Goal: Task Accomplishment & Management: Manage account settings

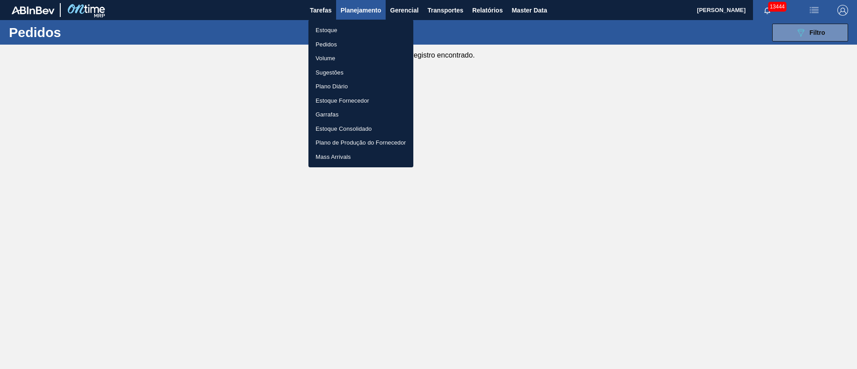
click at [338, 44] on li "Pedidos" at bounding box center [360, 44] width 105 height 14
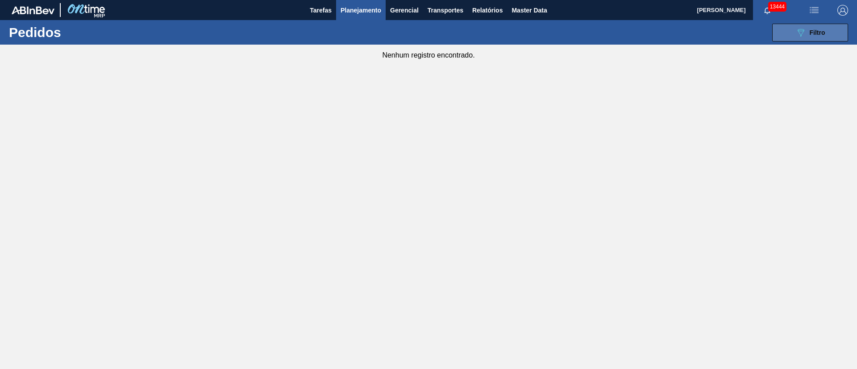
click at [802, 28] on icon "089F7B8B-B2A5-4AFE-B5C0-19BA573D28AC" at bounding box center [800, 32] width 11 height 11
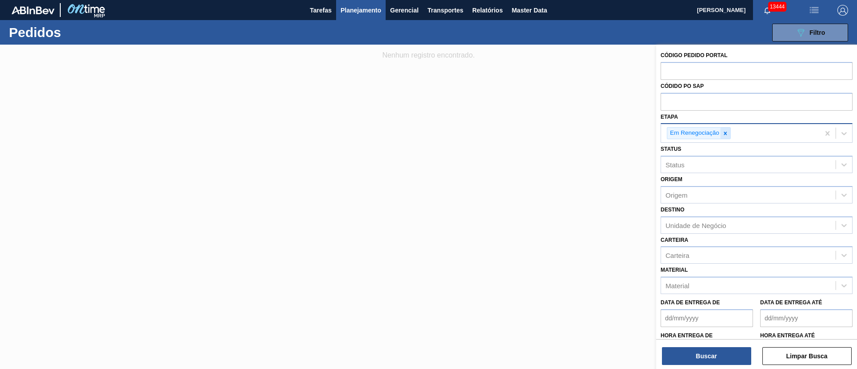
click at [728, 134] on icon at bounding box center [725, 133] width 6 height 6
click at [349, 12] on span "Planejamento" at bounding box center [360, 10] width 41 height 11
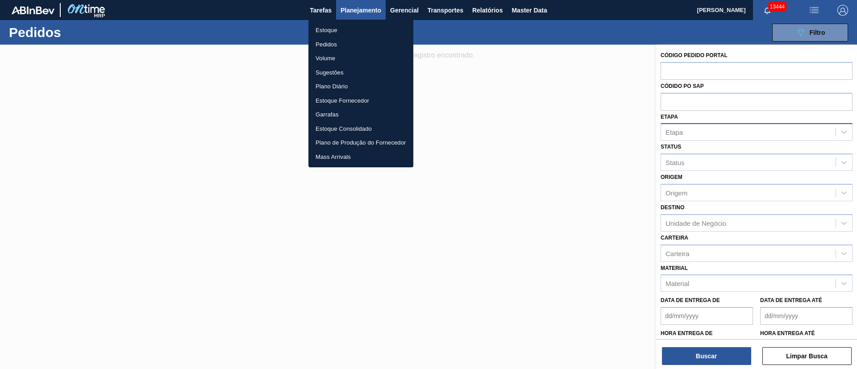
click at [336, 43] on li "Pedidos" at bounding box center [360, 44] width 105 height 14
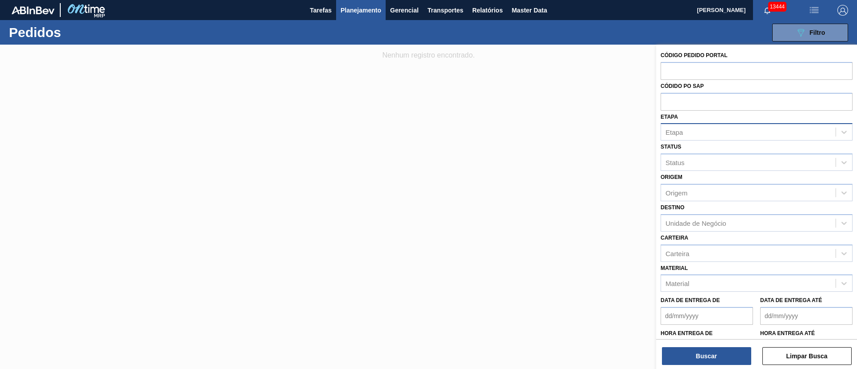
click at [362, 9] on span "Planejamento" at bounding box center [360, 10] width 41 height 11
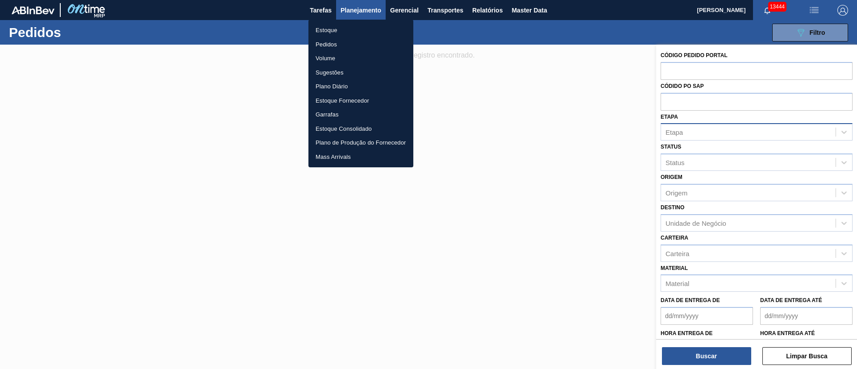
click at [329, 31] on li "Estoque" at bounding box center [360, 30] width 105 height 14
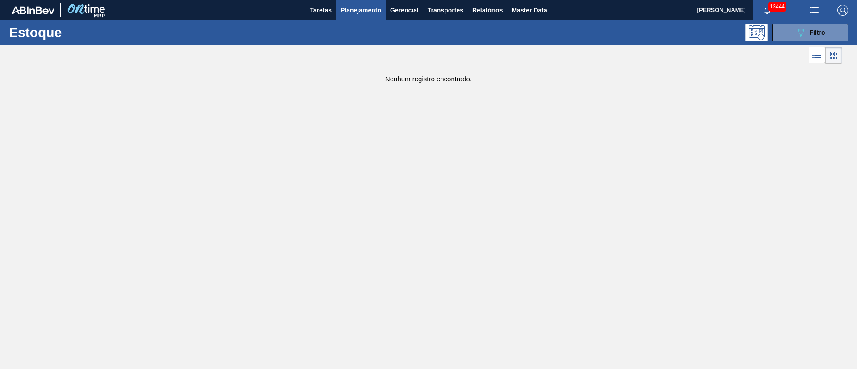
click at [346, 10] on span "Planejamento" at bounding box center [360, 10] width 41 height 11
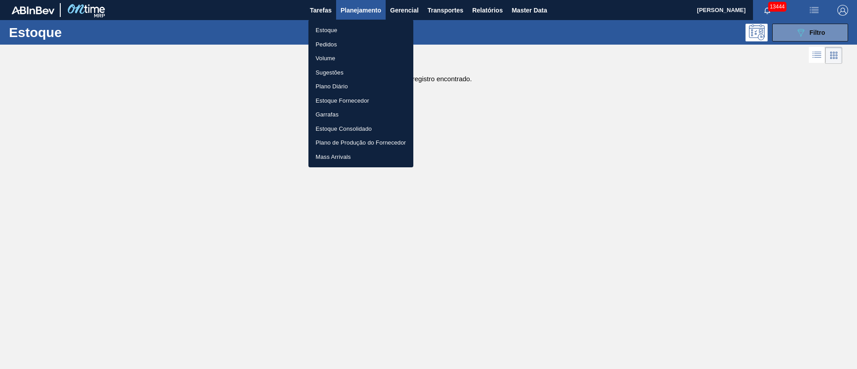
click at [327, 46] on li "Pedidos" at bounding box center [360, 44] width 105 height 14
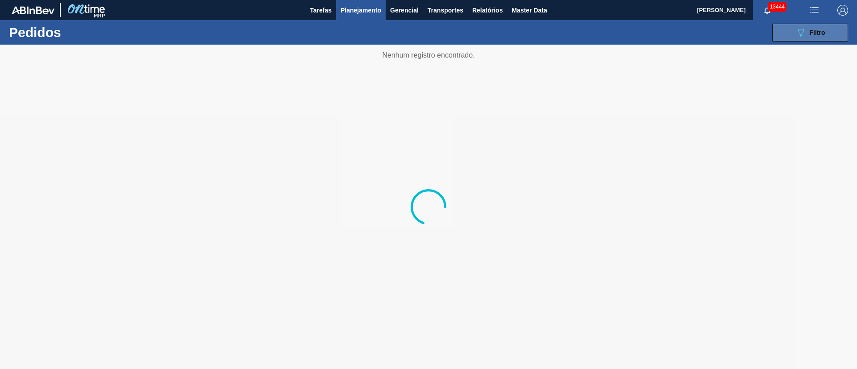
click at [816, 29] on span "Filtro" at bounding box center [817, 32] width 16 height 7
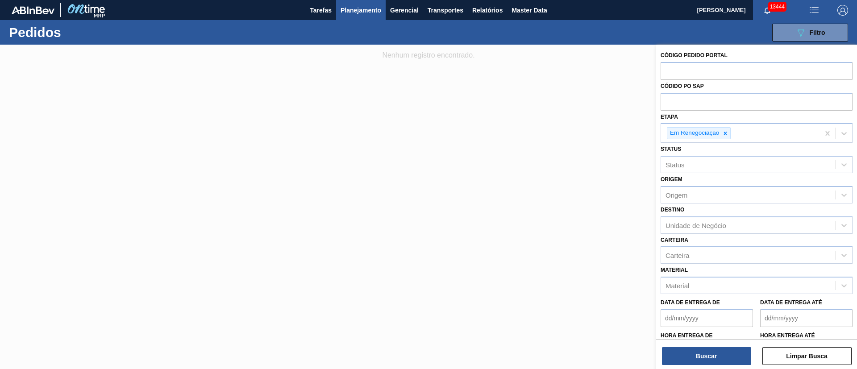
click at [723, 132] on icon at bounding box center [725, 133] width 6 height 6
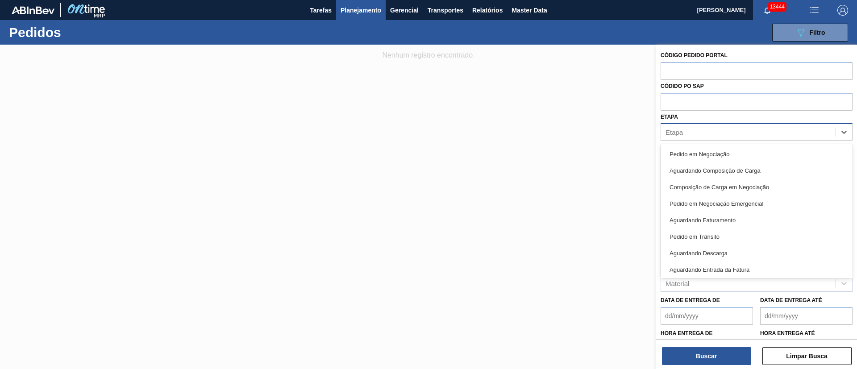
click at [696, 131] on div "Etapa" at bounding box center [748, 132] width 174 height 13
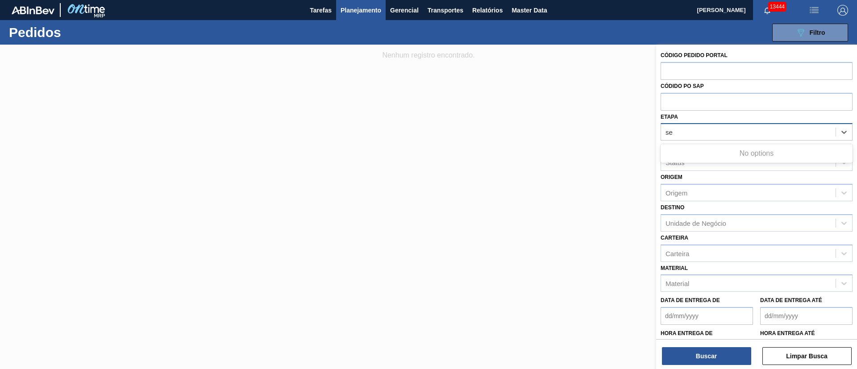
type input "s"
type input "sense"
click at [692, 117] on div "Etapa Etapa" at bounding box center [756, 126] width 192 height 30
click at [687, 133] on div "Etapa" at bounding box center [748, 132] width 174 height 13
type input "s"
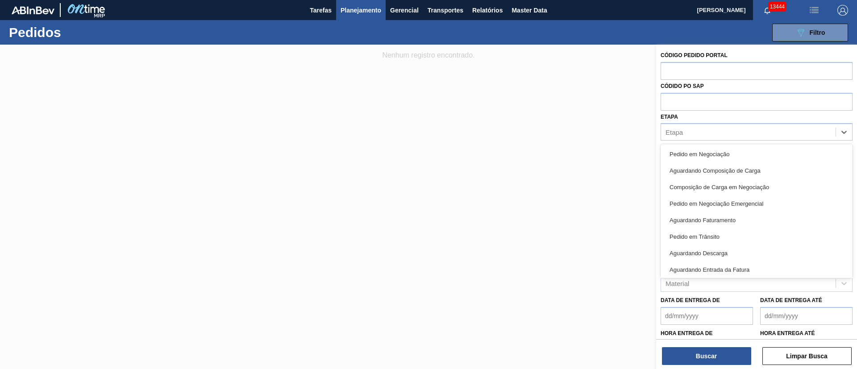
click at [687, 113] on div "Etapa option , deselected. option Pedido em Negociação focused, 1 of 15. 15 res…" at bounding box center [756, 126] width 192 height 30
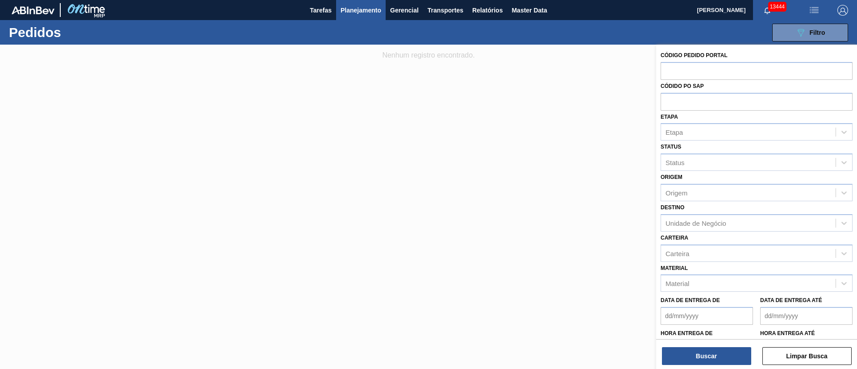
click at [352, 11] on span "Planejamento" at bounding box center [360, 10] width 41 height 11
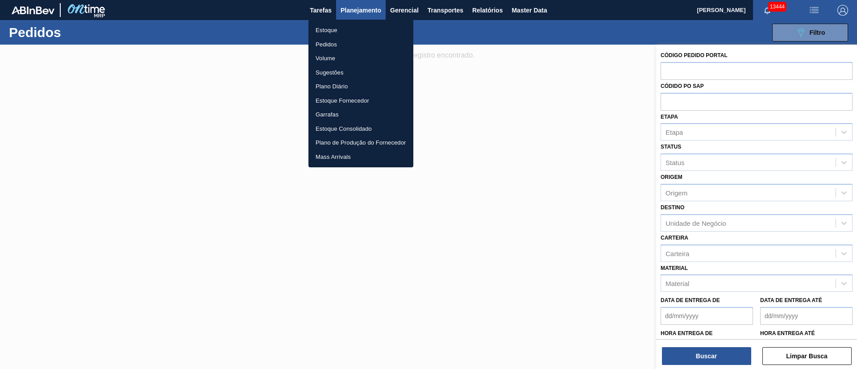
click at [328, 28] on li "Estoque" at bounding box center [360, 30] width 105 height 14
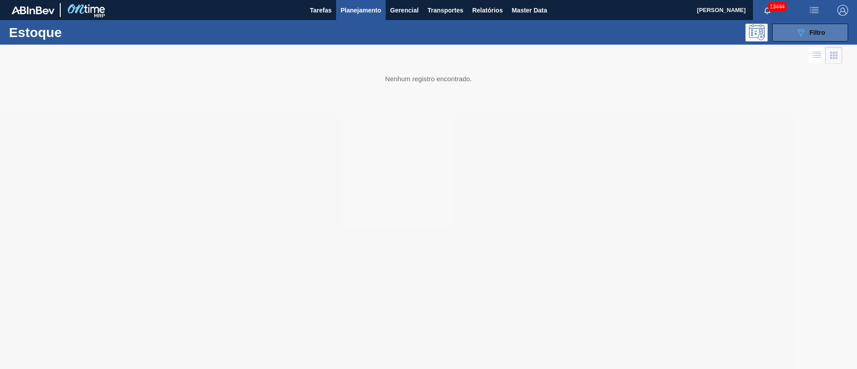
click at [814, 35] on span "Filtro" at bounding box center [817, 32] width 16 height 7
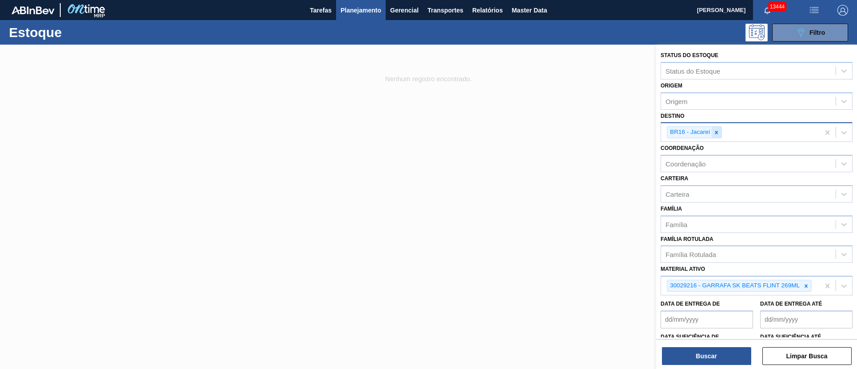
click at [718, 136] on div at bounding box center [716, 132] width 10 height 11
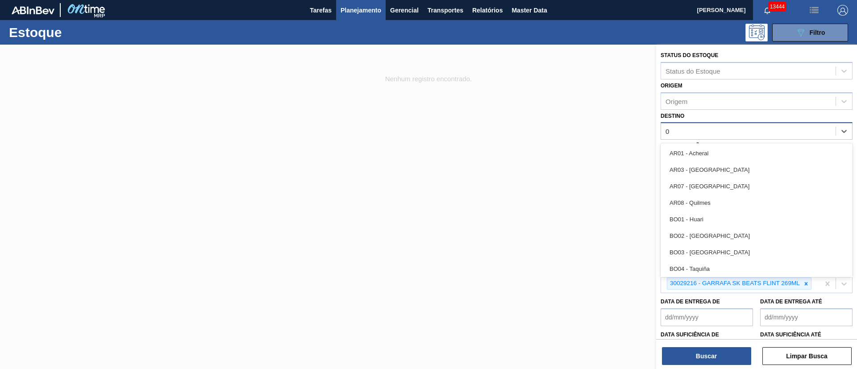
type input "03"
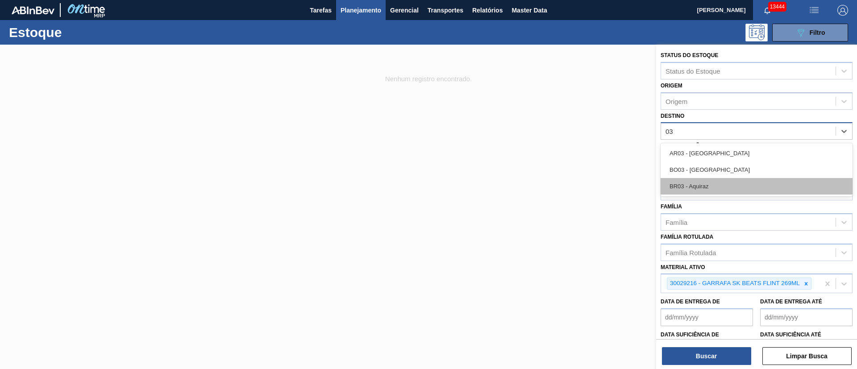
click at [705, 188] on div "BR03 - Aquiraz" at bounding box center [756, 186] width 192 height 17
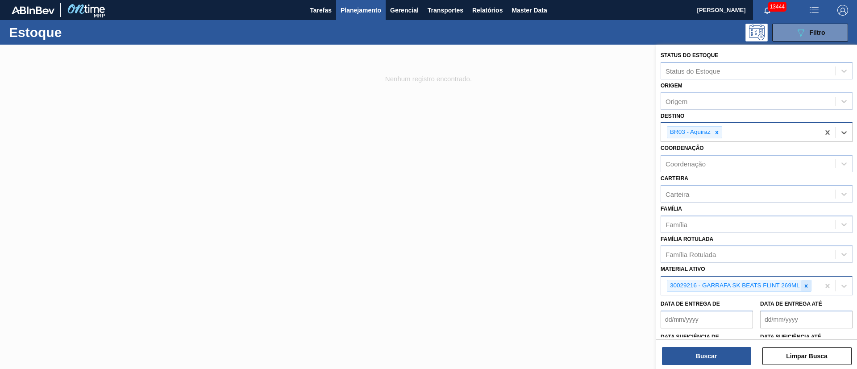
click at [806, 286] on icon at bounding box center [805, 285] width 3 height 3
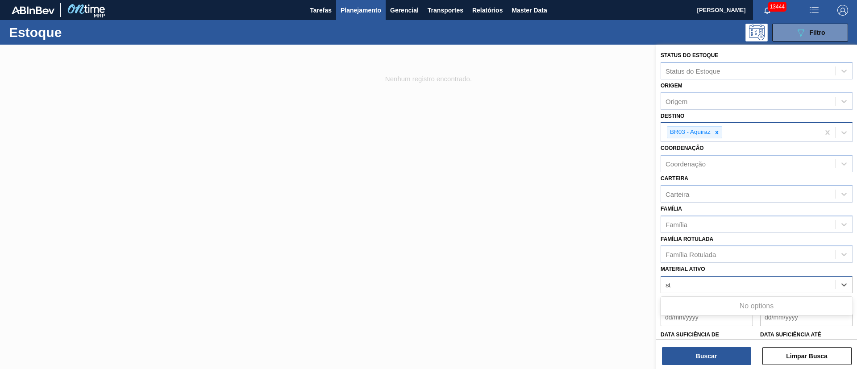
type ativo "s"
type ativo "300"
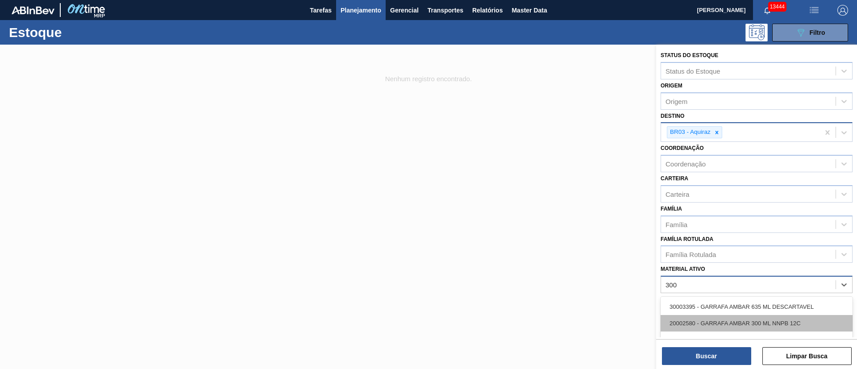
click at [686, 322] on div "20002580 - GARRAFA AMBAR 300 ML NNPB 12C" at bounding box center [756, 323] width 192 height 17
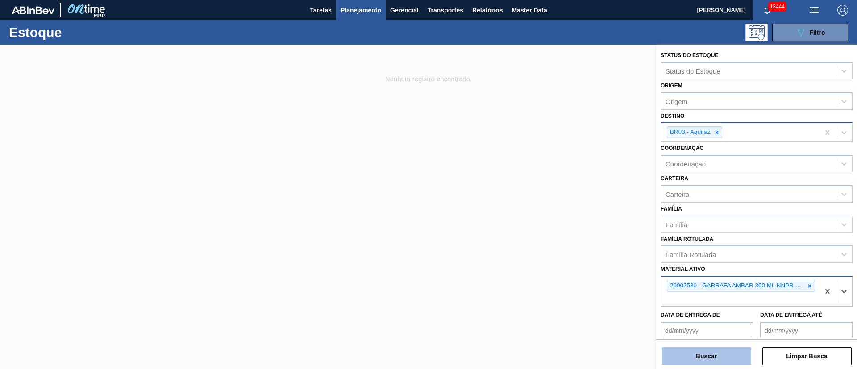
click at [711, 356] on button "Buscar" at bounding box center [706, 356] width 89 height 18
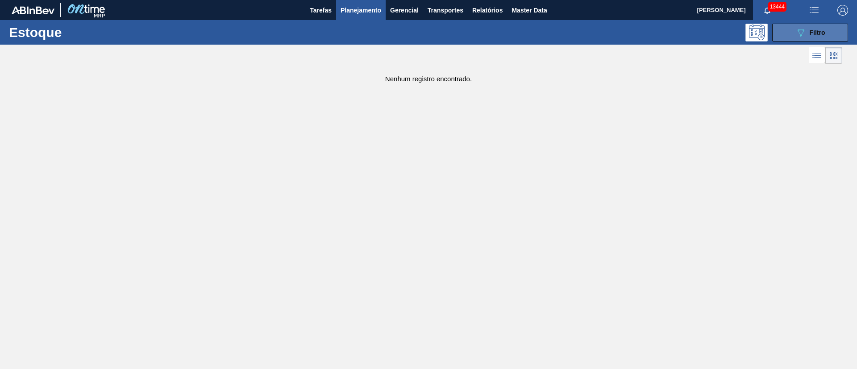
click at [825, 34] on button "089F7B8B-B2A5-4AFE-B5C0-19BA573D28AC Filtro" at bounding box center [810, 33] width 76 height 18
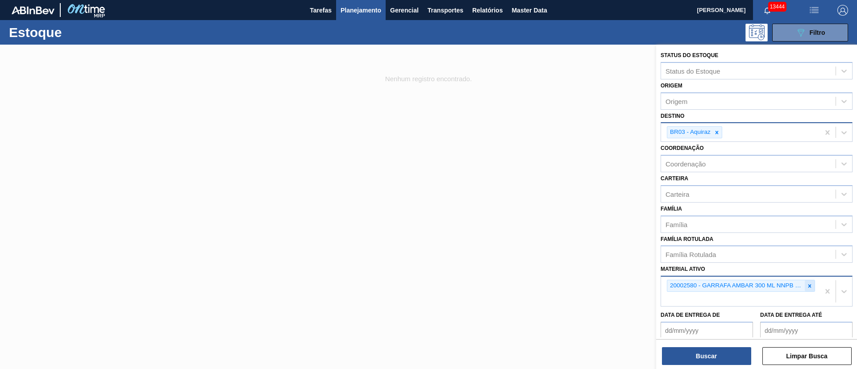
click at [810, 288] on icon at bounding box center [809, 286] width 6 height 6
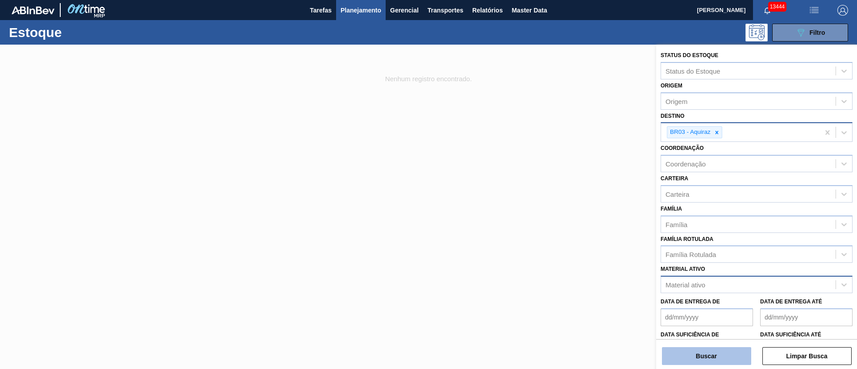
click at [713, 356] on button "Buscar" at bounding box center [706, 356] width 89 height 18
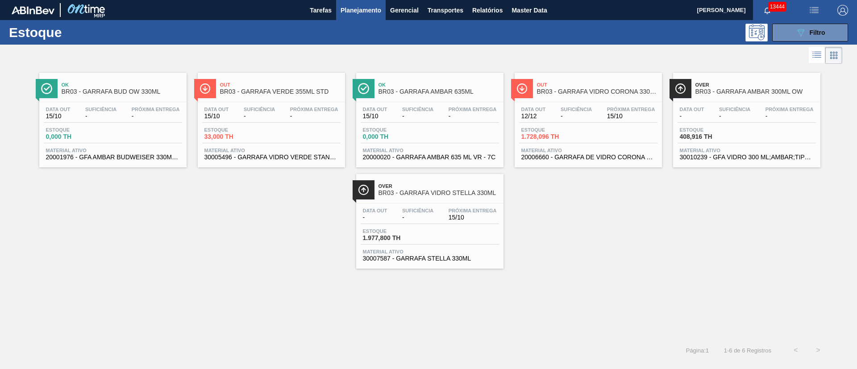
click at [791, 117] on span "-" at bounding box center [789, 116] width 48 height 7
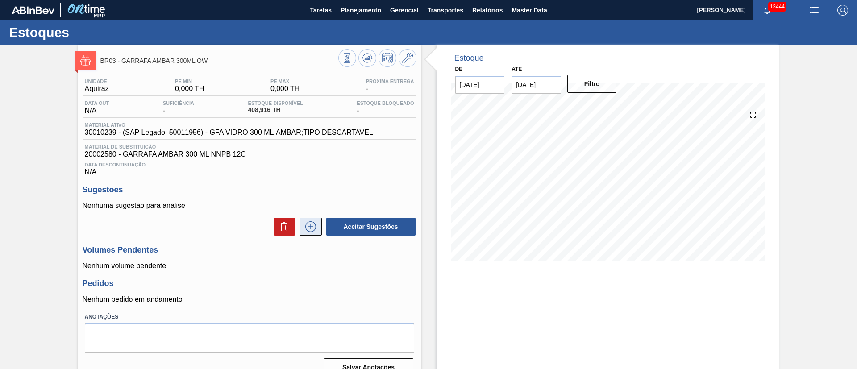
click at [316, 228] on icon at bounding box center [310, 226] width 14 height 11
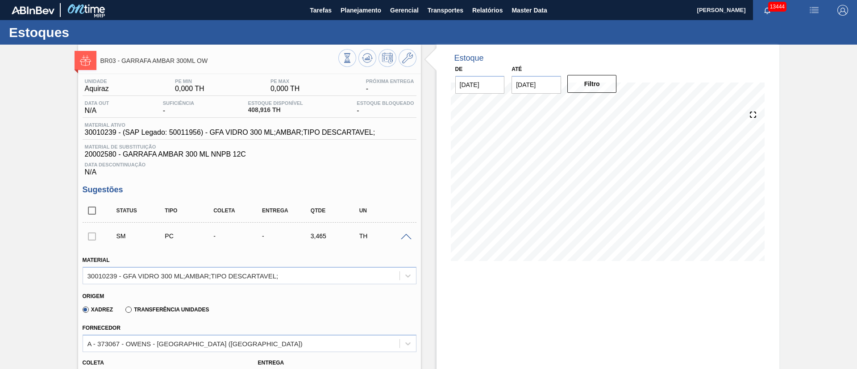
scroll to position [201, 0]
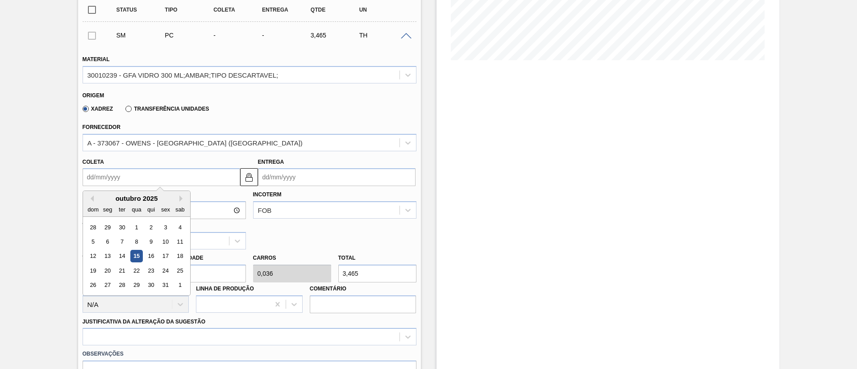
click at [134, 179] on input "Coleta" at bounding box center [161, 177] width 157 height 18
click at [161, 257] on div "17" at bounding box center [165, 256] width 12 height 12
type input "[DATE]"
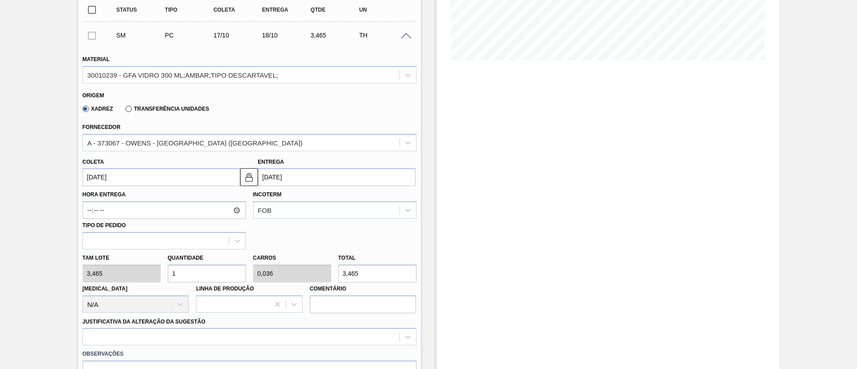
drag, startPoint x: 192, startPoint y: 278, endPoint x: 77, endPoint y: 265, distance: 116.2
click at [77, 265] on div "BR03 - GARRAFA AMBAR 300ML OW Unidade Aquiraz PE MIN 0,000 TH PE MAX 0,000 TH P…" at bounding box center [428, 215] width 857 height 742
type input "11"
type input "0,393"
type input "38,115"
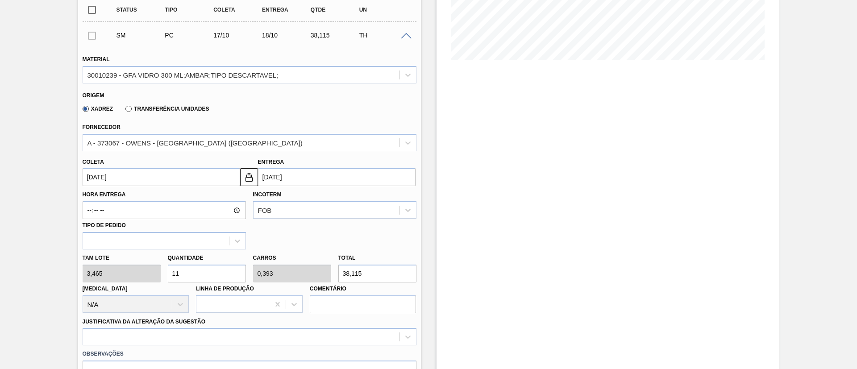
type input "112"
type input "4"
type input "388,08"
type input "112"
click at [137, 180] on input "[DATE]" at bounding box center [161, 177] width 157 height 18
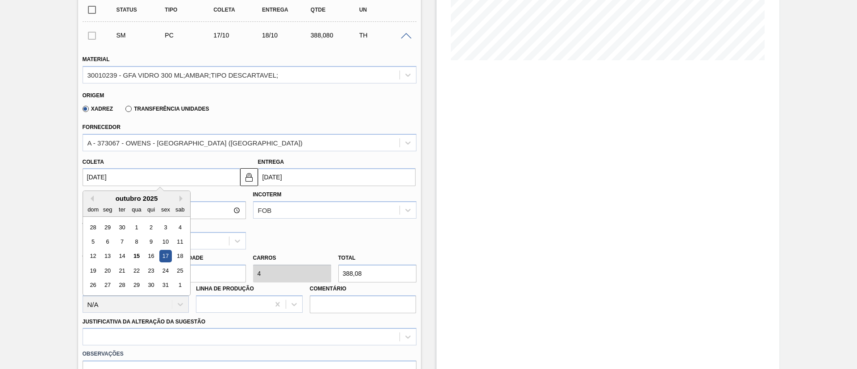
click at [161, 254] on div "17" at bounding box center [165, 256] width 12 height 12
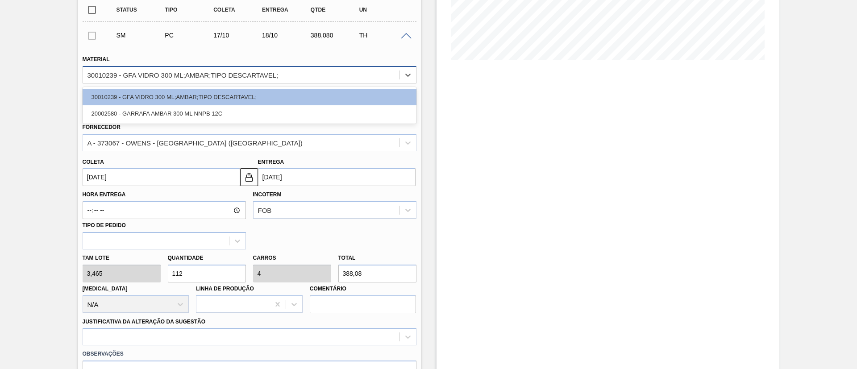
click at [149, 75] on div "30010239 - GFA VIDRO 300 ML;AMBAR;TIPO DESCARTAVEL;" at bounding box center [182, 75] width 191 height 8
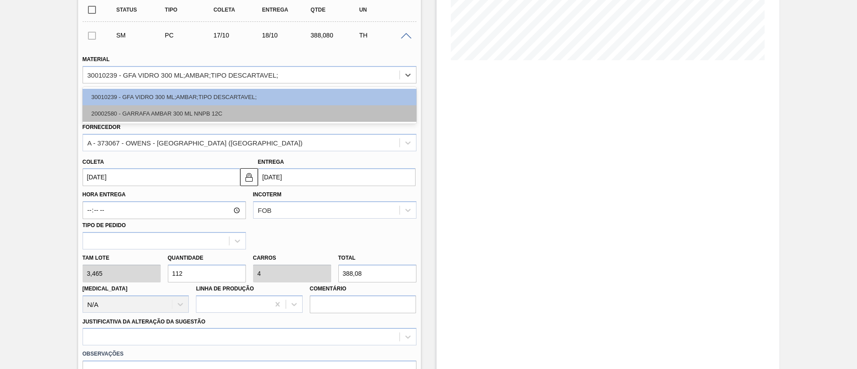
click at [135, 115] on div "20002580 - GARRAFA AMBAR 300 ML NNPB 12C" at bounding box center [250, 113] width 334 height 17
type input "[DATE]"
type input "3,780"
type input "102,667"
type input "3,667"
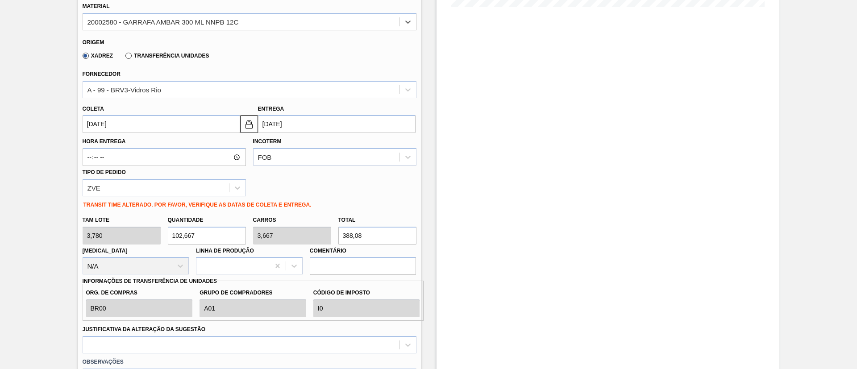
scroll to position [335, 0]
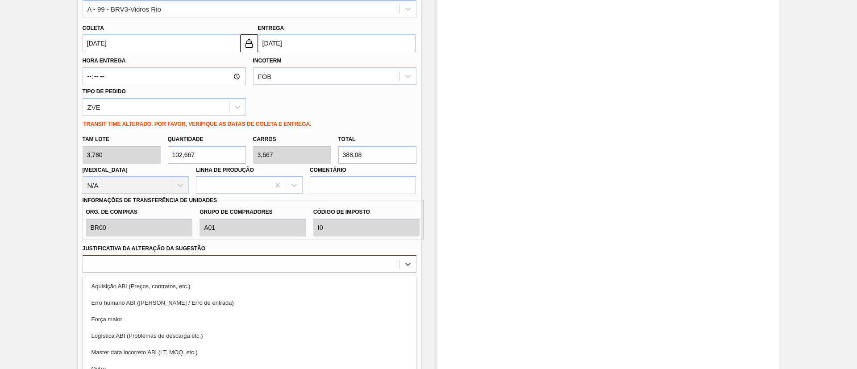
click at [199, 271] on div "option Força maior focused, 3 of 18. 18 results available. Use Up and Down to c…" at bounding box center [250, 263] width 334 height 17
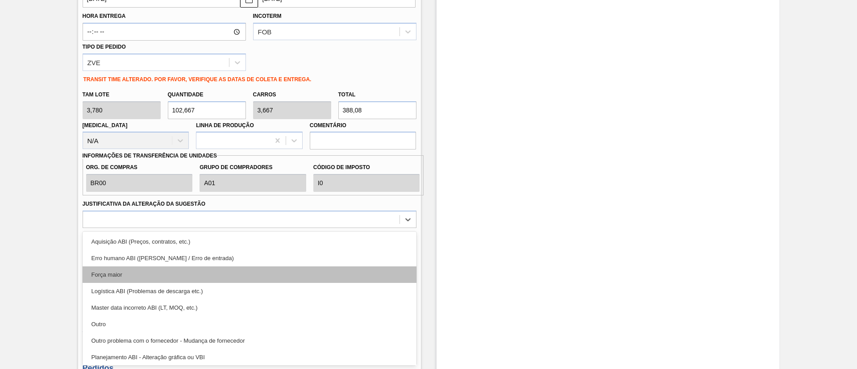
click at [111, 270] on div "Força maior" at bounding box center [250, 274] width 334 height 17
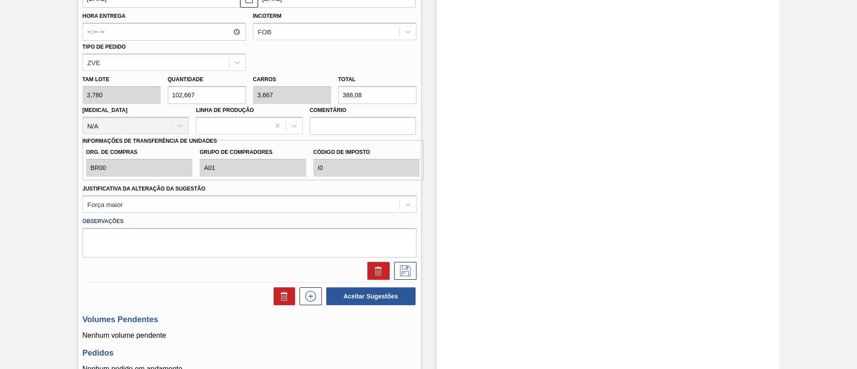
click at [283, 165] on div "Material 20002580 - GARRAFA AMBAR 300 ML NNPB 12C Origem Xadrez Transferência U…" at bounding box center [250, 74] width 334 height 412
drag, startPoint x: 211, startPoint y: 94, endPoint x: 0, endPoint y: 78, distance: 211.2
click at [0, 89] on div "BR03 - GARRAFA AMBAR 300ML OW Unidade Aquiraz PE MIN 0,000 TH PE MAX 0,000 TH P…" at bounding box center [428, 59] width 857 height 788
type input "1"
type input "0,036"
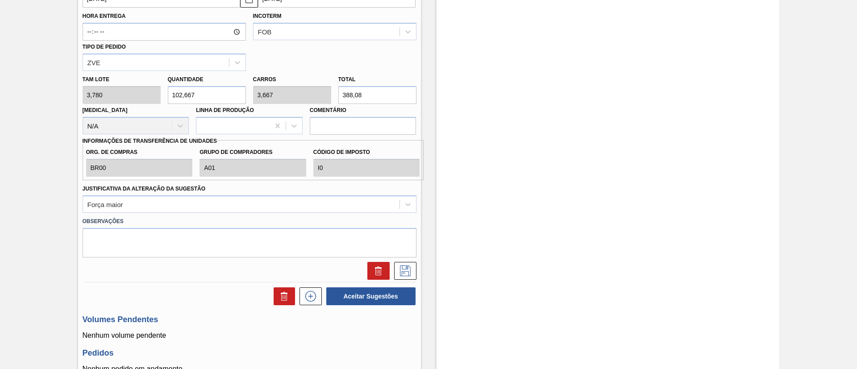
type input "3,78"
type input "11"
type input "0,393"
type input "41,58"
type input "111"
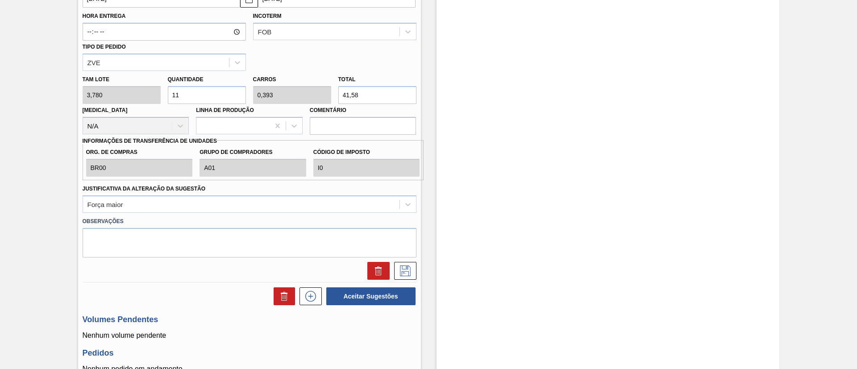
type input "3,964"
type input "419,58"
type input "11"
type input "0,393"
type input "41,58"
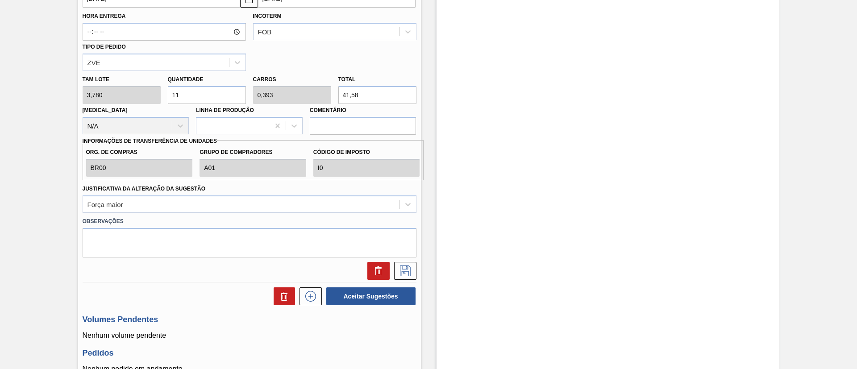
type input "112"
type input "4"
type input "423,36"
type input "112"
click at [410, 272] on icon at bounding box center [405, 270] width 14 height 11
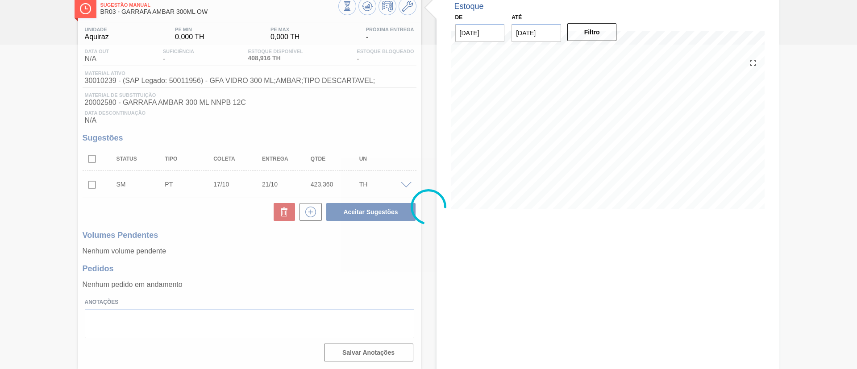
scroll to position [52, 0]
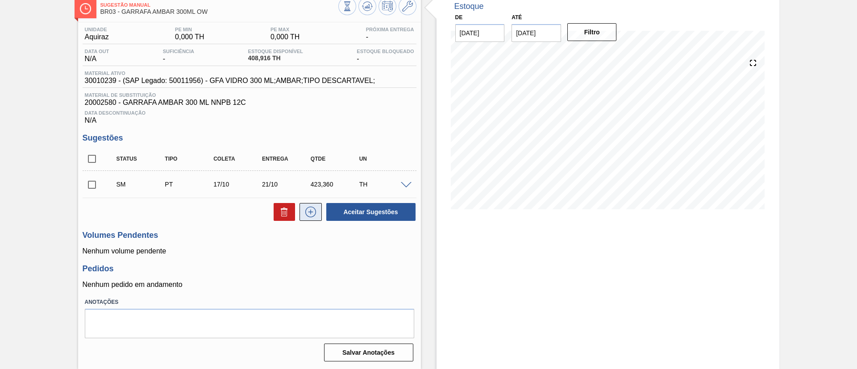
click at [311, 214] on icon at bounding box center [310, 212] width 14 height 11
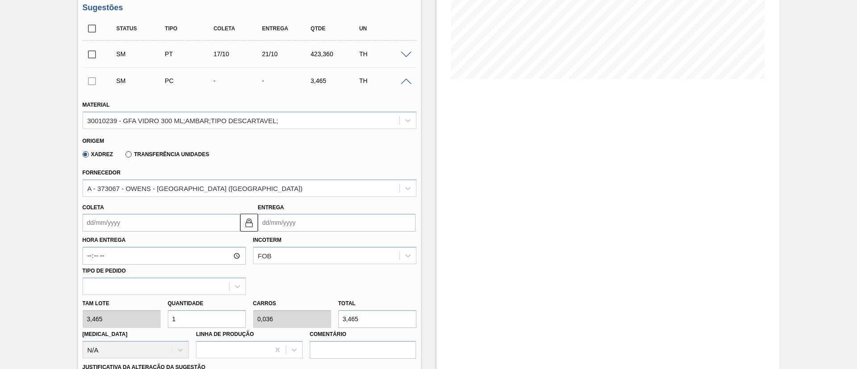
scroll to position [186, 0]
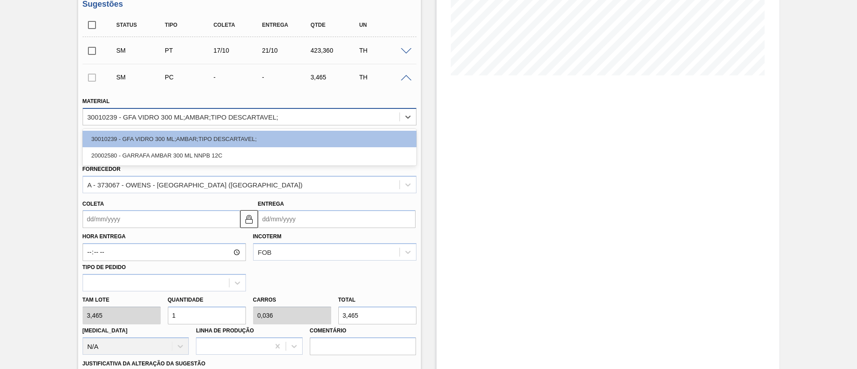
click at [145, 114] on div "30010239 - GFA VIDRO 300 ML;AMBAR;TIPO DESCARTAVEL;" at bounding box center [182, 117] width 191 height 8
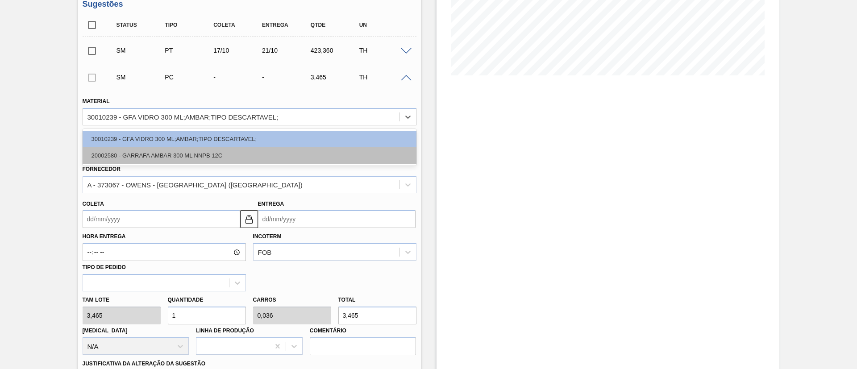
click at [124, 153] on div "20002580 - GARRAFA AMBAR 300 ML NNPB 12C" at bounding box center [250, 155] width 334 height 17
type input "3,780"
type input "0,917"
type input "0,033"
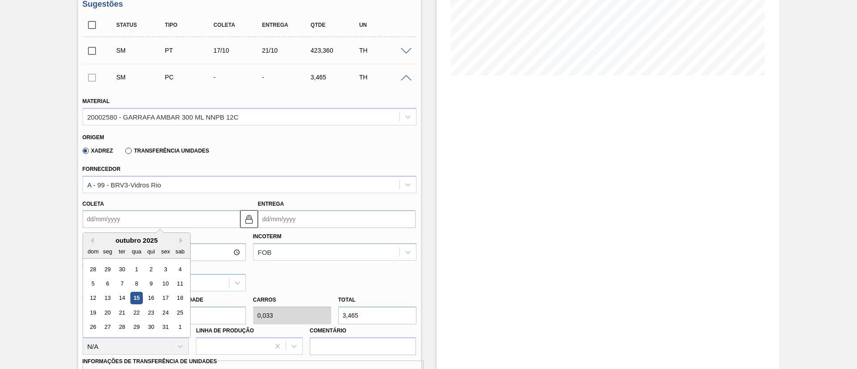
click at [151, 217] on input "Coleta" at bounding box center [161, 219] width 157 height 18
click at [179, 298] on div "18" at bounding box center [180, 298] width 12 height 12
type input "[DATE]"
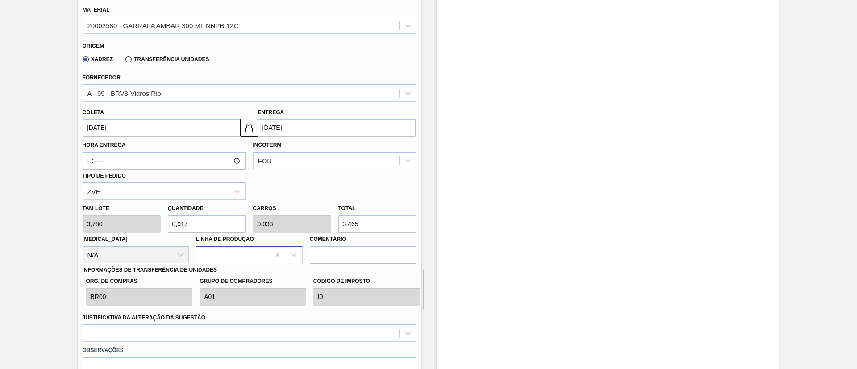
scroll to position [319, 0]
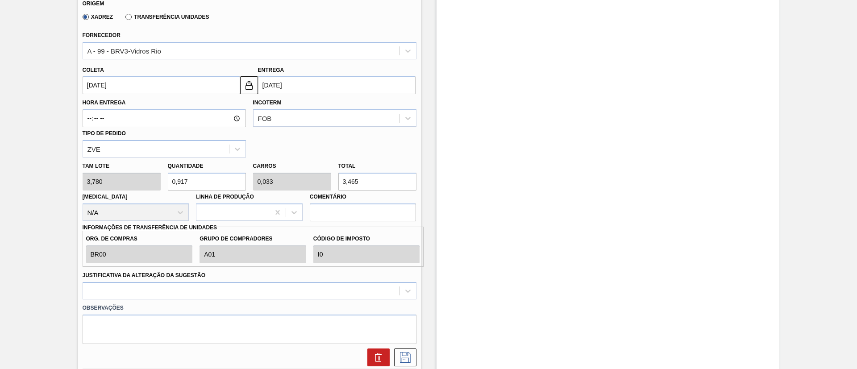
drag, startPoint x: 207, startPoint y: 184, endPoint x: 0, endPoint y: 176, distance: 206.7
click at [0, 179] on div "Sugestão Manual BR03 - GARRAFA AMBAR 300ML OW Unidade Aquiraz PE MIN 0,000 TH P…" at bounding box center [428, 132] width 857 height 815
type input "1"
type input "0,036"
type input "3,78"
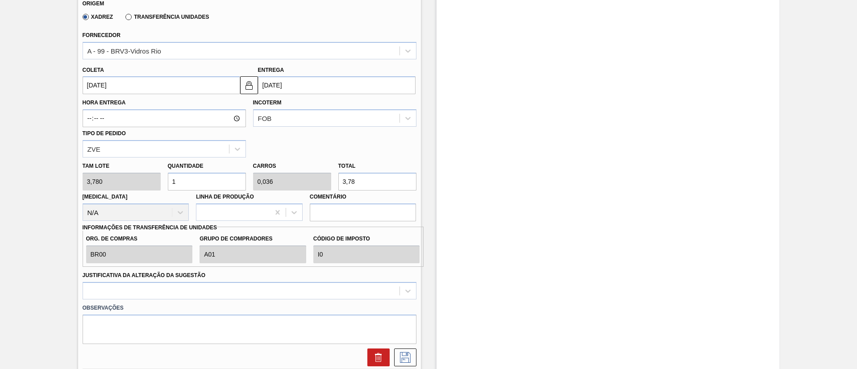
type input "12"
type input "0,429"
type input "45,36"
type input "1"
type input "0,036"
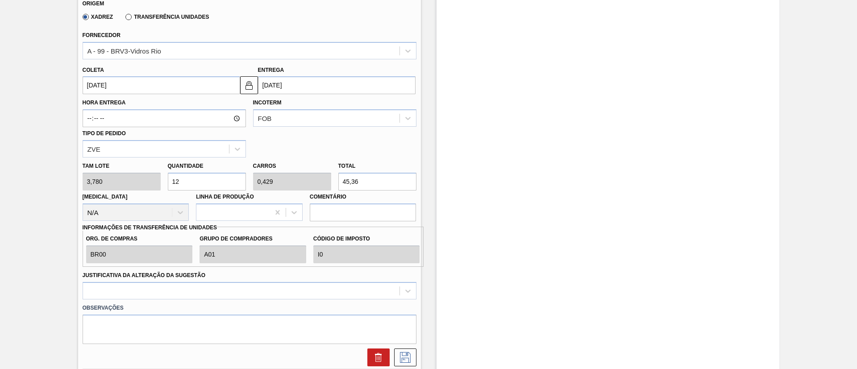
type input "3,78"
type input "12"
type input "0,429"
type input "45,36"
type input "1"
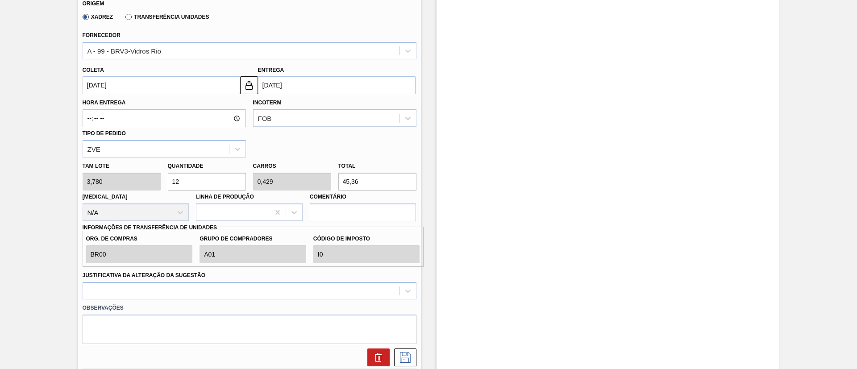
type input "0,036"
type input "3,78"
type input "11"
type input "0,393"
type input "41,58"
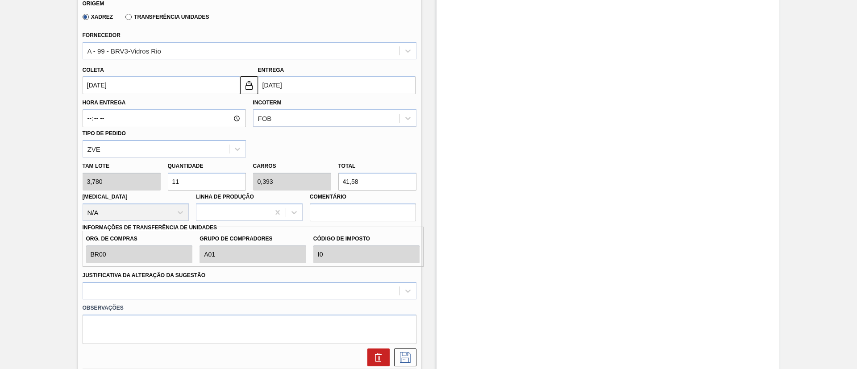
type input "112"
type input "4"
type input "423,36"
type input "112"
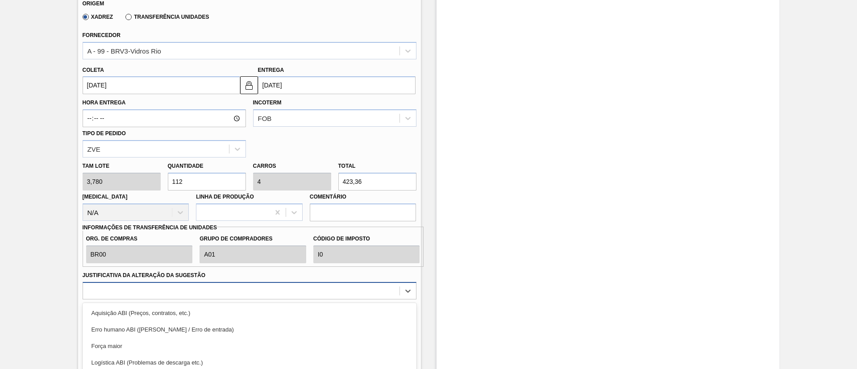
click at [123, 293] on div "option Logística ABI (Problemas de descarga etc.) focused, 4 of 18. 18 results …" at bounding box center [250, 290] width 334 height 17
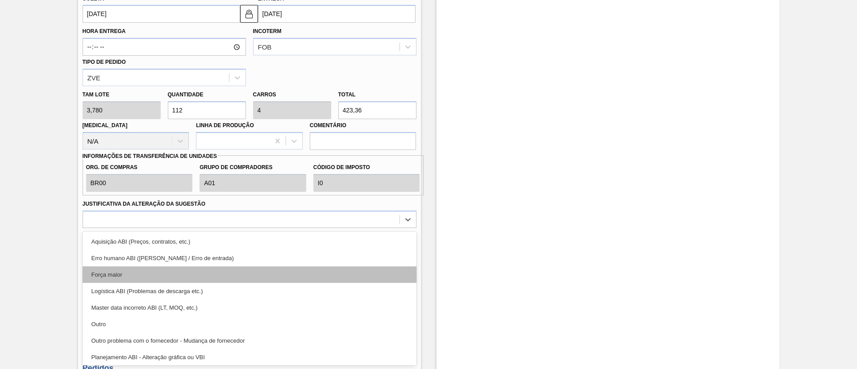
click at [123, 279] on div "Força maior" at bounding box center [250, 274] width 334 height 17
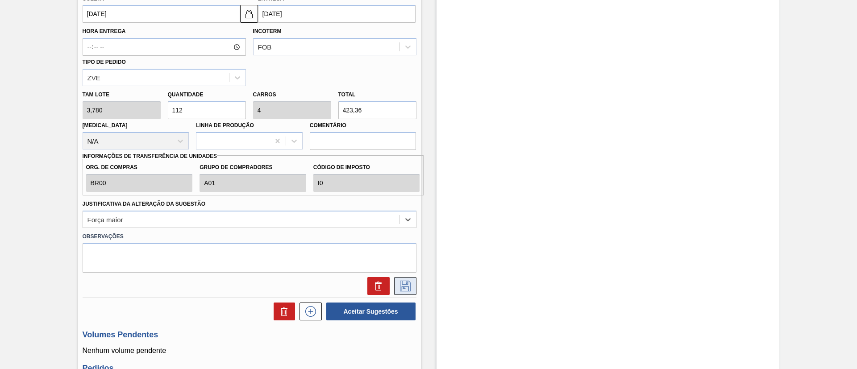
click at [407, 282] on icon at bounding box center [405, 286] width 11 height 11
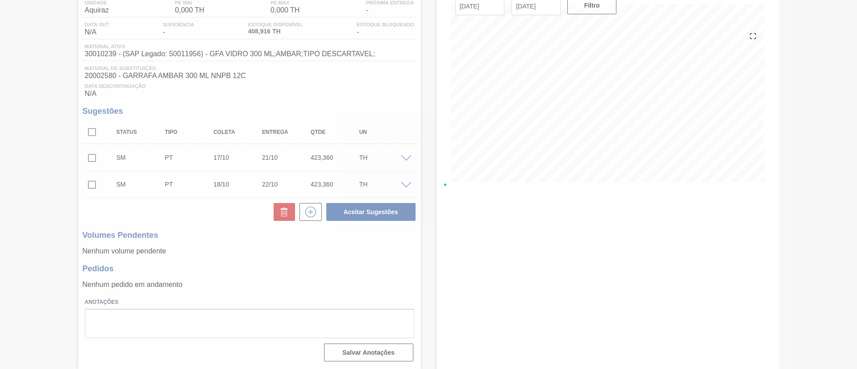
scroll to position [79, 0]
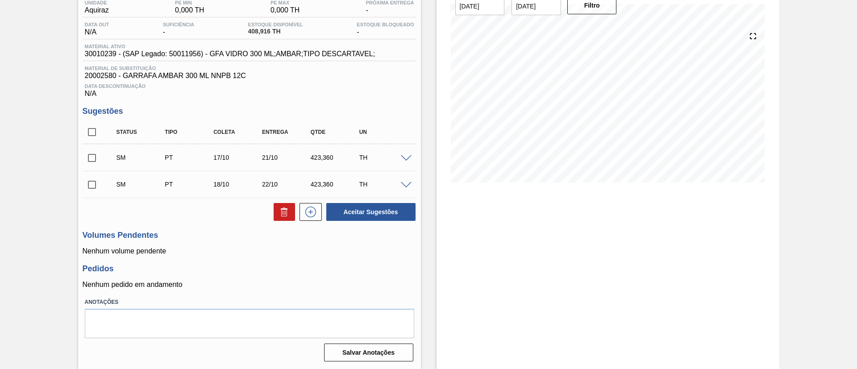
click at [93, 157] on input "checkbox" at bounding box center [92, 158] width 19 height 19
checkbox input "true"
click at [93, 187] on input "checkbox" at bounding box center [92, 184] width 19 height 19
checkbox input "true"
click at [407, 187] on span at bounding box center [406, 185] width 11 height 7
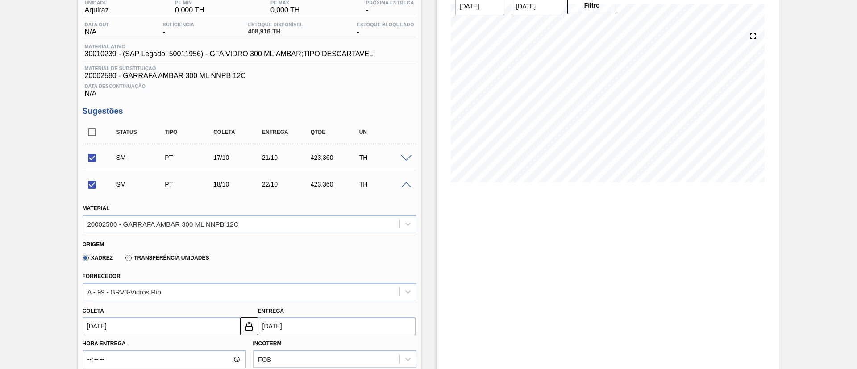
click at [408, 181] on div at bounding box center [407, 184] width 18 height 7
click at [403, 182] on span at bounding box center [406, 185] width 11 height 7
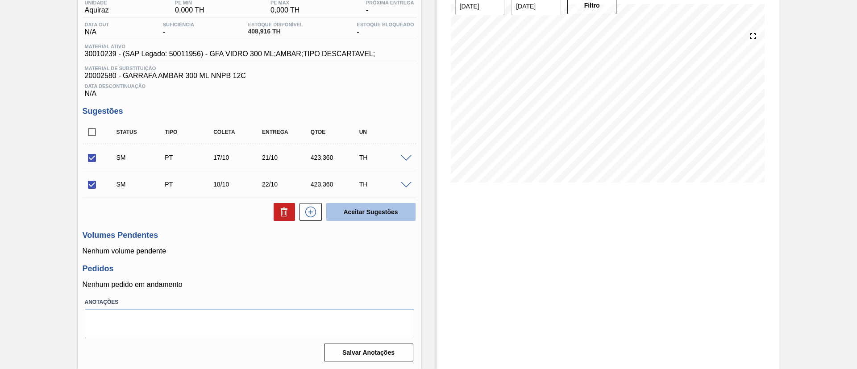
click at [403, 213] on button "Aceitar Sugestões" at bounding box center [370, 212] width 89 height 18
checkbox input "false"
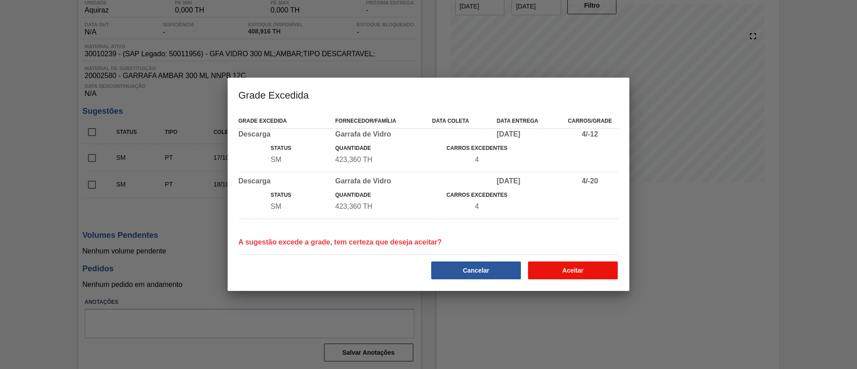
click at [600, 264] on button "Aceitar" at bounding box center [573, 270] width 90 height 18
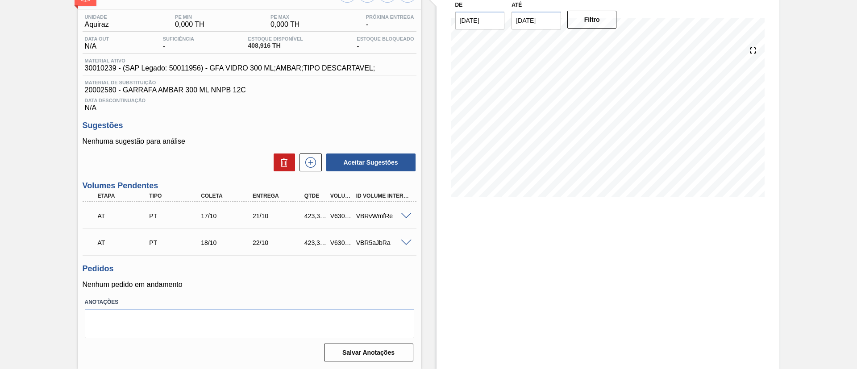
scroll to position [0, 0]
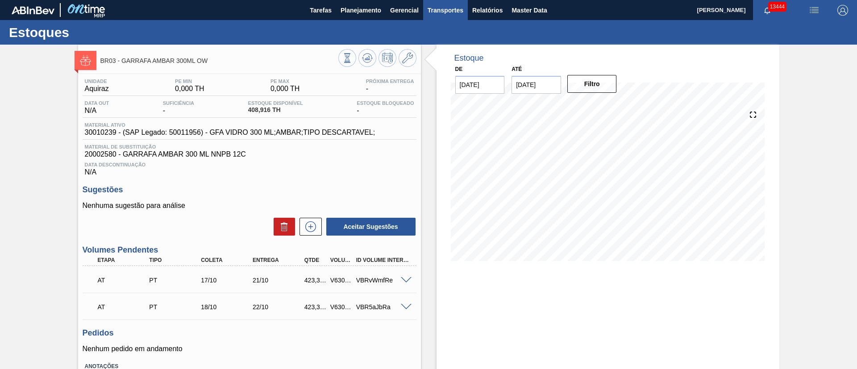
click at [432, 13] on span "Transportes" at bounding box center [445, 10] width 36 height 11
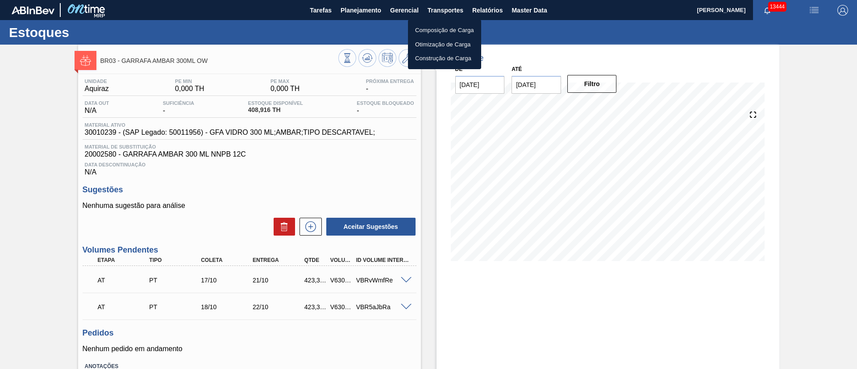
click at [428, 43] on li "Otimização de Carga" at bounding box center [444, 44] width 73 height 14
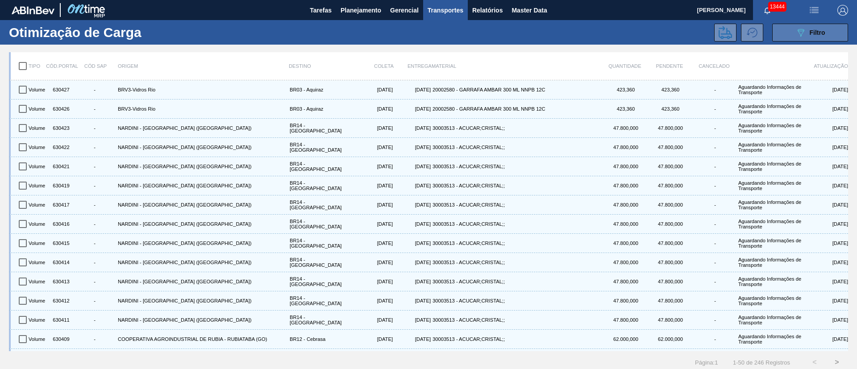
click at [824, 31] on button "089F7B8B-B2A5-4AFE-B5C0-19BA573D28AC Filtro" at bounding box center [810, 33] width 76 height 18
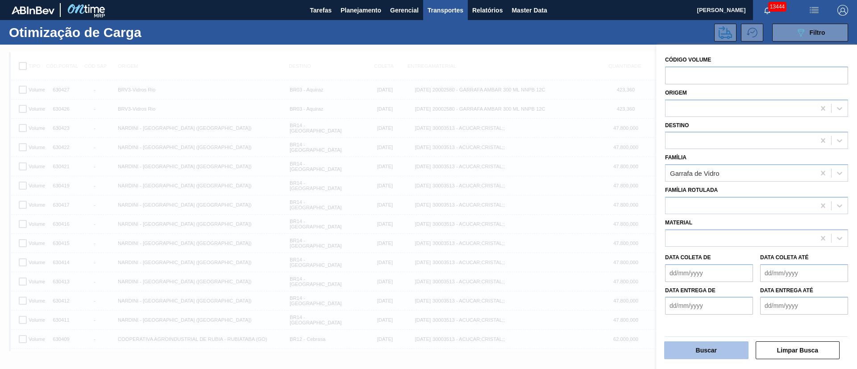
click at [719, 351] on button "Buscar" at bounding box center [706, 350] width 84 height 18
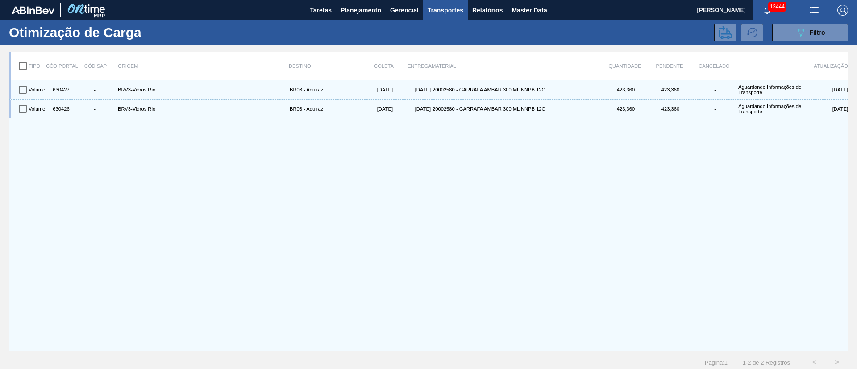
click at [27, 72] on input "checkbox" at bounding box center [22, 66] width 19 height 19
checkbox input "true"
click at [714, 29] on button at bounding box center [725, 33] width 22 height 18
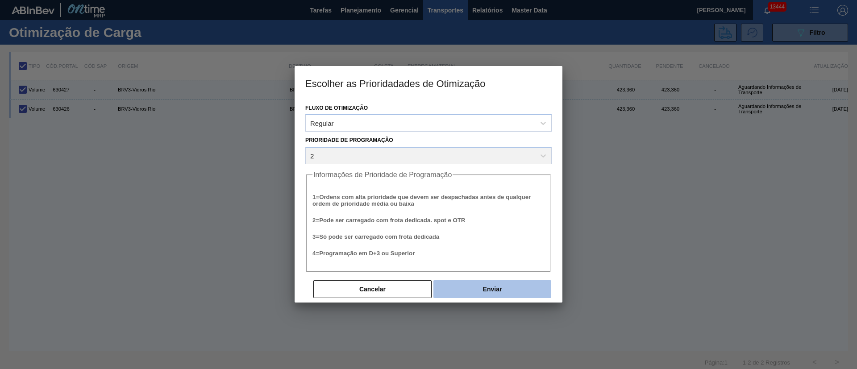
click at [492, 289] on button "Enviar" at bounding box center [492, 289] width 118 height 18
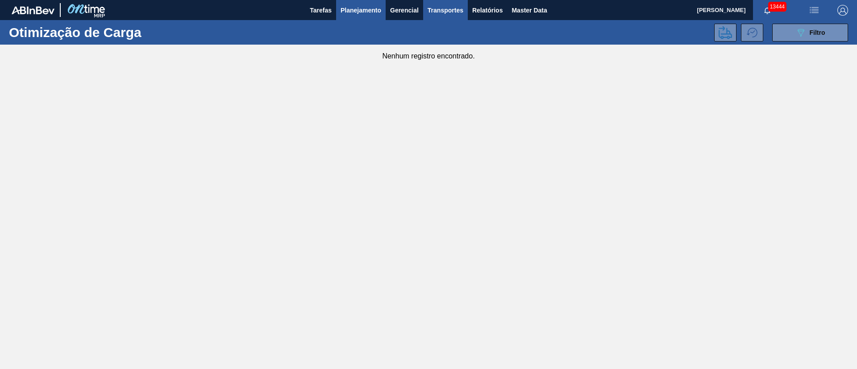
click at [368, 10] on span "Planejamento" at bounding box center [360, 10] width 41 height 11
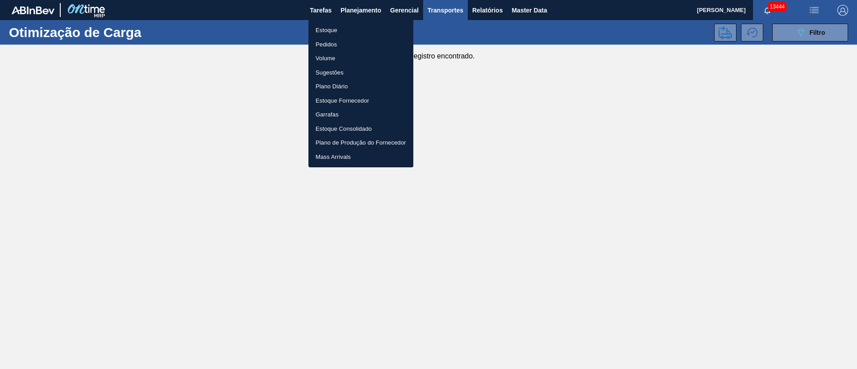
click at [342, 43] on li "Pedidos" at bounding box center [360, 44] width 105 height 14
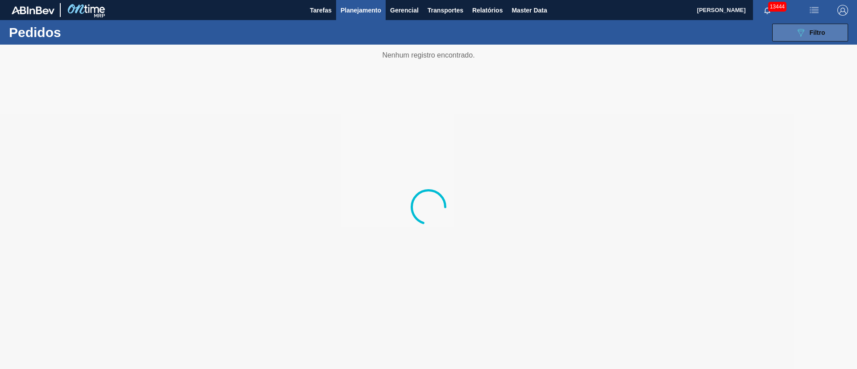
click at [831, 31] on button "089F7B8B-B2A5-4AFE-B5C0-19BA573D28AC Filtro" at bounding box center [810, 33] width 76 height 18
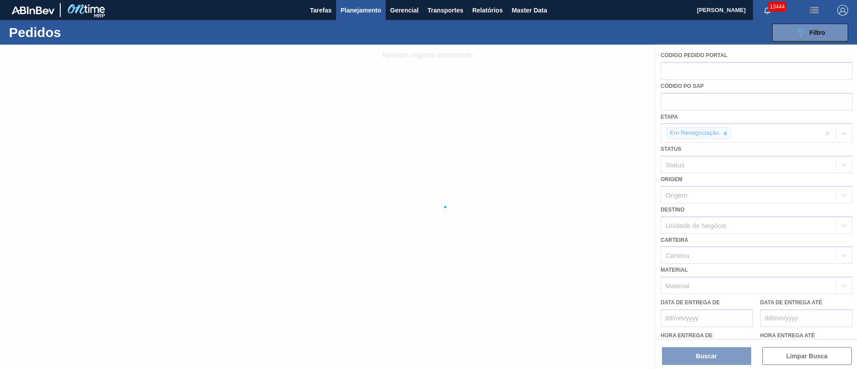
click at [695, 101] on div at bounding box center [428, 207] width 857 height 324
click at [675, 97] on div at bounding box center [428, 207] width 857 height 324
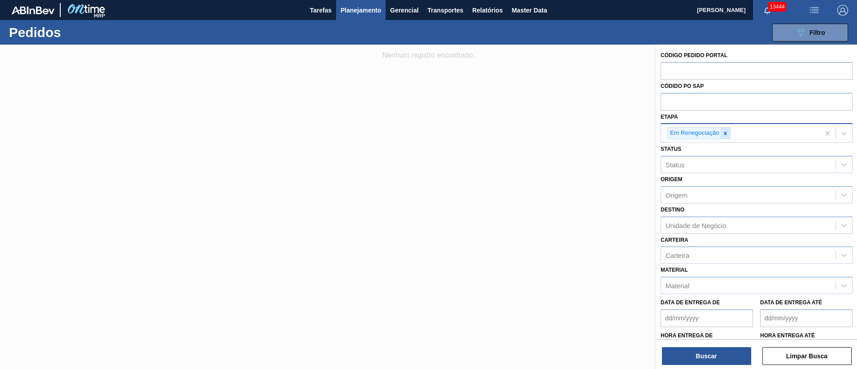
click at [720, 135] on div at bounding box center [725, 133] width 10 height 11
click at [682, 103] on input "text" at bounding box center [756, 101] width 192 height 17
paste input "text"
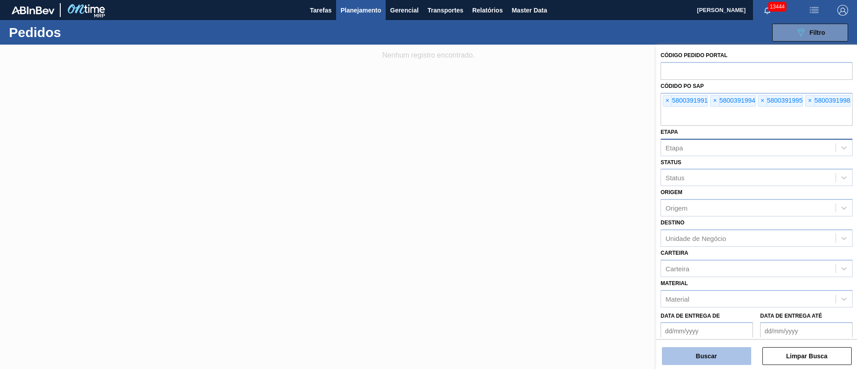
click at [715, 355] on button "Buscar" at bounding box center [706, 356] width 89 height 18
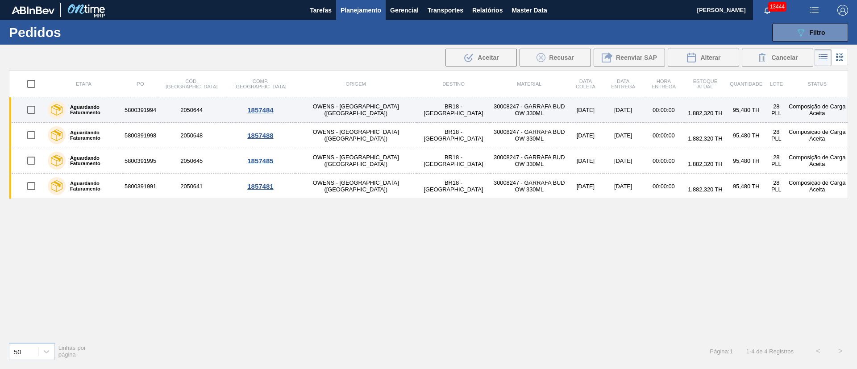
click at [35, 112] on input "checkbox" at bounding box center [31, 109] width 19 height 19
checkbox input "true"
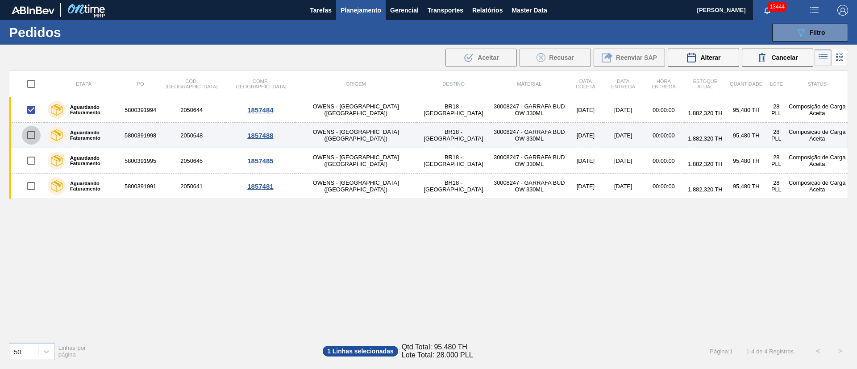
click at [31, 136] on input "checkbox" at bounding box center [31, 135] width 19 height 19
checkbox input "true"
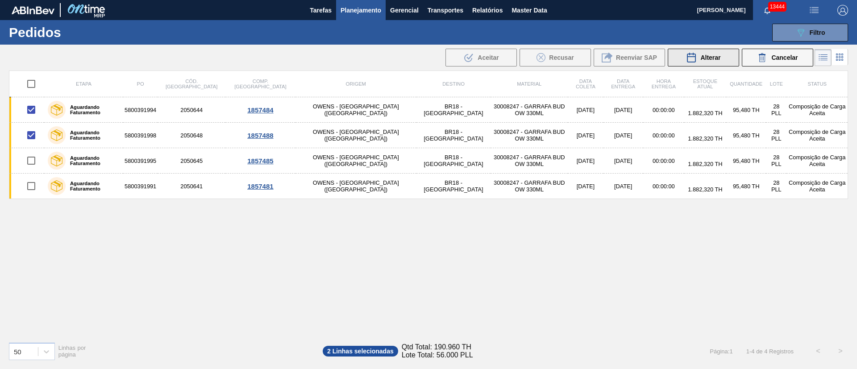
click at [699, 58] on div "Alterar" at bounding box center [703, 57] width 34 height 11
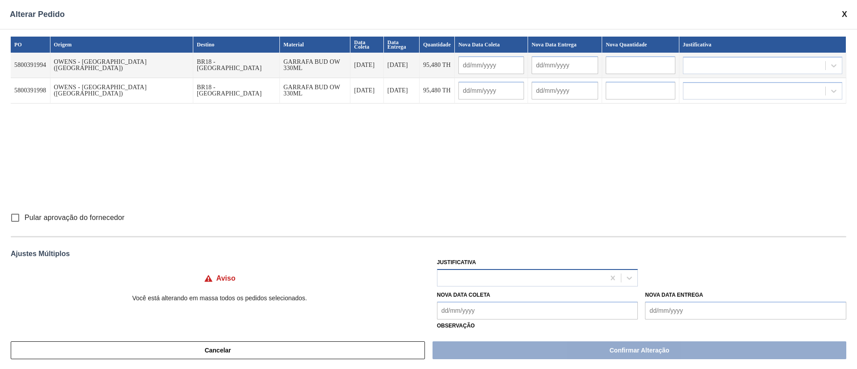
click at [467, 277] on div at bounding box center [521, 277] width 168 height 13
type input "ou"
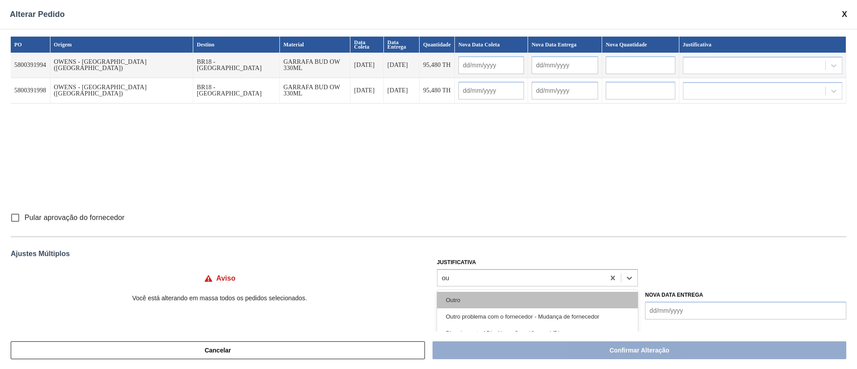
click at [463, 298] on div "Outro" at bounding box center [537, 300] width 201 height 17
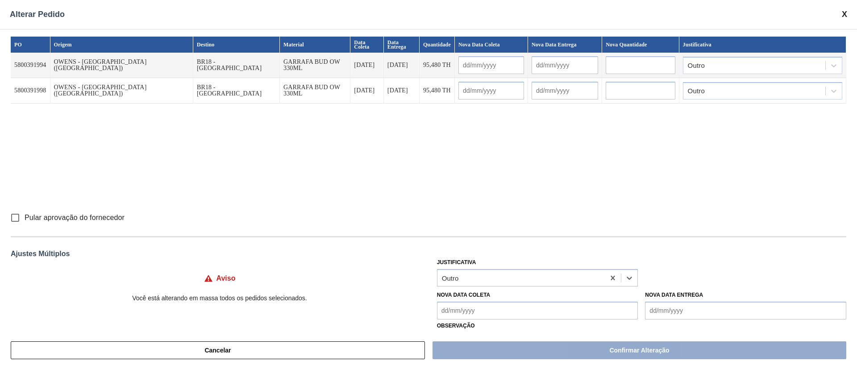
click at [17, 217] on input "Pular aprovação do fornecedor" at bounding box center [15, 217] width 19 height 19
checkbox input "true"
click at [486, 306] on Coleta "Nova Data Coleta" at bounding box center [537, 311] width 201 height 18
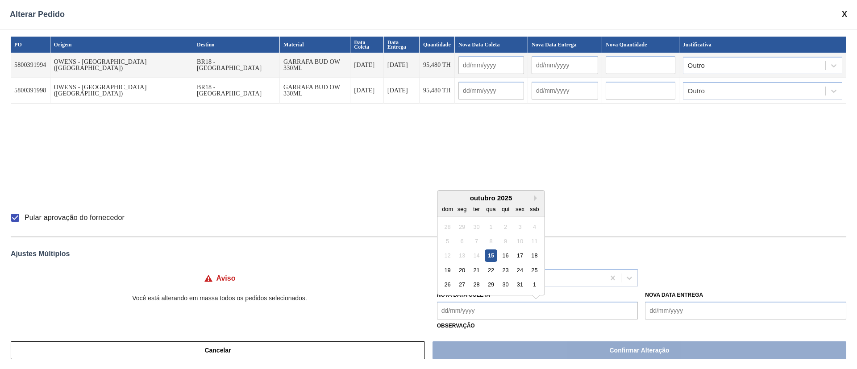
click at [490, 252] on div "15" at bounding box center [490, 255] width 12 height 12
type Coleta "[DATE]"
type input "[DATE]"
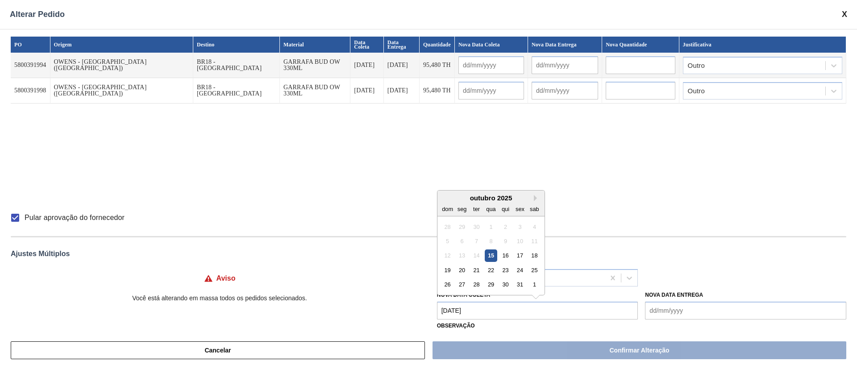
type input "[DATE]"
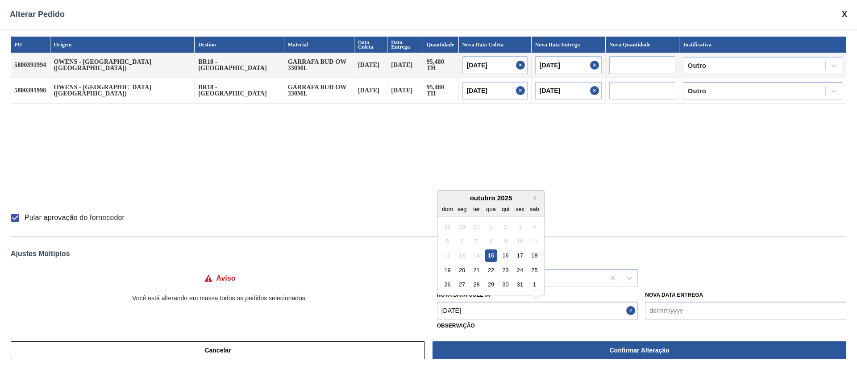
click at [477, 311] on Coleta "[DATE]" at bounding box center [537, 311] width 201 height 18
click at [502, 257] on div "16" at bounding box center [505, 255] width 12 height 12
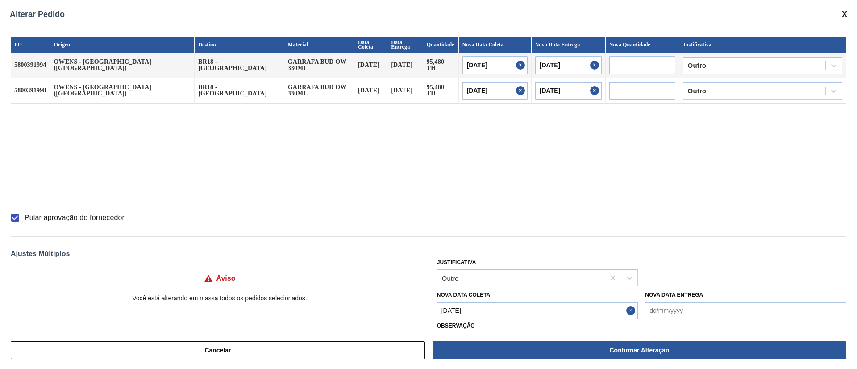
type Coleta "[DATE]"
type input "[DATE]"
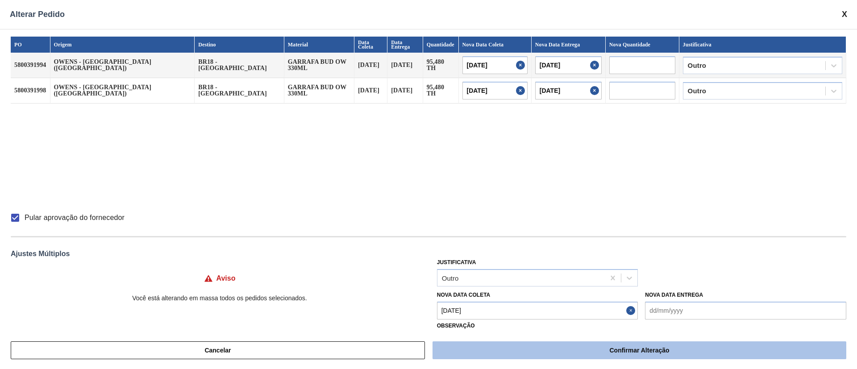
click at [515, 346] on button "Confirmar Alteração" at bounding box center [639, 350] width 414 height 18
checkbox input "false"
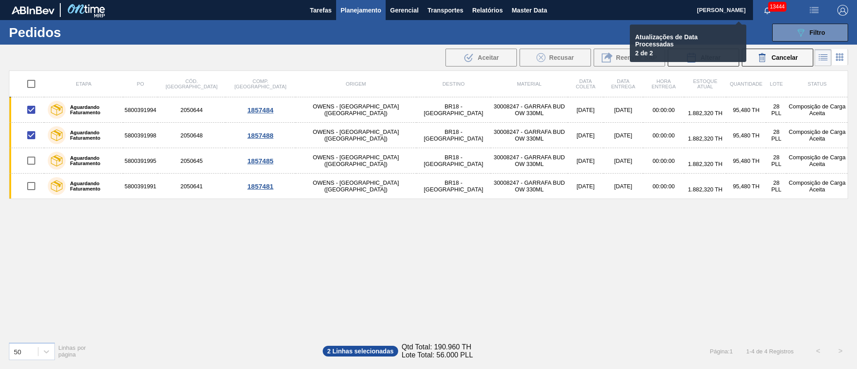
checkbox input "false"
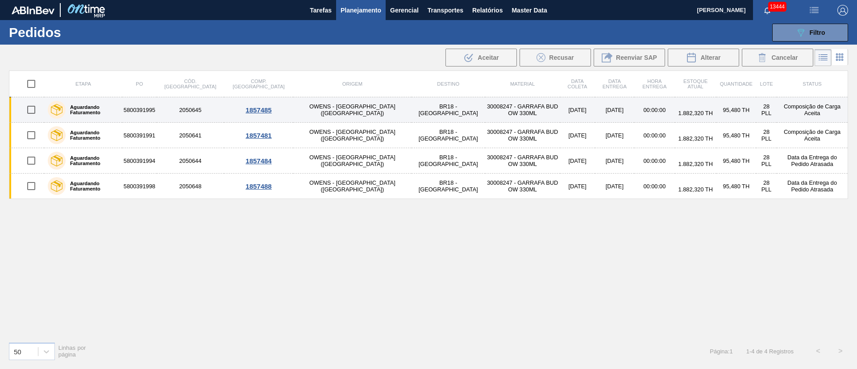
click at [32, 112] on input "checkbox" at bounding box center [31, 109] width 19 height 19
checkbox input "true"
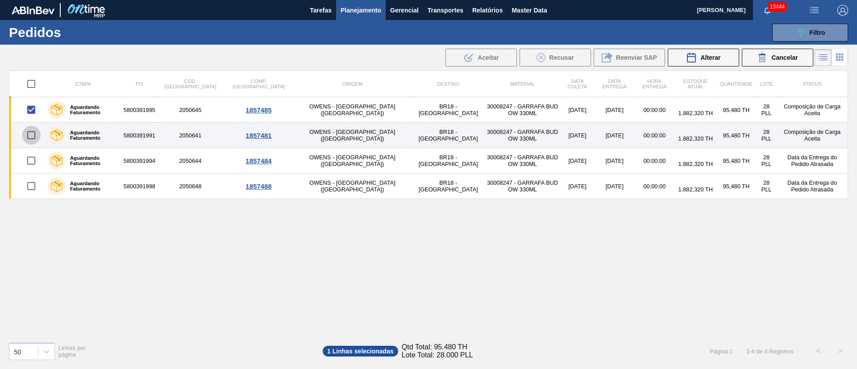
click at [35, 132] on input "checkbox" at bounding box center [31, 135] width 19 height 19
checkbox input "true"
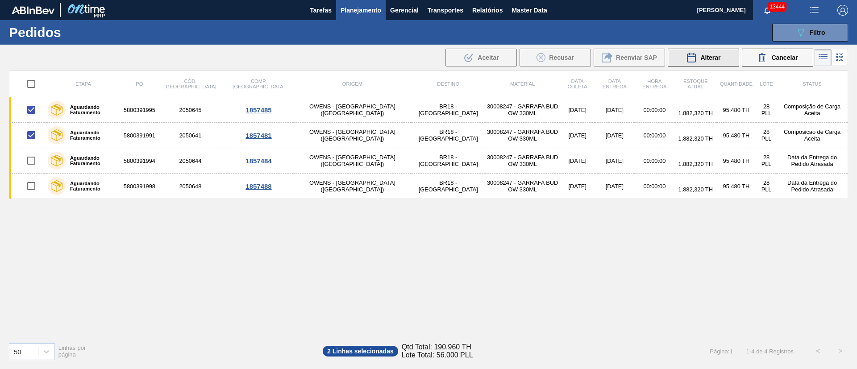
click at [712, 54] on span "Alterar" at bounding box center [710, 57] width 20 height 7
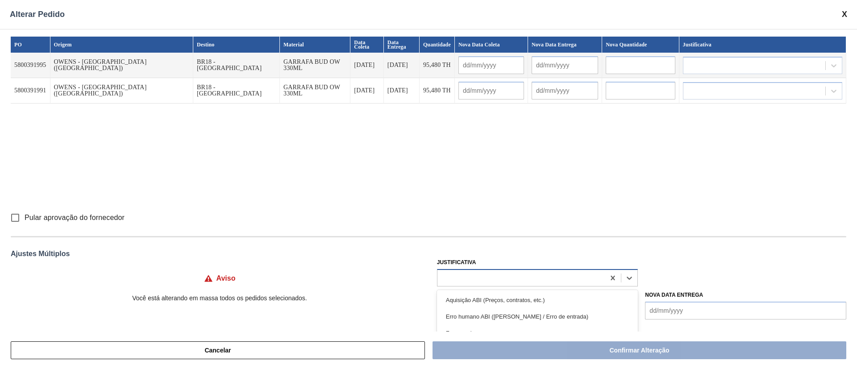
click at [457, 275] on div at bounding box center [521, 277] width 168 height 13
type input "ou"
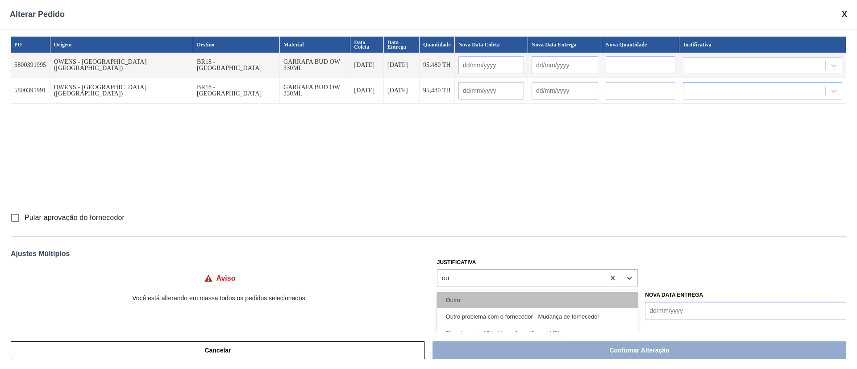
click at [470, 298] on div "Outro" at bounding box center [537, 300] width 201 height 17
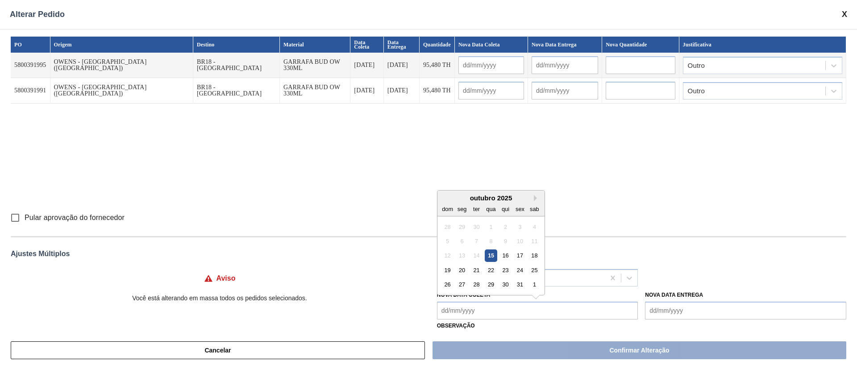
click at [473, 308] on Coleta "Nova Data Coleta" at bounding box center [537, 311] width 201 height 18
click at [489, 253] on div "15" at bounding box center [490, 255] width 12 height 12
type Coleta "[DATE]"
type input "[DATE]"
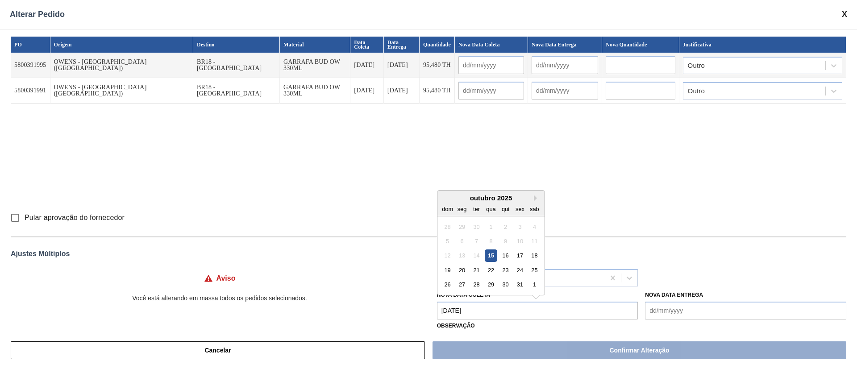
type input "[DATE]"
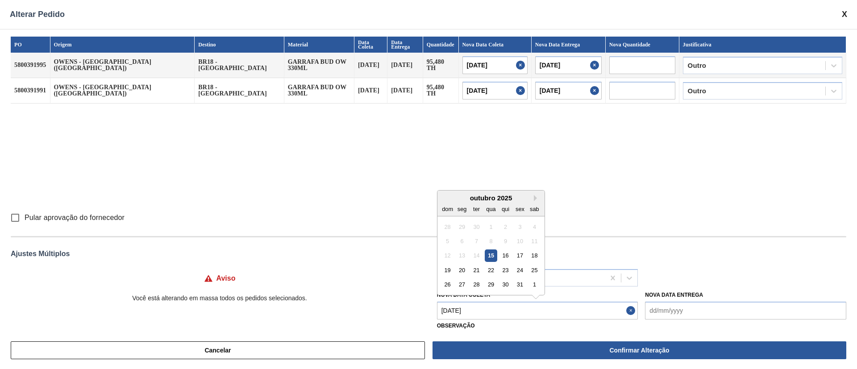
click at [481, 307] on Coleta "[DATE]" at bounding box center [537, 311] width 201 height 18
click at [522, 253] on div "17" at bounding box center [519, 255] width 12 height 12
type Coleta "[DATE]"
type input "[DATE]"
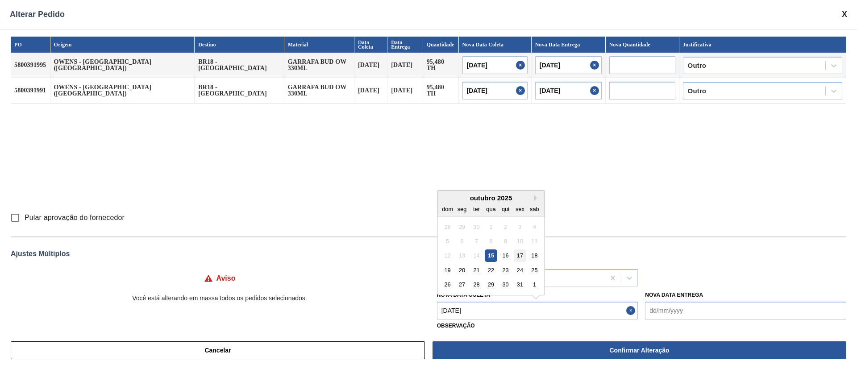
type input "[DATE]"
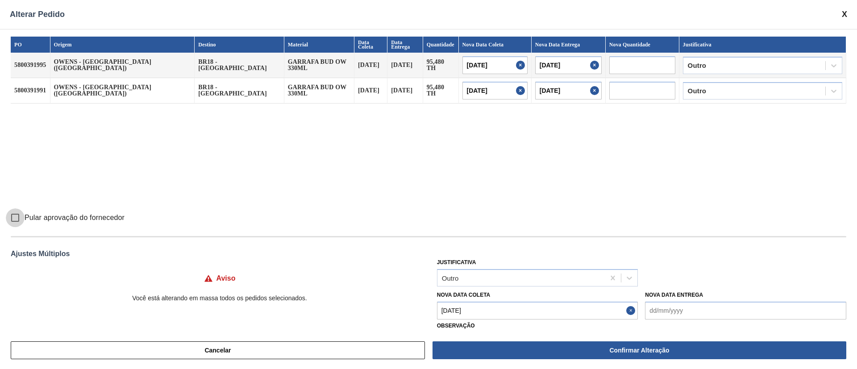
click at [14, 212] on input "Pular aprovação do fornecedor" at bounding box center [15, 217] width 19 height 19
checkbox input "true"
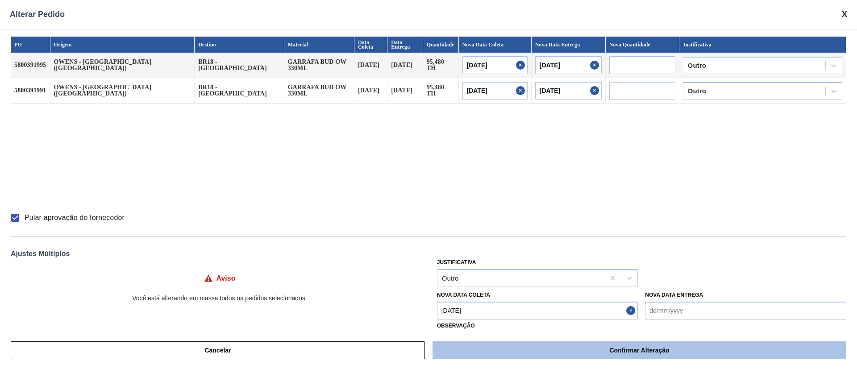
click at [613, 355] on button "Confirmar Alteração" at bounding box center [639, 350] width 414 height 18
checkbox input "false"
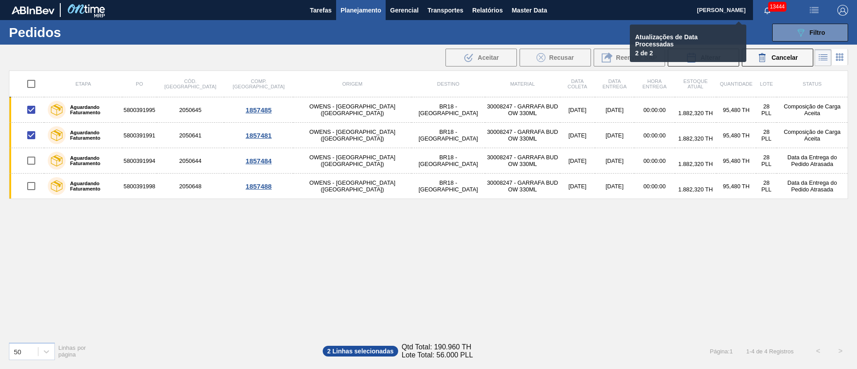
checkbox input "false"
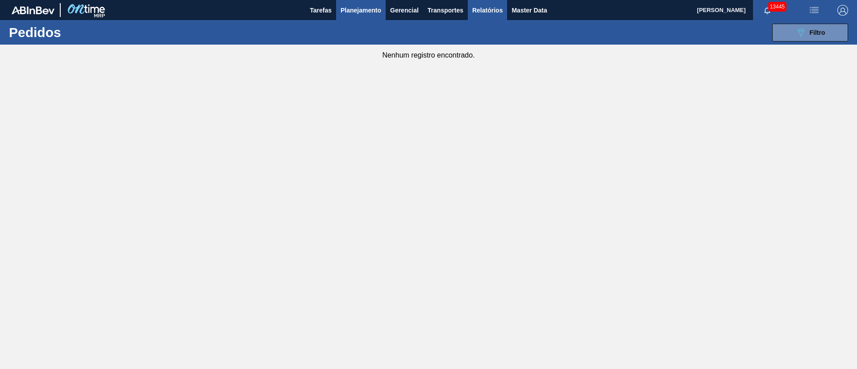
click at [497, 15] on button "Relatórios" at bounding box center [487, 10] width 39 height 20
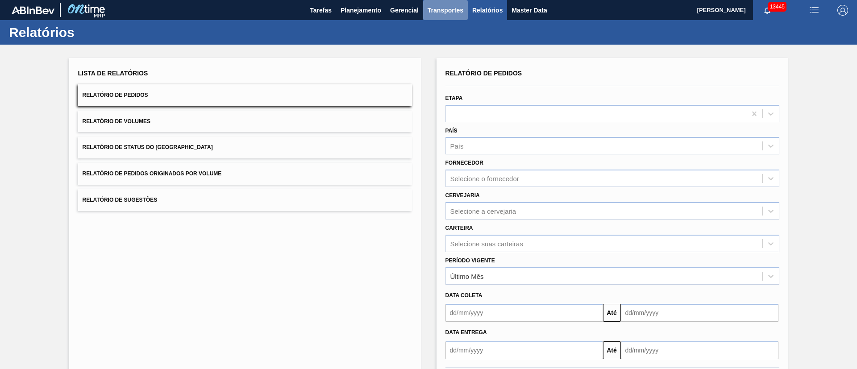
click at [440, 17] on button "Transportes" at bounding box center [445, 10] width 45 height 20
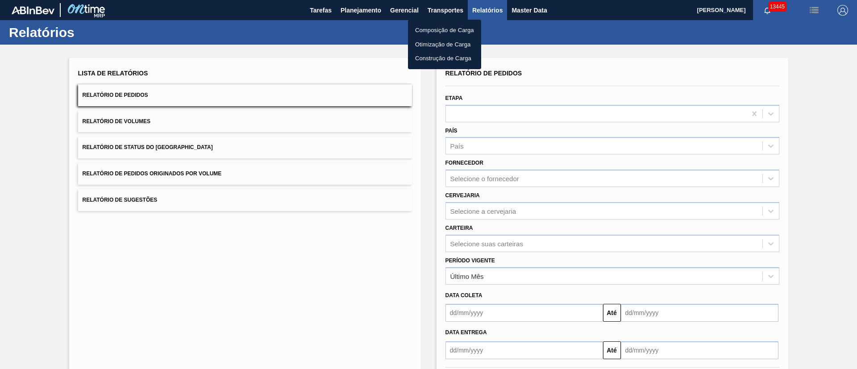
click at [432, 44] on li "Otimização de Carga" at bounding box center [444, 44] width 73 height 14
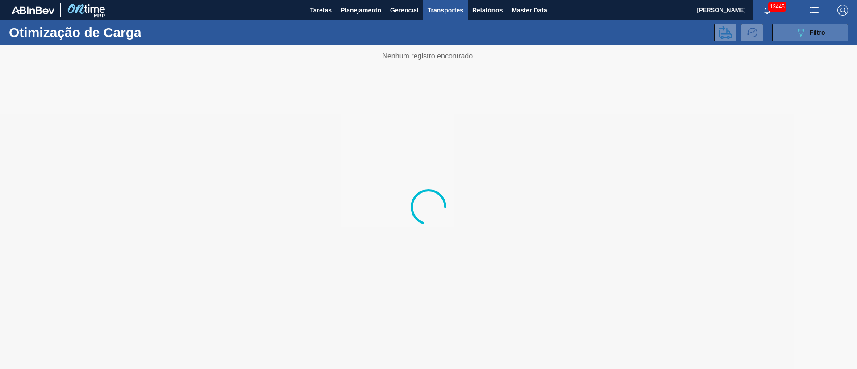
click at [809, 29] on span "Filtro" at bounding box center [817, 32] width 16 height 7
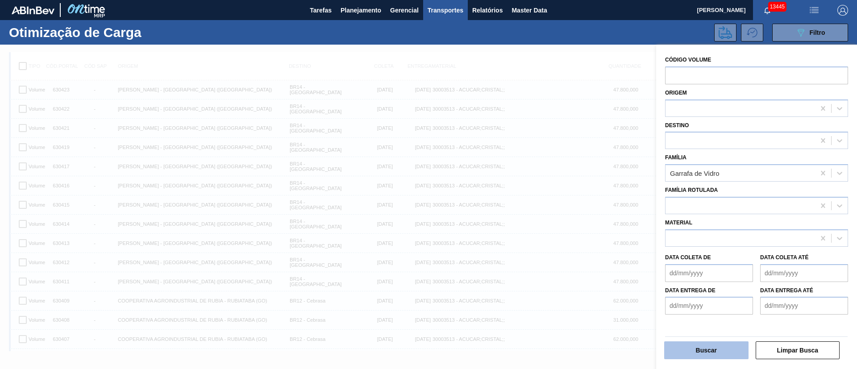
click at [689, 349] on button "Buscar" at bounding box center [706, 350] width 84 height 18
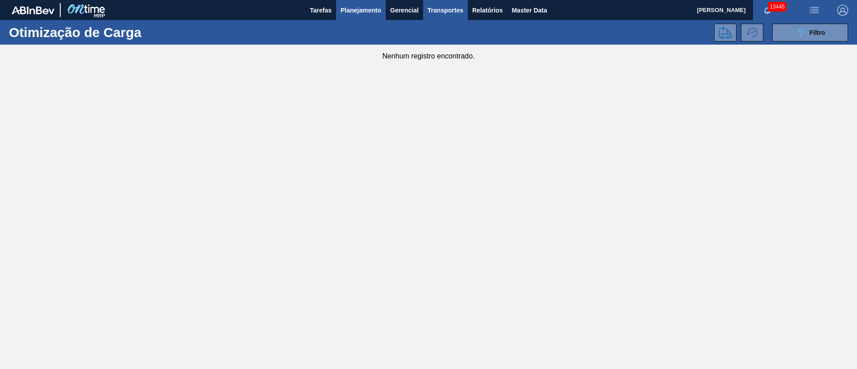
click at [366, 11] on span "Planejamento" at bounding box center [360, 10] width 41 height 11
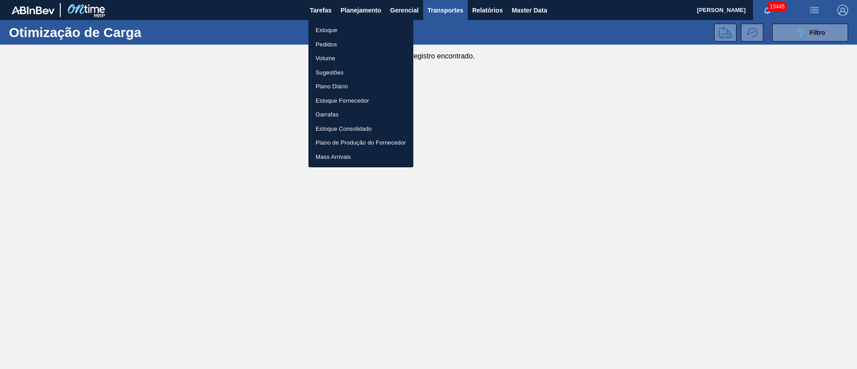
click at [331, 48] on li "Pedidos" at bounding box center [360, 44] width 105 height 14
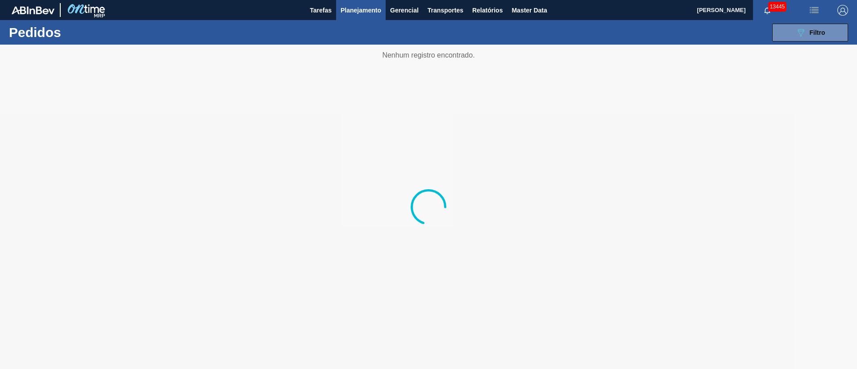
click at [522, 144] on div at bounding box center [428, 207] width 857 height 324
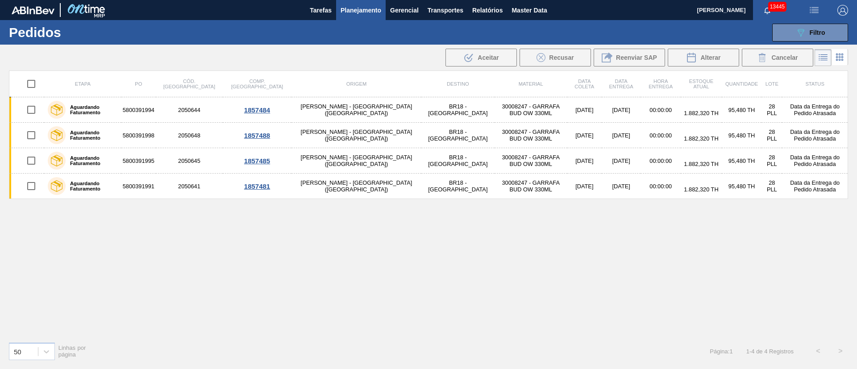
click at [355, 11] on span "Planejamento" at bounding box center [360, 10] width 41 height 11
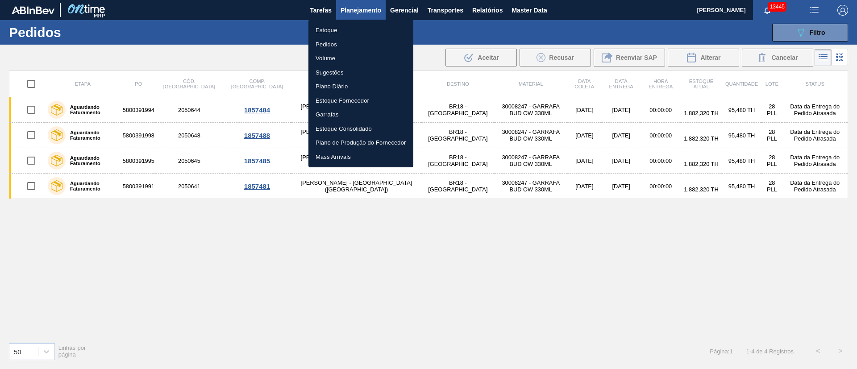
click at [324, 29] on li "Estoque" at bounding box center [360, 30] width 105 height 14
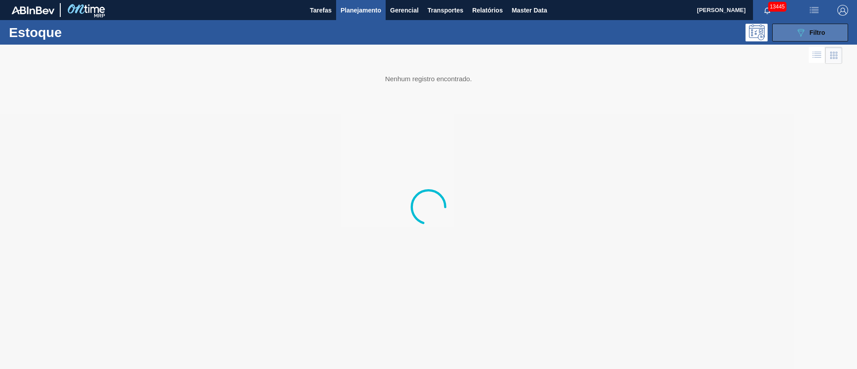
click at [824, 31] on span "Filtro" at bounding box center [817, 32] width 16 height 7
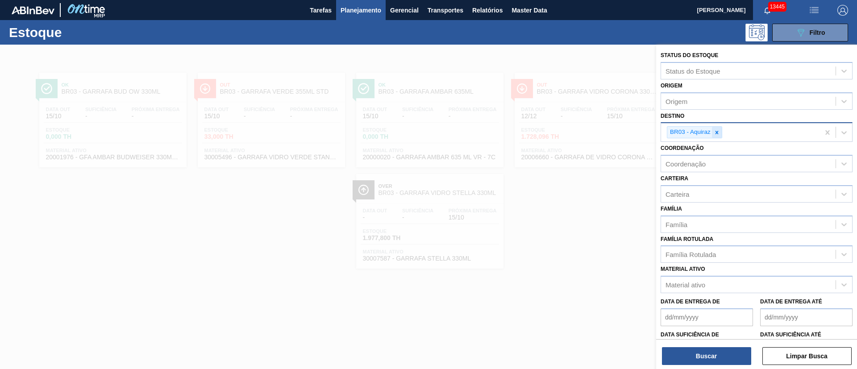
click at [717, 133] on icon at bounding box center [716, 132] width 3 height 3
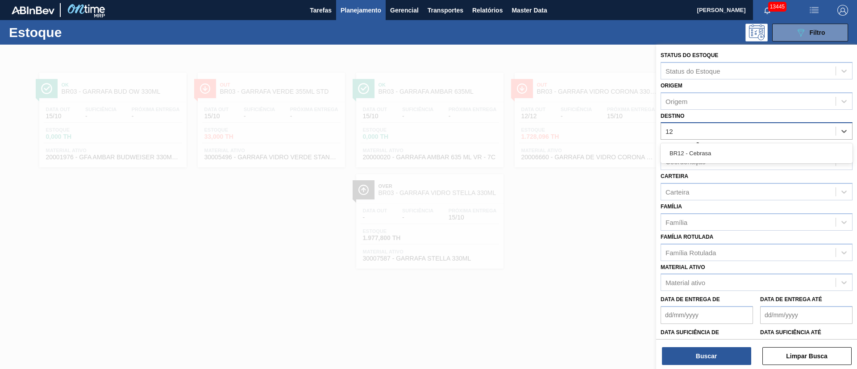
type input "1"
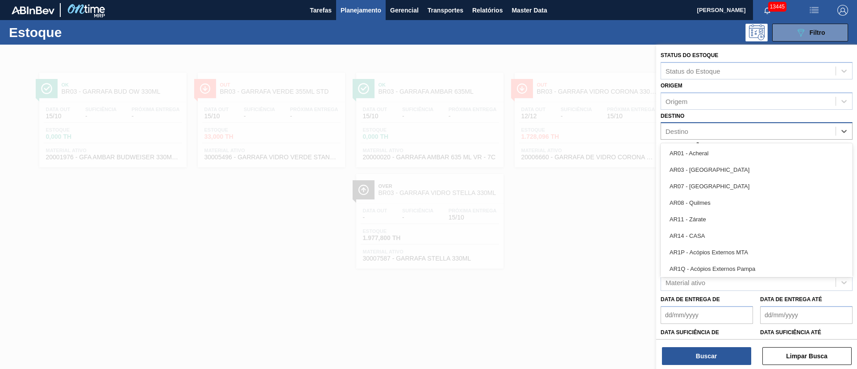
type input "12"
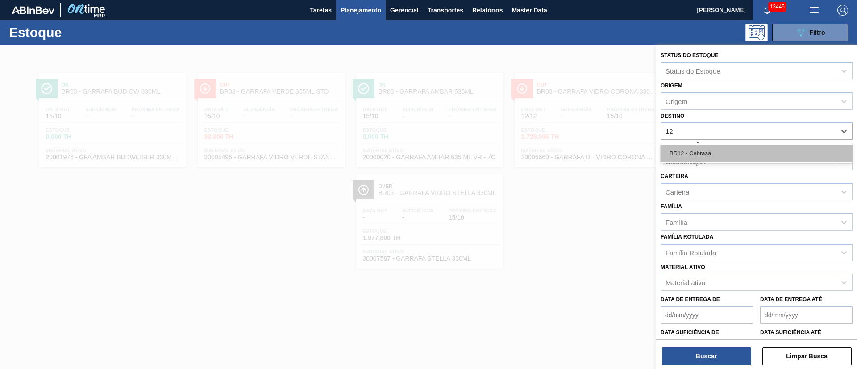
click at [700, 153] on div "BR12 - Cebrasa" at bounding box center [756, 153] width 192 height 17
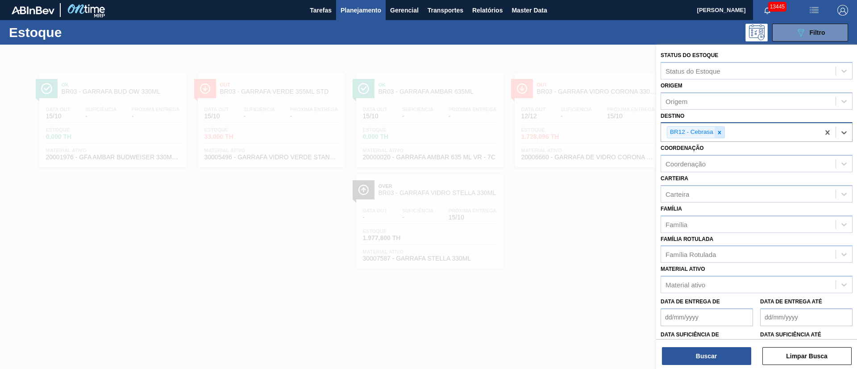
click at [721, 132] on icon at bounding box center [719, 132] width 6 height 6
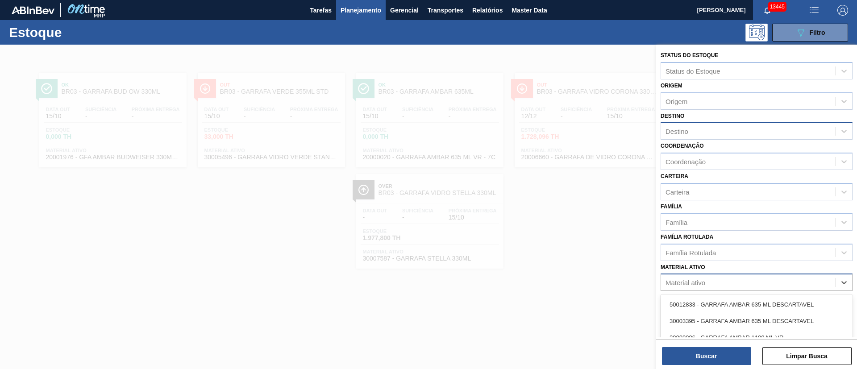
click at [686, 283] on div "Material ativo" at bounding box center [685, 283] width 40 height 8
type ativo "o"
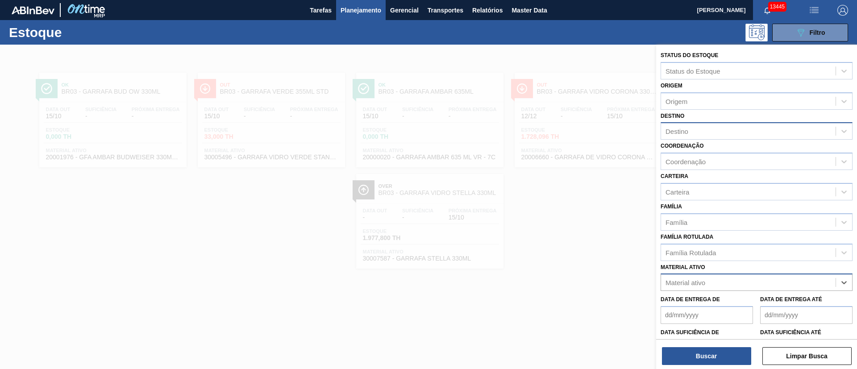
click at [678, 122] on div "Destino" at bounding box center [756, 130] width 192 height 17
click at [348, 6] on span "Planejamento" at bounding box center [360, 10] width 41 height 11
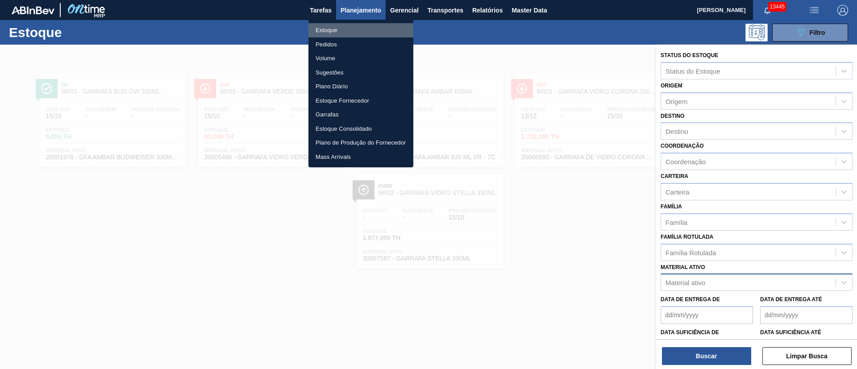
click at [327, 31] on li "Estoque" at bounding box center [360, 30] width 105 height 14
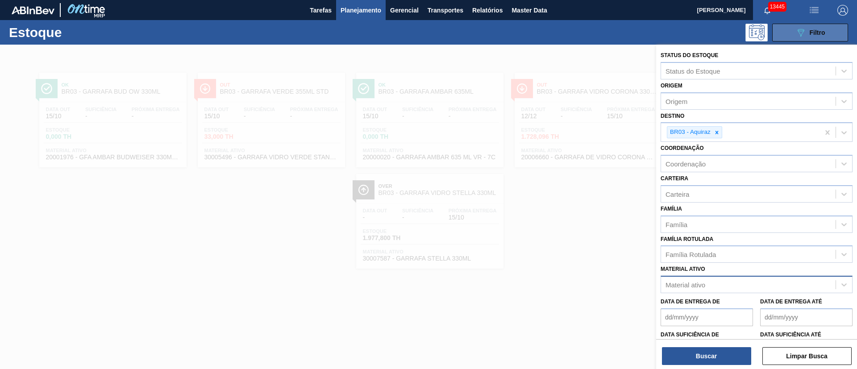
click at [825, 31] on button "089F7B8B-B2A5-4AFE-B5C0-19BA573D28AC Filtro" at bounding box center [810, 33] width 76 height 18
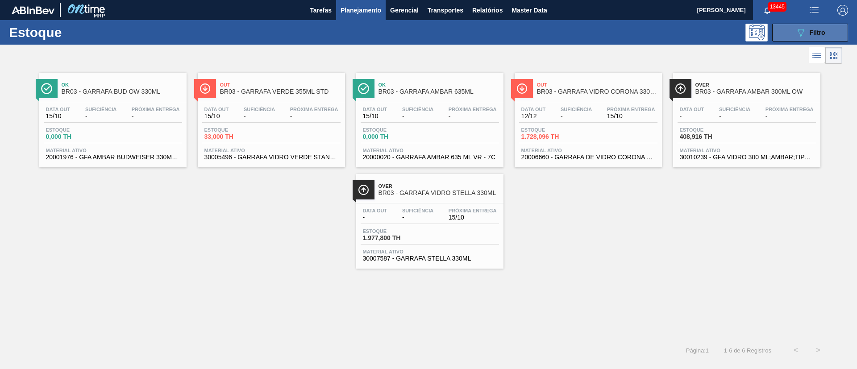
click at [813, 29] on span "Filtro" at bounding box center [817, 32] width 16 height 7
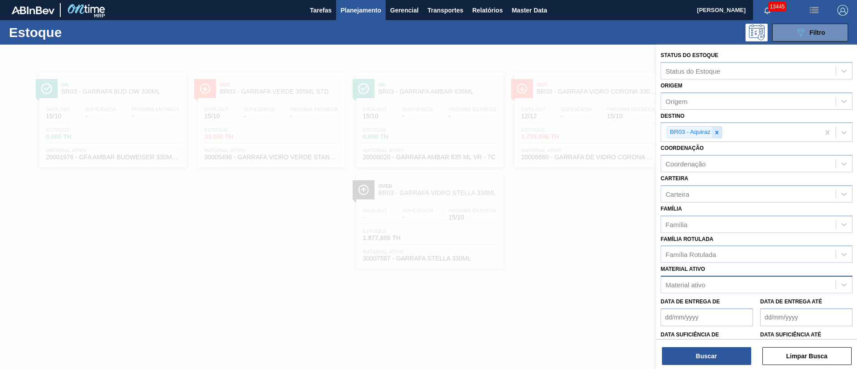
click at [713, 130] on icon at bounding box center [716, 132] width 6 height 6
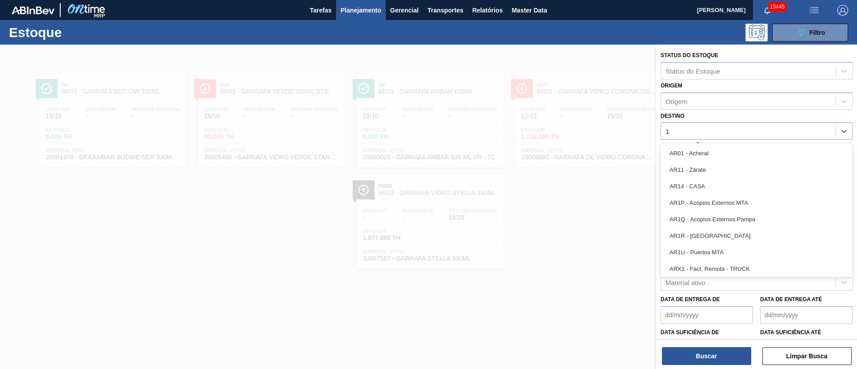
type input "16"
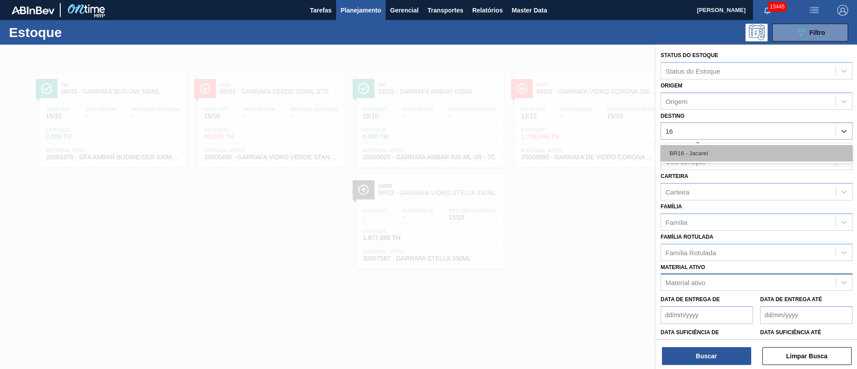
click at [704, 153] on div "BR16 - Jacareí" at bounding box center [756, 153] width 192 height 17
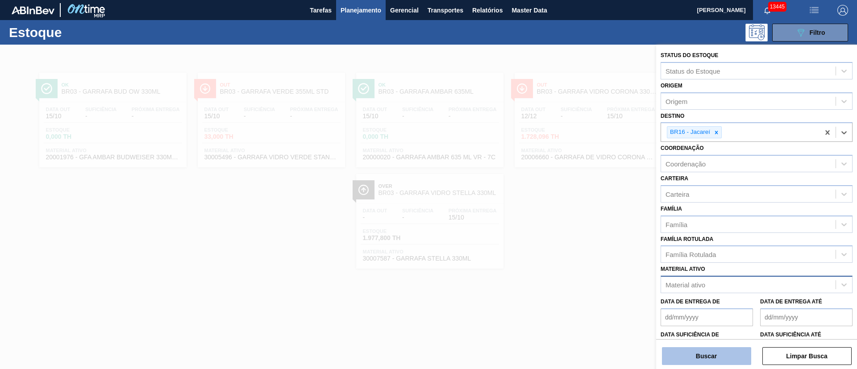
click at [689, 353] on button "Buscar" at bounding box center [706, 356] width 89 height 18
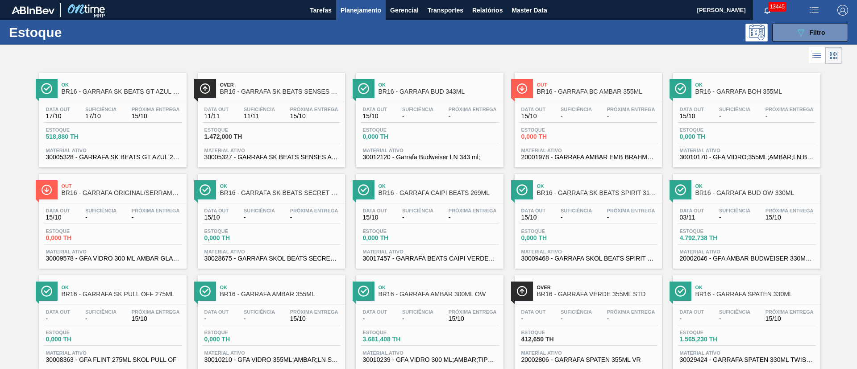
click at [135, 124] on div "Data out 17/10 Suficiência 17/10 Próxima Entrega 15/10 Estoque 518,880 TH Mater…" at bounding box center [112, 132] width 147 height 61
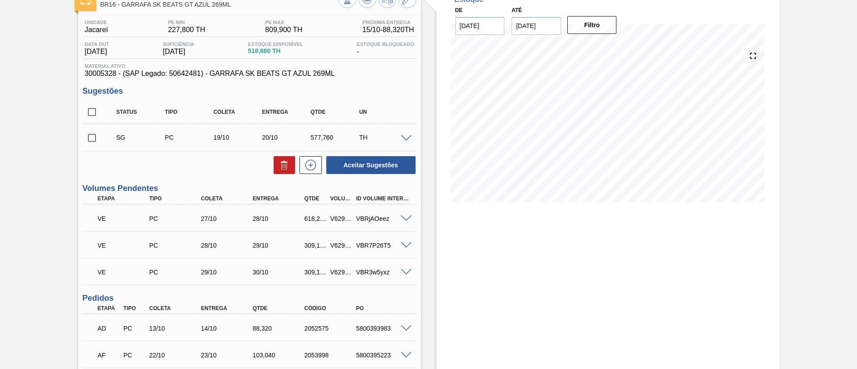
scroll to position [201, 0]
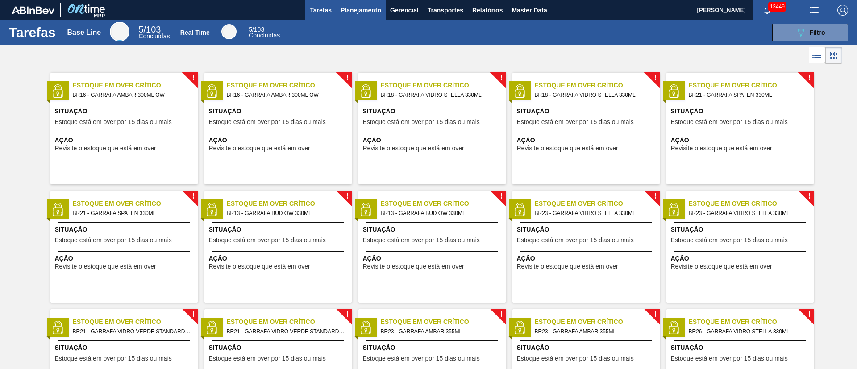
click at [379, 2] on button "Planejamento" at bounding box center [361, 10] width 50 height 20
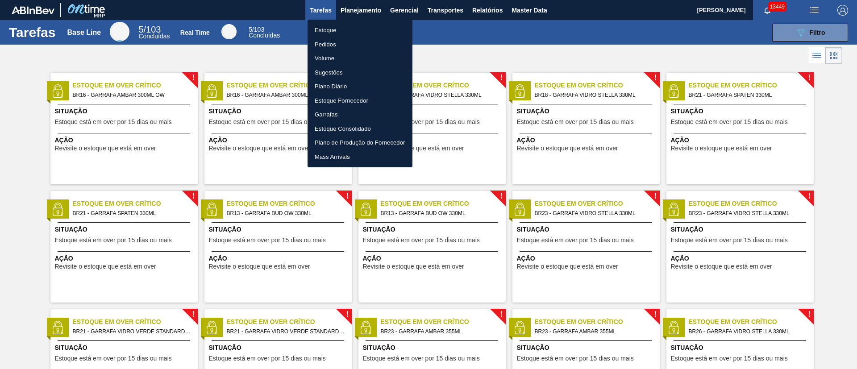
click at [364, 13] on div at bounding box center [428, 184] width 857 height 369
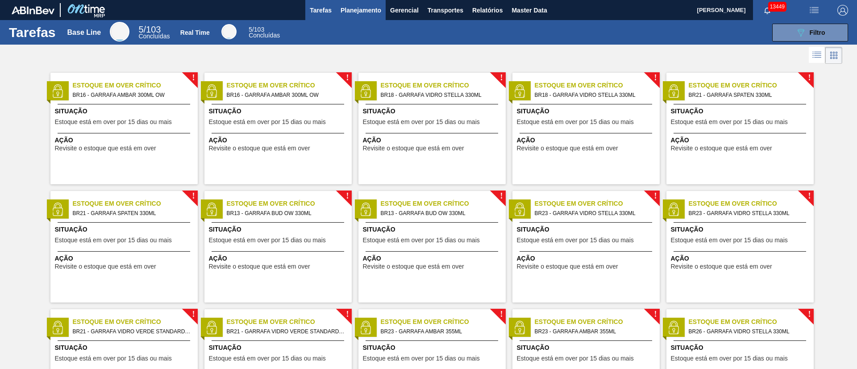
click at [349, 14] on span "Planejamento" at bounding box center [360, 10] width 41 height 11
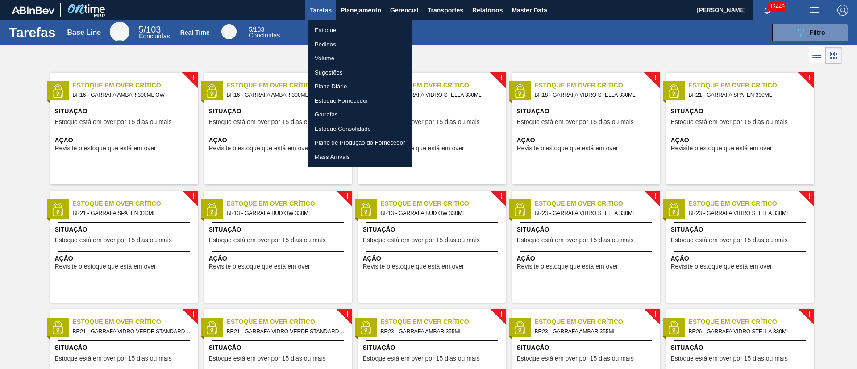
click at [324, 31] on li "Estoque" at bounding box center [359, 30] width 105 height 14
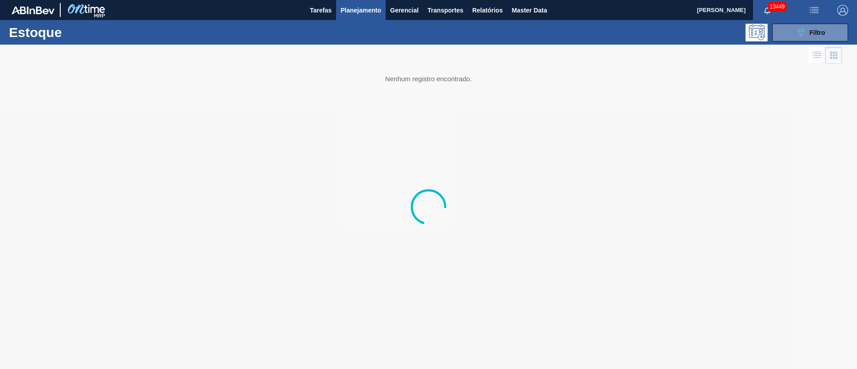
click at [571, 41] on div "Estoque 089F7B8B-B2A5-4AFE-B5C0-19BA573D28AC Filtro" at bounding box center [428, 32] width 857 height 25
click at [571, 27] on div "089F7B8B-B2A5-4AFE-B5C0-19BA573D28AC Filtro" at bounding box center [810, 32] width 30 height 11
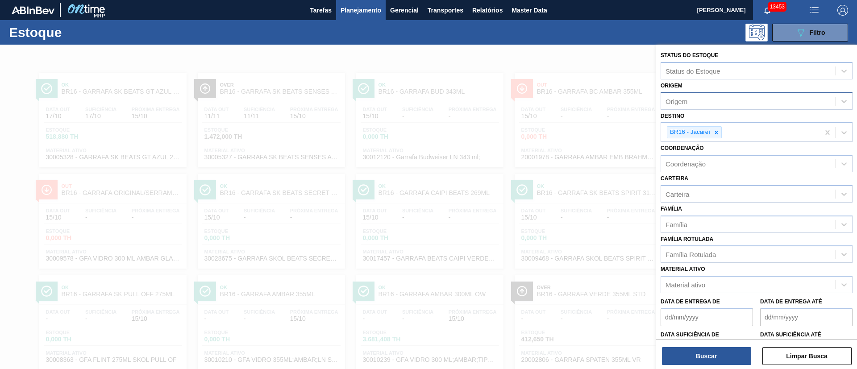
click at [571, 101] on div "Origem" at bounding box center [748, 101] width 174 height 13
click at [346, 5] on span "Planejamento" at bounding box center [360, 10] width 41 height 11
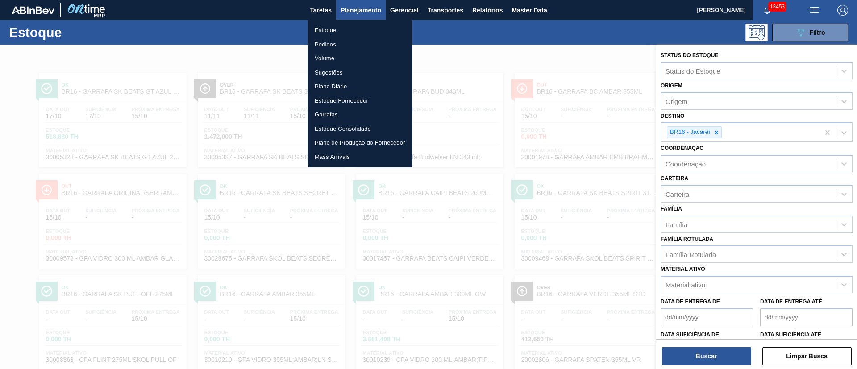
click at [328, 46] on li "Pedidos" at bounding box center [359, 44] width 105 height 14
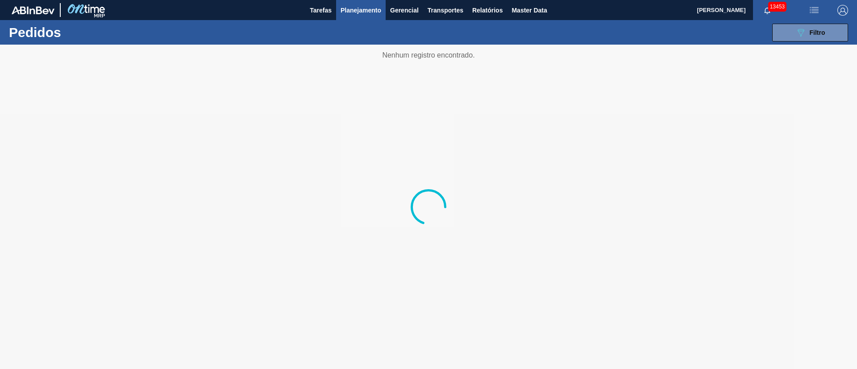
click at [571, 41] on div "089F7B8B-B2A5-4AFE-B5C0-19BA573D28AC Filtro Código Pedido Portal Códido PO SAP …" at bounding box center [497, 32] width 710 height 27
click at [571, 33] on span "Filtro" at bounding box center [817, 32] width 16 height 7
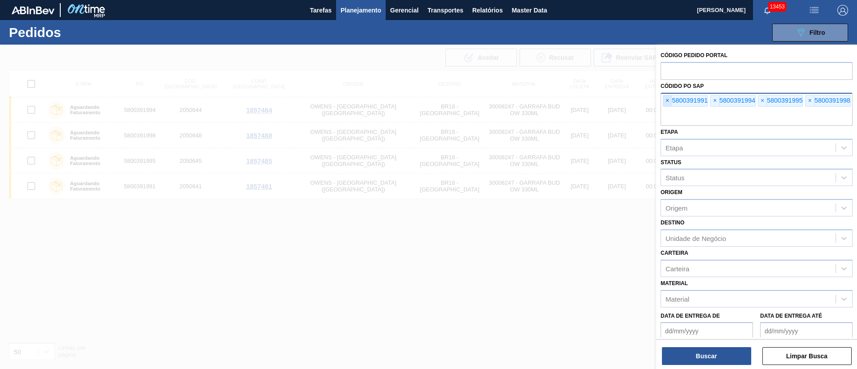
click at [571, 99] on span "×" at bounding box center [667, 100] width 8 height 11
click at [571, 109] on input "text" at bounding box center [756, 117] width 192 height 17
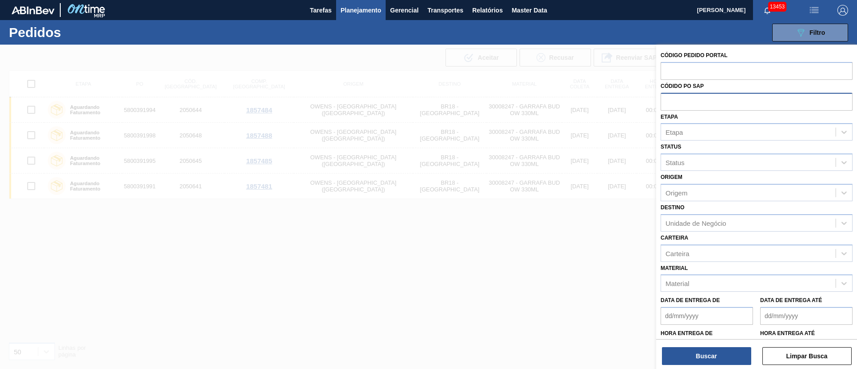
click at [571, 99] on input "text" at bounding box center [756, 101] width 192 height 17
paste input "text"
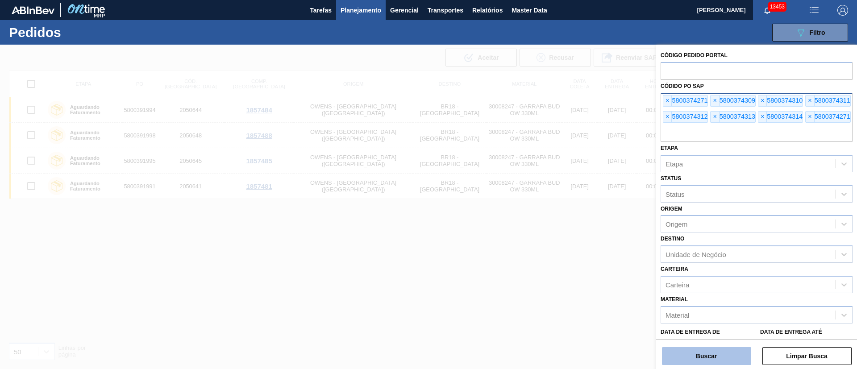
click at [571, 245] on button "Buscar" at bounding box center [706, 356] width 89 height 18
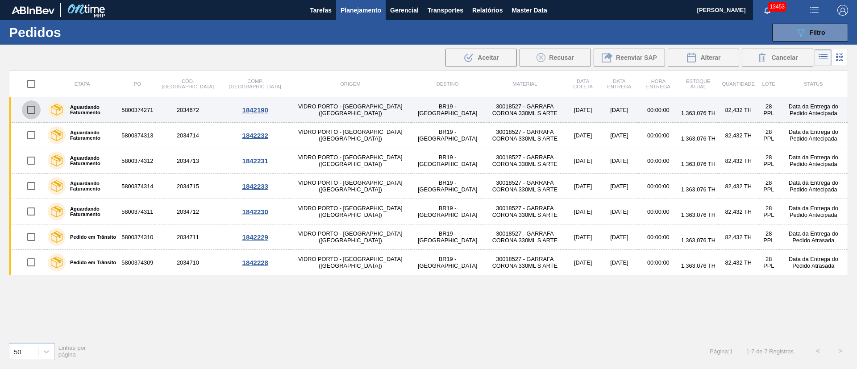
click at [29, 105] on input "checkbox" at bounding box center [31, 109] width 19 height 19
checkbox input "true"
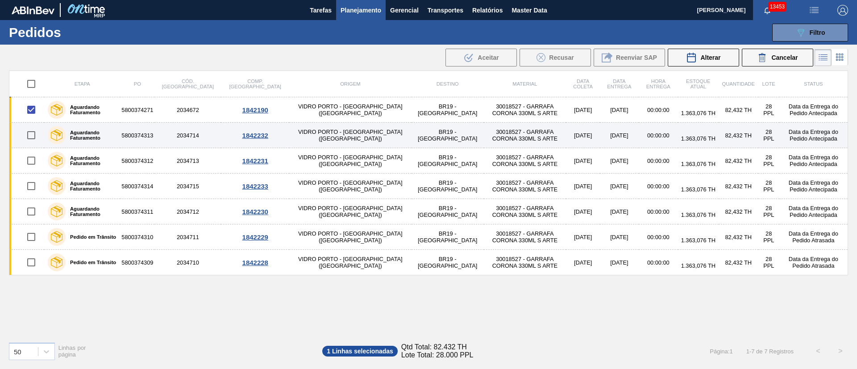
click at [31, 133] on input "checkbox" at bounding box center [31, 135] width 19 height 19
checkbox input "true"
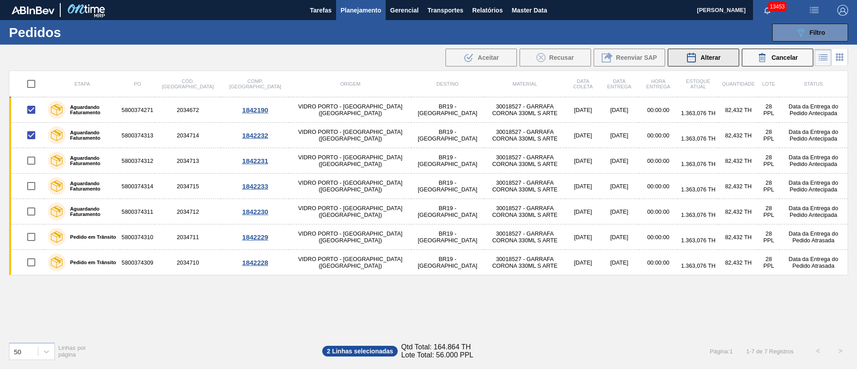
click at [571, 53] on div "Alterar" at bounding box center [703, 57] width 34 height 11
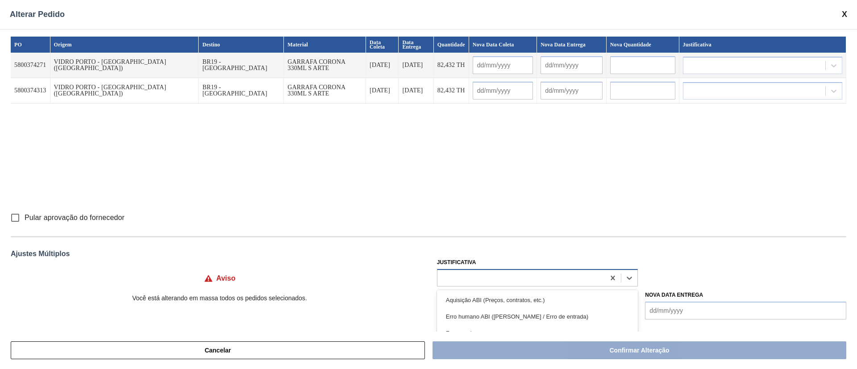
click at [470, 245] on div at bounding box center [521, 277] width 168 height 13
type input "OU"
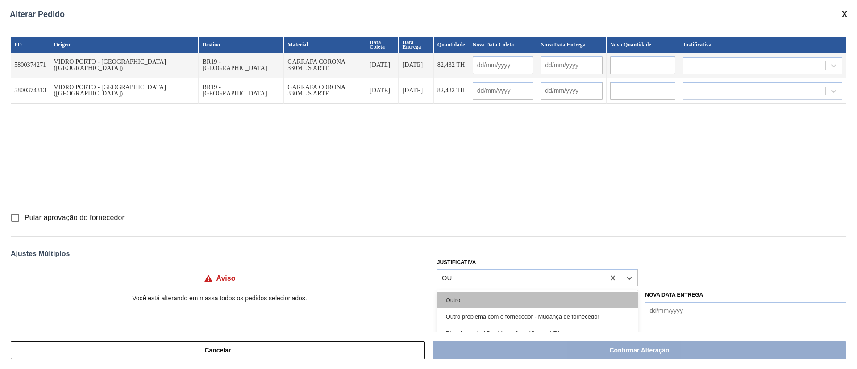
click at [464, 245] on div "Outro" at bounding box center [537, 300] width 201 height 17
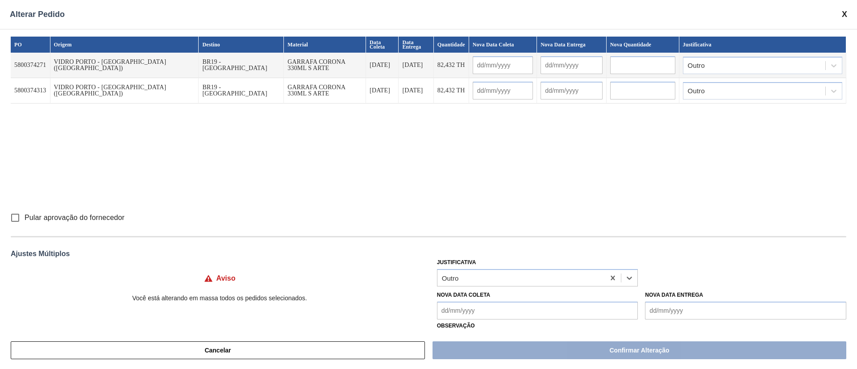
click at [15, 215] on input "Pular aprovação do fornecedor" at bounding box center [15, 217] width 19 height 19
checkbox input "true"
drag, startPoint x: 476, startPoint y: 310, endPoint x: 480, endPoint y: 316, distance: 7.0
click at [480, 245] on Coleta "Nova Data Coleta" at bounding box center [537, 311] width 201 height 18
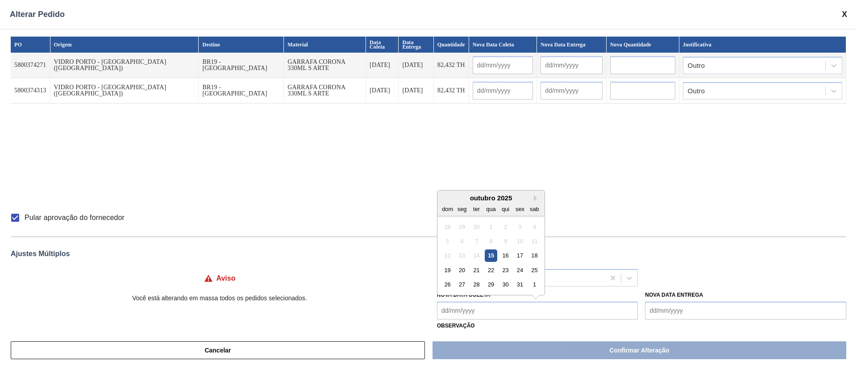
click at [491, 245] on div "15" at bounding box center [490, 255] width 12 height 12
type Coleta "[DATE]"
type input "[DATE]"
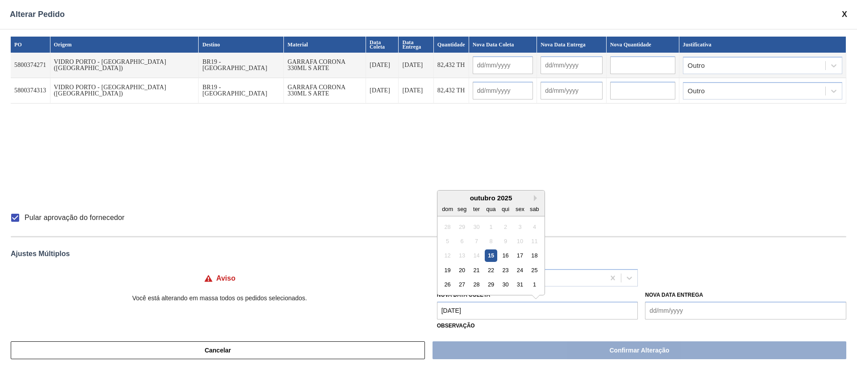
type input "[DATE]"
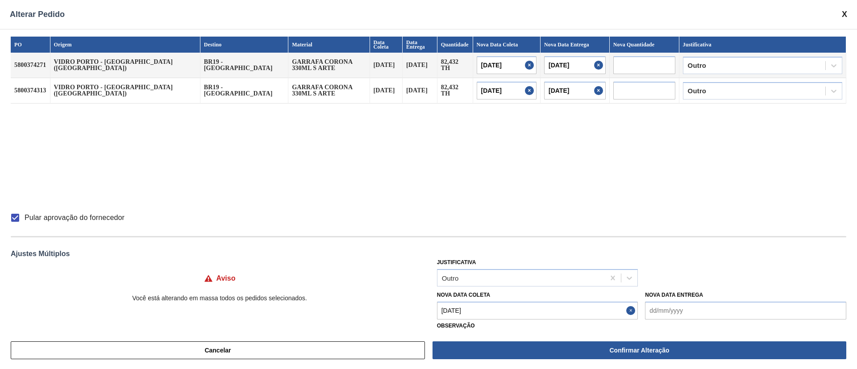
click at [482, 245] on Coleta "[DATE]" at bounding box center [537, 311] width 201 height 18
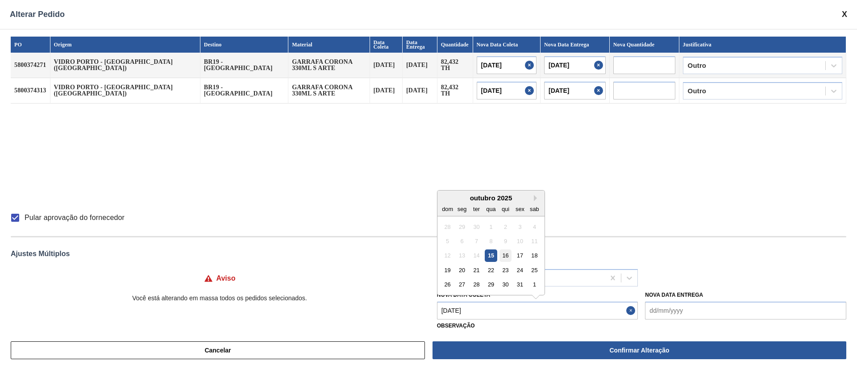
click at [507, 245] on div "16" at bounding box center [505, 255] width 12 height 12
type Coleta "[DATE]"
type input "[DATE]"
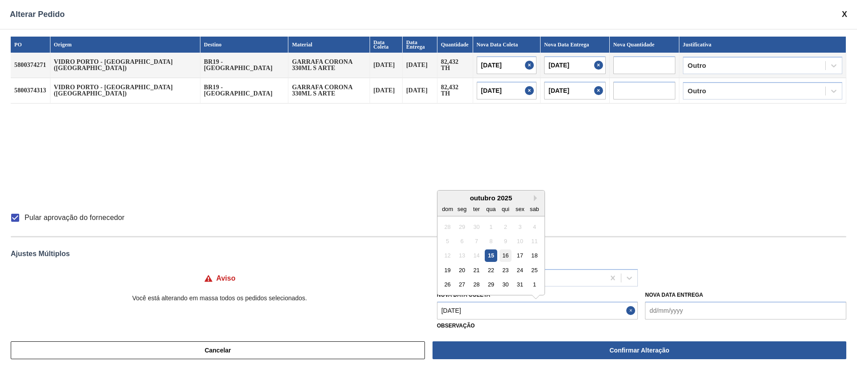
type input "[DATE]"
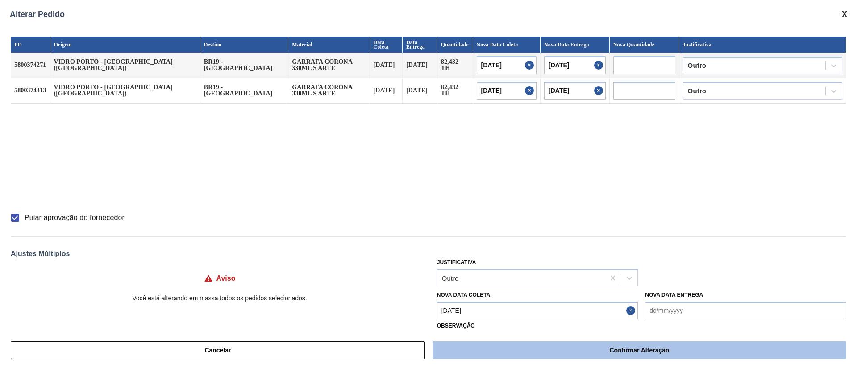
click at [518, 245] on button "Confirmar Alteração" at bounding box center [639, 350] width 414 height 18
checkbox input "false"
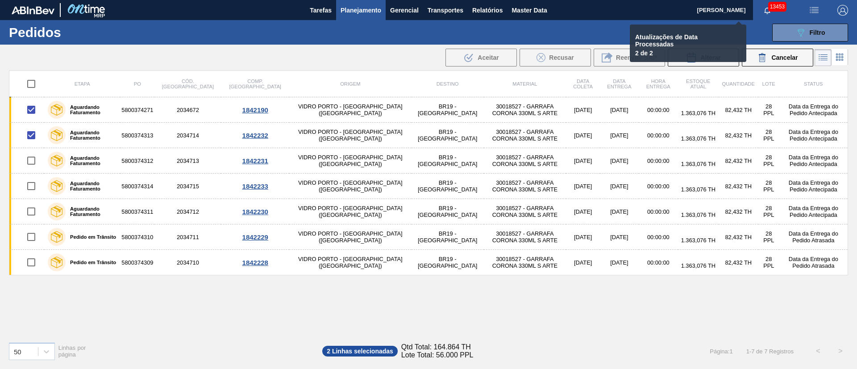
checkbox input "false"
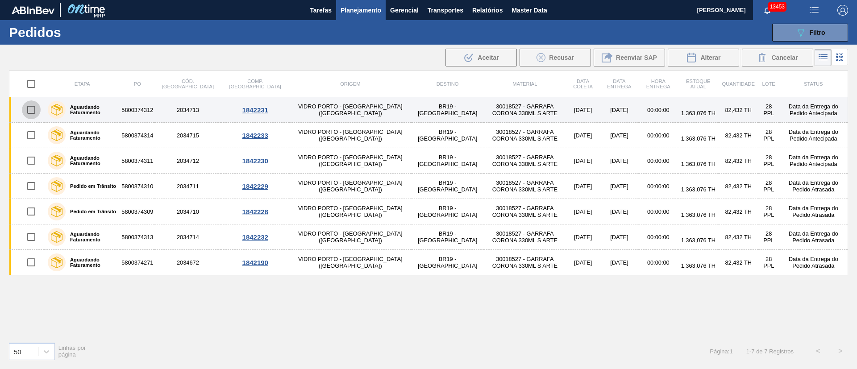
click at [33, 112] on input "checkbox" at bounding box center [31, 109] width 19 height 19
checkbox input "true"
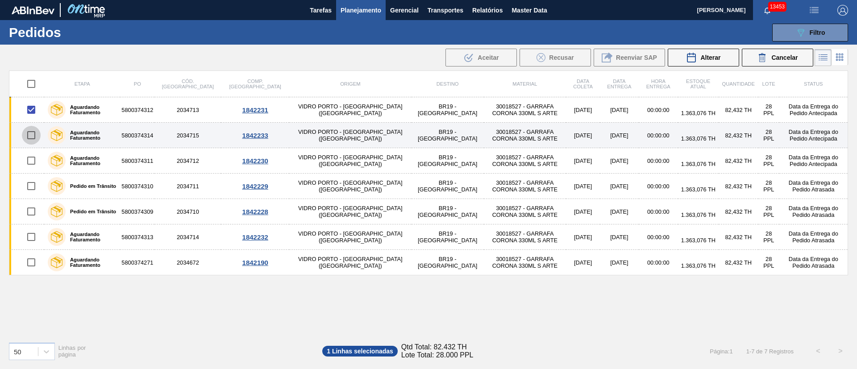
click at [31, 136] on input "checkbox" at bounding box center [31, 135] width 19 height 19
checkbox input "true"
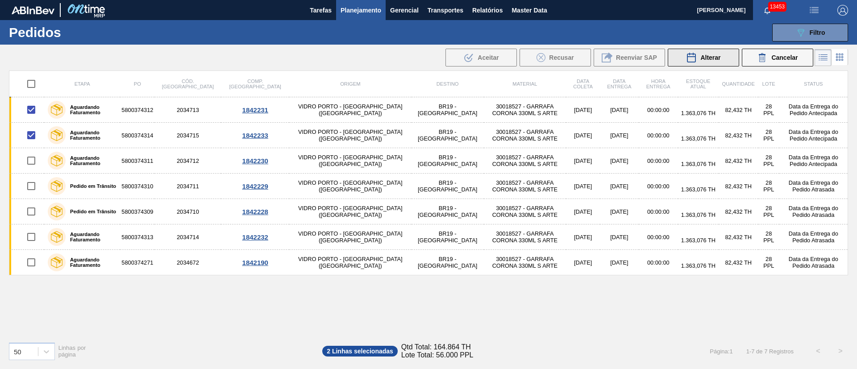
click at [571, 58] on button "Alterar" at bounding box center [702, 58] width 71 height 18
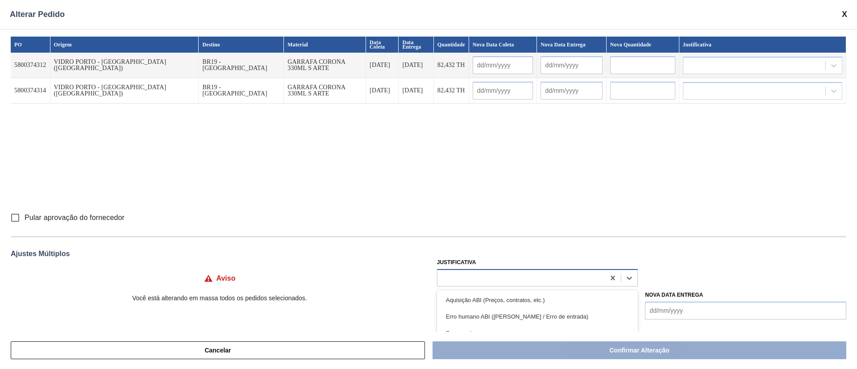
click at [474, 245] on div at bounding box center [521, 277] width 168 height 13
type input "OU"
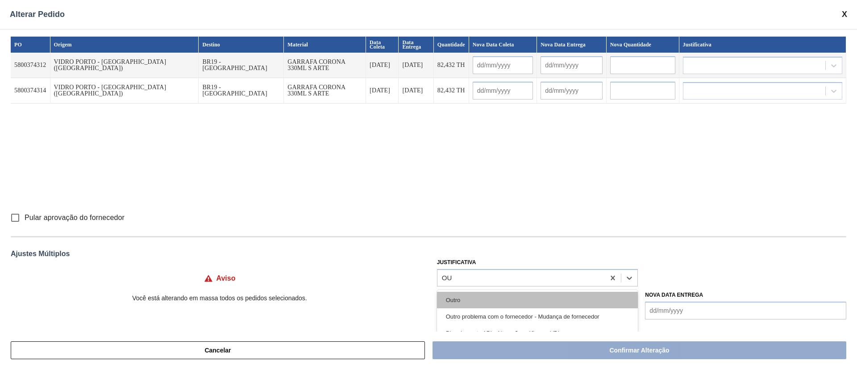
click at [456, 245] on div "Outro" at bounding box center [537, 300] width 201 height 17
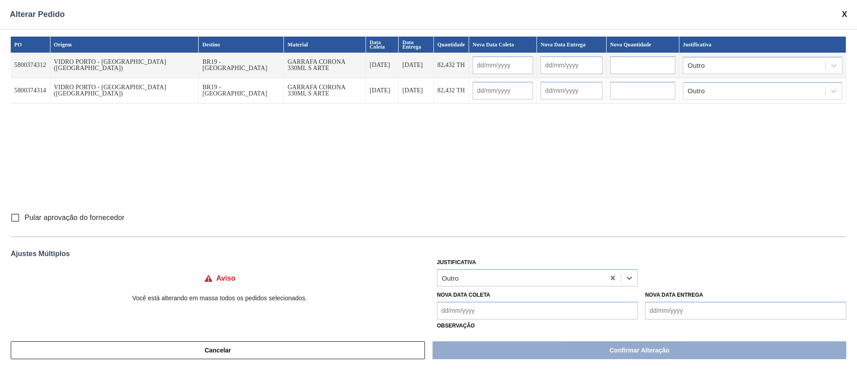
click at [12, 220] on input "Pular aprovação do fornecedor" at bounding box center [15, 217] width 19 height 19
checkbox input "true"
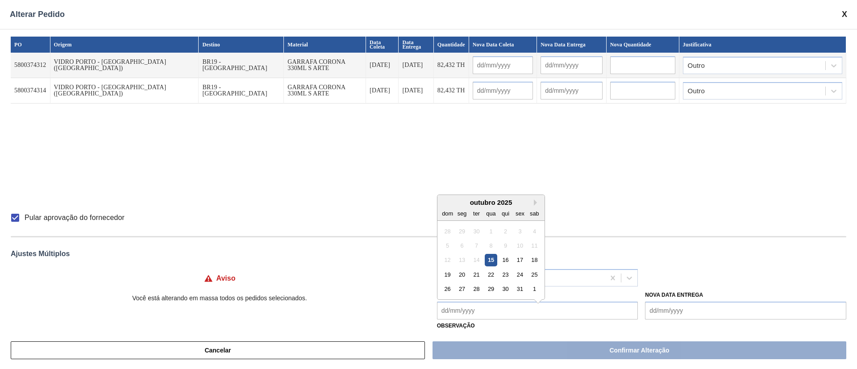
click at [458, 245] on Coleta "Nova Data Coleta" at bounding box center [537, 311] width 201 height 18
type Coleta "17"
type input "[DATE]"
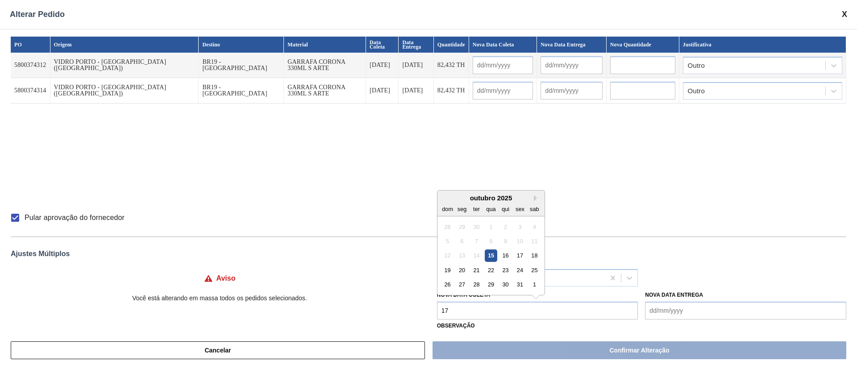
type input "[DATE]"
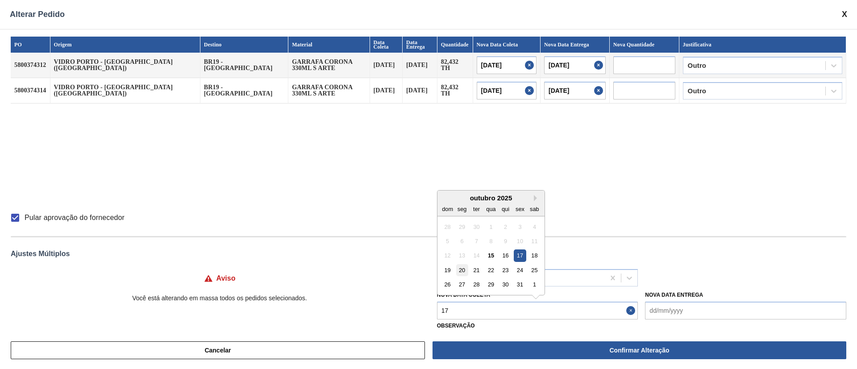
click at [461, 245] on div "20" at bounding box center [461, 270] width 12 height 12
type Coleta "20/10/2025"
type input "20/10/2025"
type input "[DATE]"
type input "20/10/2025"
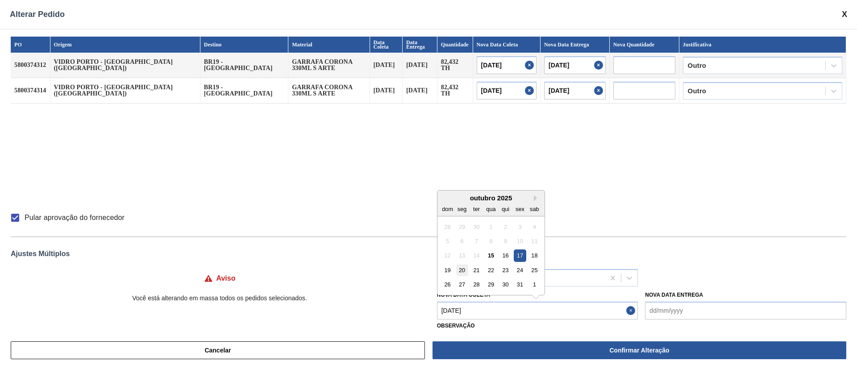
type input "[DATE]"
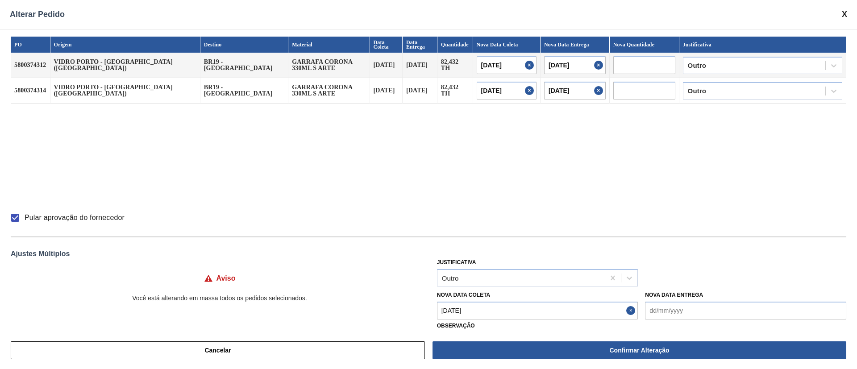
click at [479, 245] on Coleta "20/10/2025" at bounding box center [537, 311] width 201 height 18
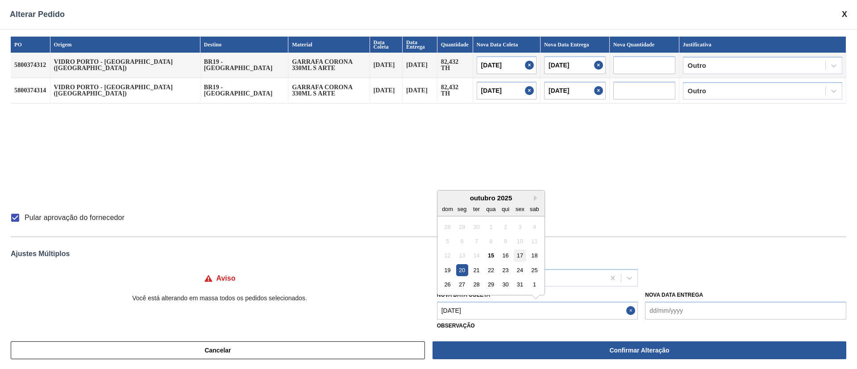
click at [517, 245] on div "17" at bounding box center [519, 255] width 12 height 12
type Coleta "[DATE]"
type input "[DATE]"
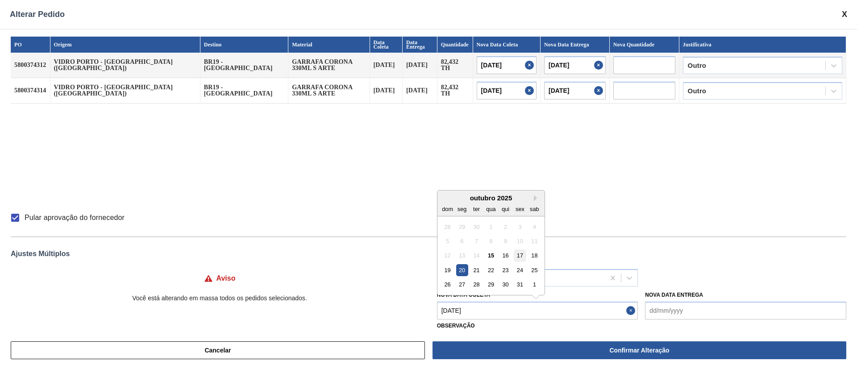
type input "[DATE]"
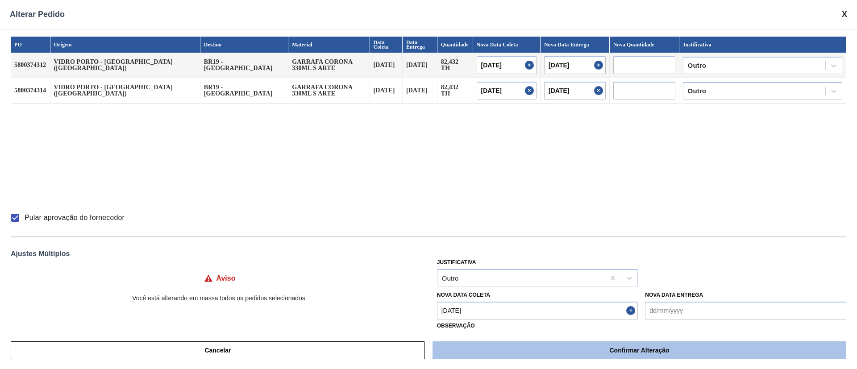
click at [504, 245] on button "Confirmar Alteração" at bounding box center [639, 350] width 414 height 18
checkbox input "false"
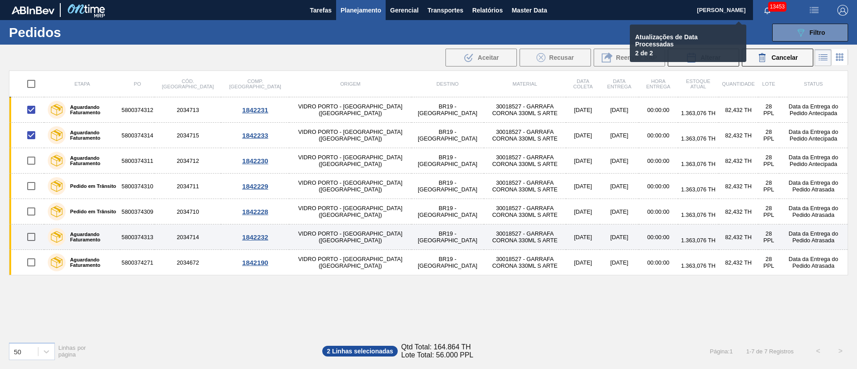
checkbox input "false"
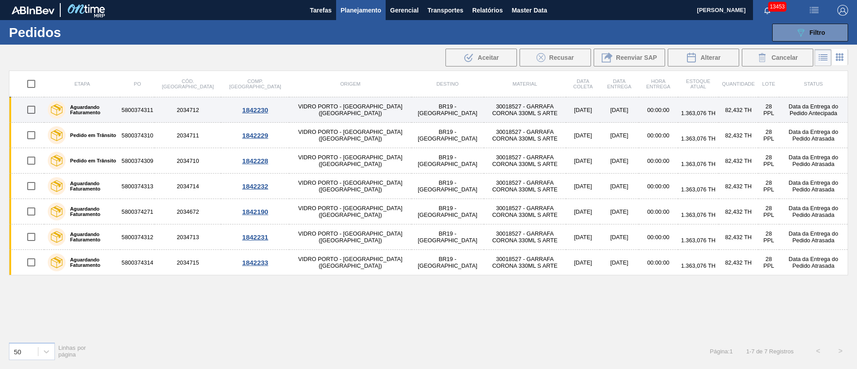
click at [28, 111] on input "checkbox" at bounding box center [31, 109] width 19 height 19
checkbox input "true"
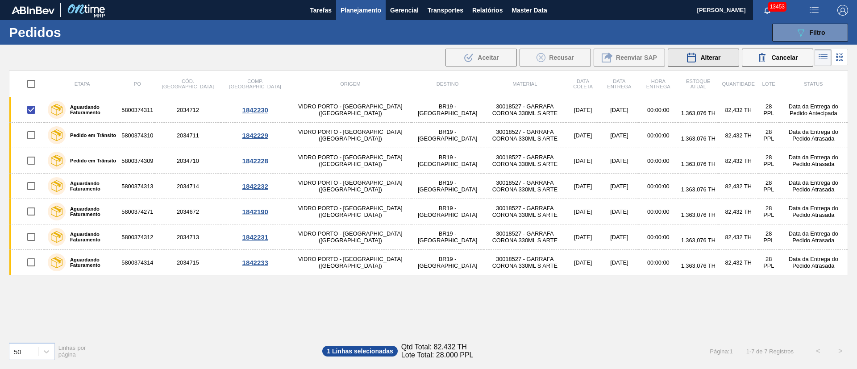
click at [571, 58] on span "Alterar" at bounding box center [710, 57] width 20 height 7
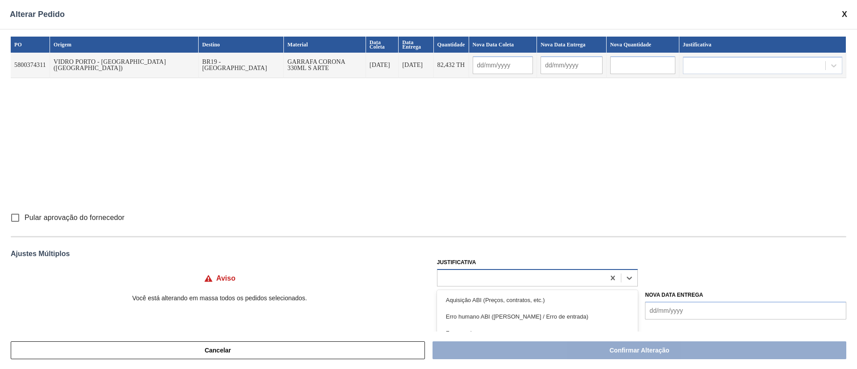
click at [468, 245] on div at bounding box center [521, 277] width 168 height 13
type input "OU"
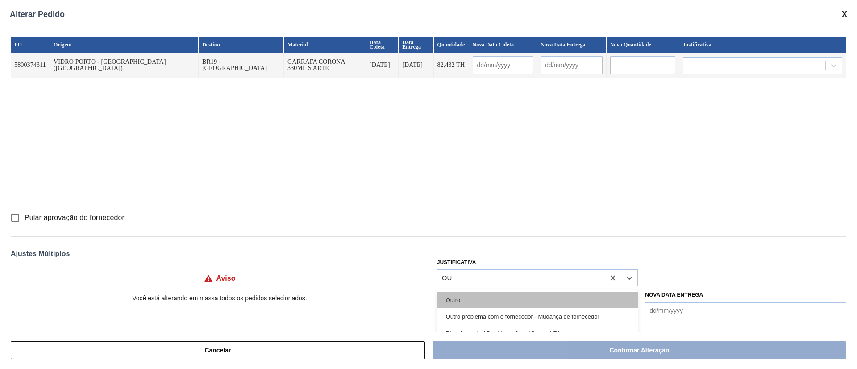
click at [467, 245] on div "Outro" at bounding box center [537, 300] width 201 height 17
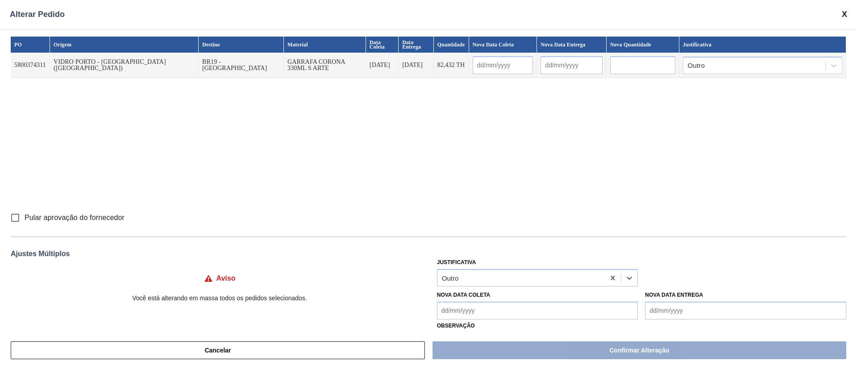
click at [17, 220] on input "Pular aprovação do fornecedor" at bounding box center [15, 217] width 19 height 19
checkbox input "true"
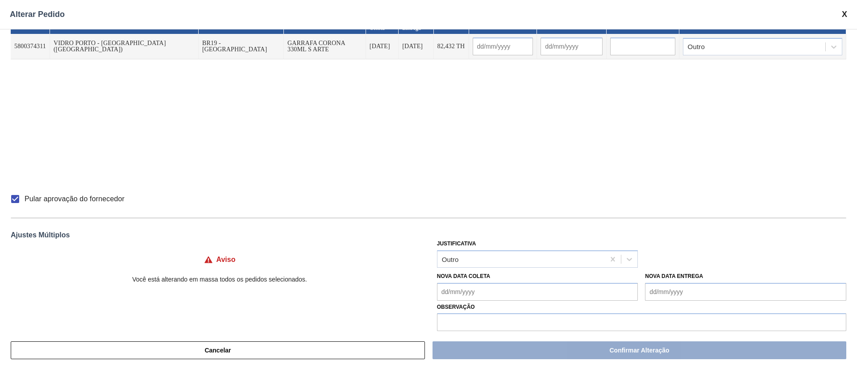
scroll to position [29, 0]
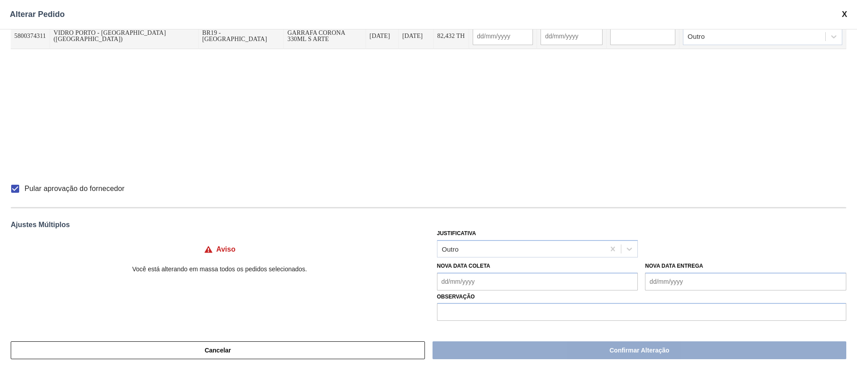
click at [461, 245] on Coleta "Nova Data Coleta" at bounding box center [537, 282] width 201 height 18
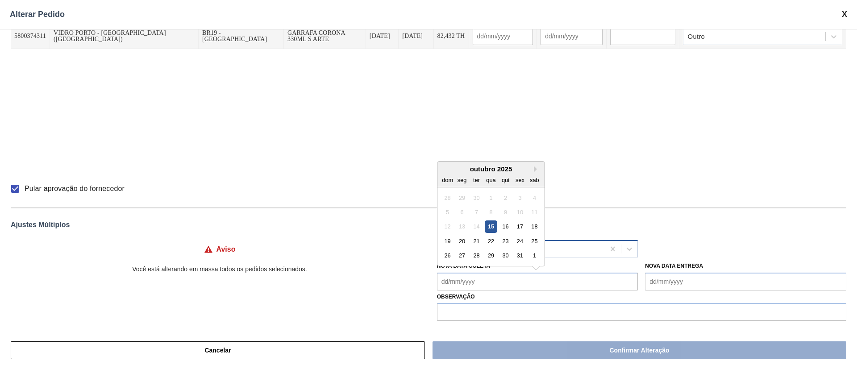
drag, startPoint x: 465, startPoint y: 241, endPoint x: 463, endPoint y: 249, distance: 8.3
click at [465, 241] on div "20" at bounding box center [461, 241] width 12 height 12
type Coleta "20/10/2025"
type input "20/10/2025"
type input "[DATE]"
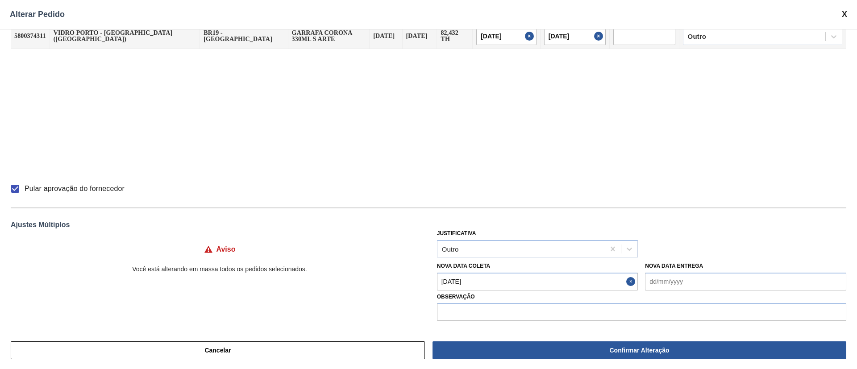
click at [474, 245] on Coleta "20/10/2025" at bounding box center [537, 282] width 201 height 18
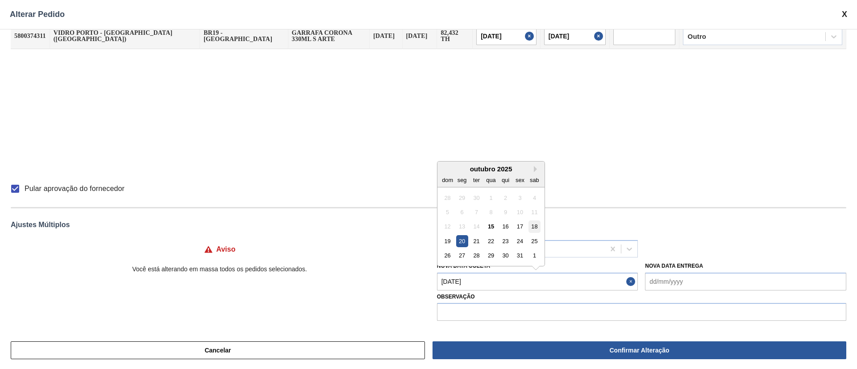
click at [534, 226] on div "18" at bounding box center [534, 226] width 12 height 12
type input "[DATE]"
type input "19/10/2025"
type Coleta "[DATE]"
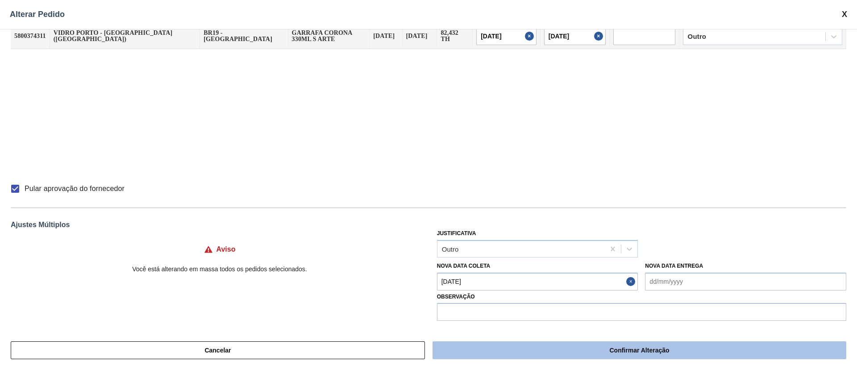
click at [518, 245] on button "Confirmar Alteração" at bounding box center [639, 350] width 414 height 18
checkbox input "false"
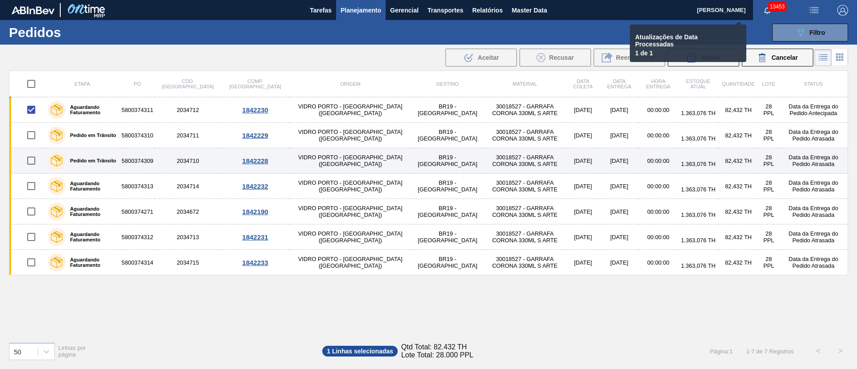
checkbox input "false"
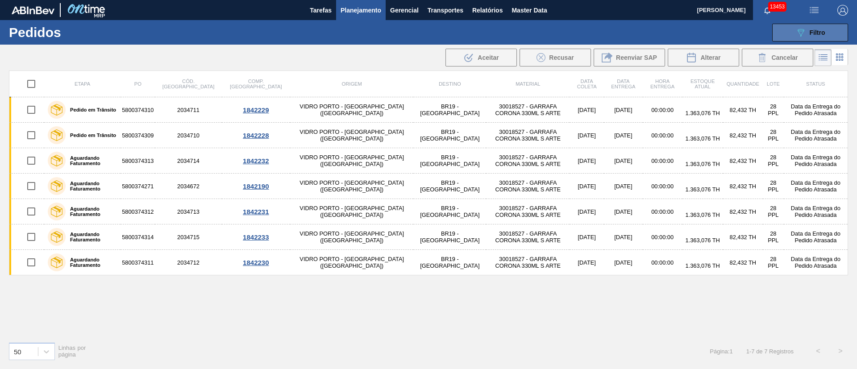
click at [571, 31] on span "Filtro" at bounding box center [817, 32] width 16 height 7
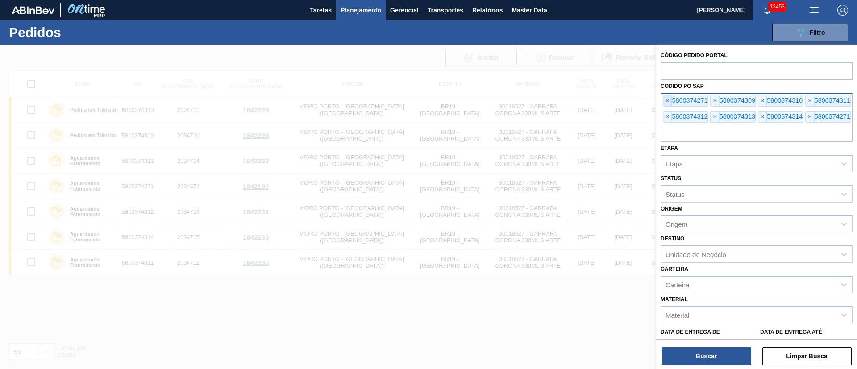
click at [571, 99] on span "×" at bounding box center [667, 100] width 8 height 11
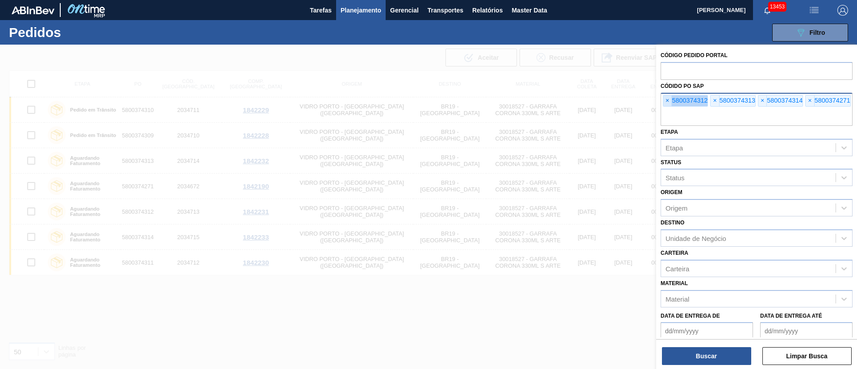
click at [571, 99] on span "×" at bounding box center [667, 100] width 8 height 11
click at [571, 109] on input "text" at bounding box center [756, 117] width 192 height 17
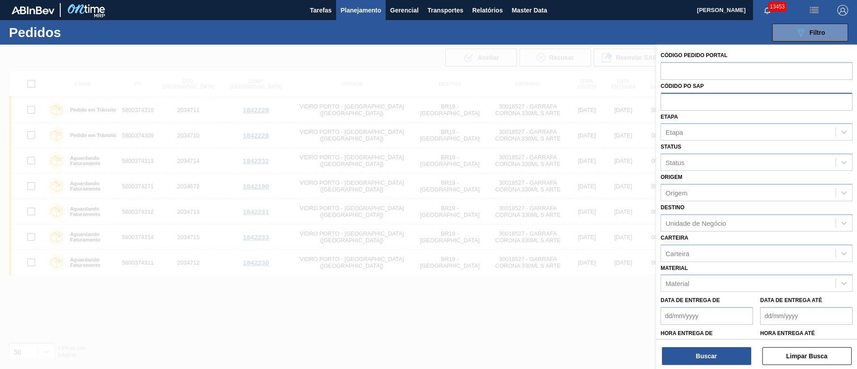
click at [571, 99] on input "text" at bounding box center [756, 101] width 192 height 17
click at [364, 69] on div at bounding box center [428, 229] width 857 height 369
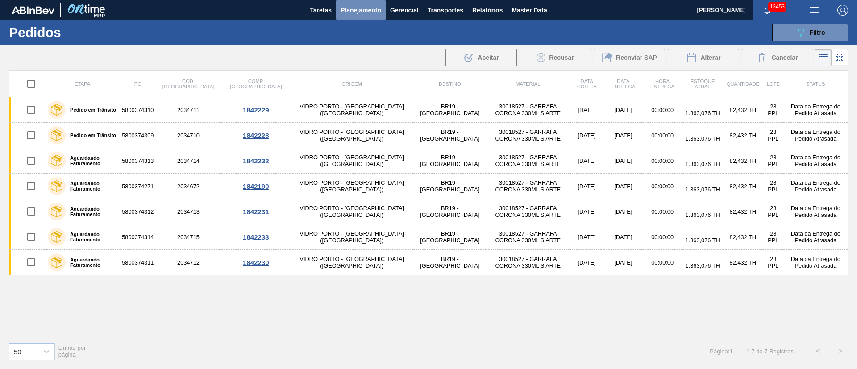
click at [354, 13] on span "Planejamento" at bounding box center [360, 10] width 41 height 11
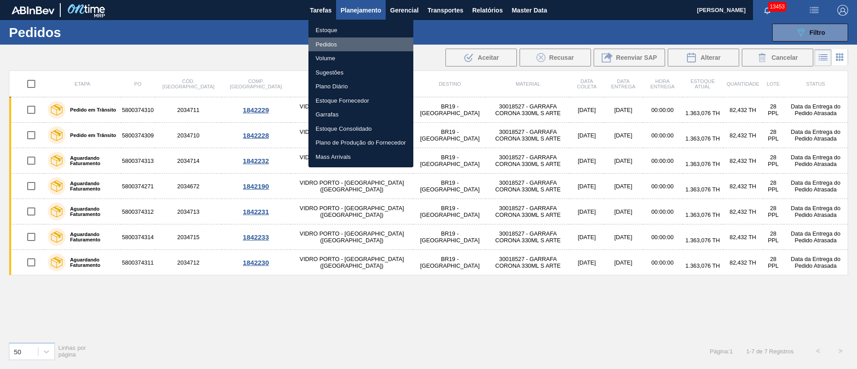
click at [327, 45] on li "Pedidos" at bounding box center [360, 44] width 105 height 14
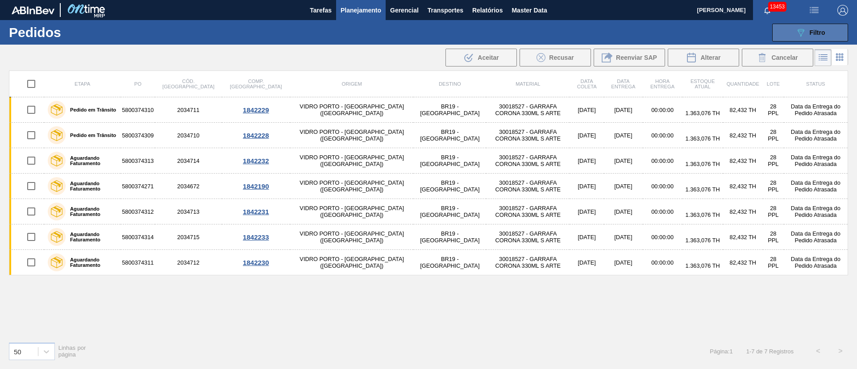
click at [571, 28] on div "089F7B8B-B2A5-4AFE-B5C0-19BA573D28AC Filtro" at bounding box center [810, 32] width 30 height 11
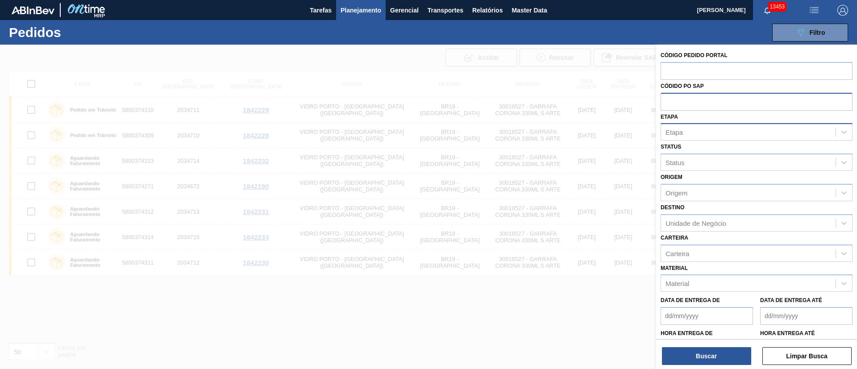
click at [571, 131] on div "Etapa" at bounding box center [748, 132] width 174 height 13
type input "FAT"
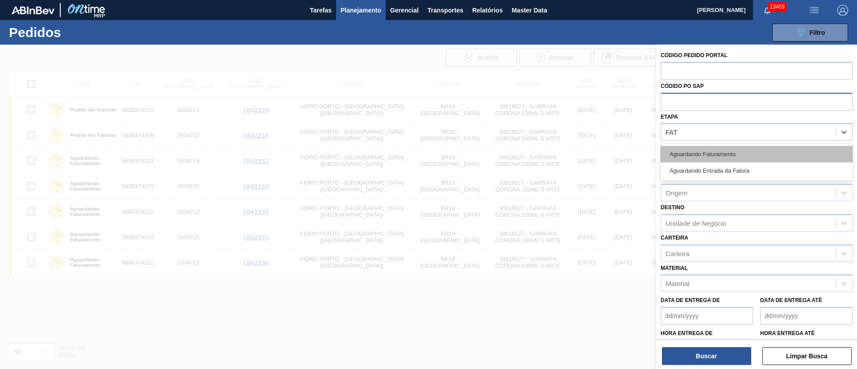
click at [571, 158] on div "Aguardando Faturamento" at bounding box center [756, 154] width 192 height 17
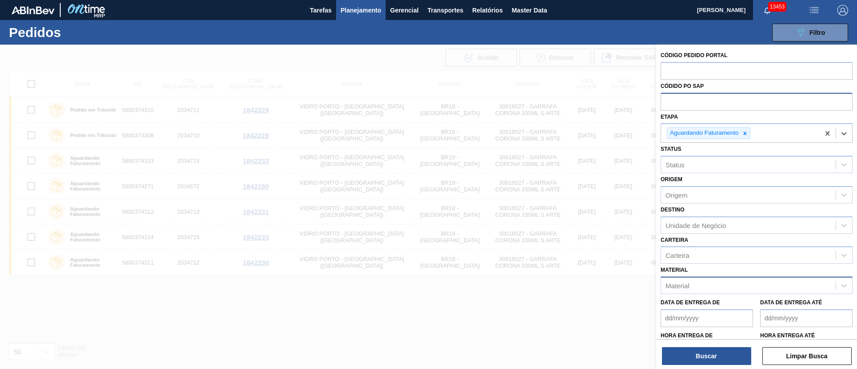
click at [571, 245] on div "Material" at bounding box center [748, 285] width 174 height 13
type input "20002807"
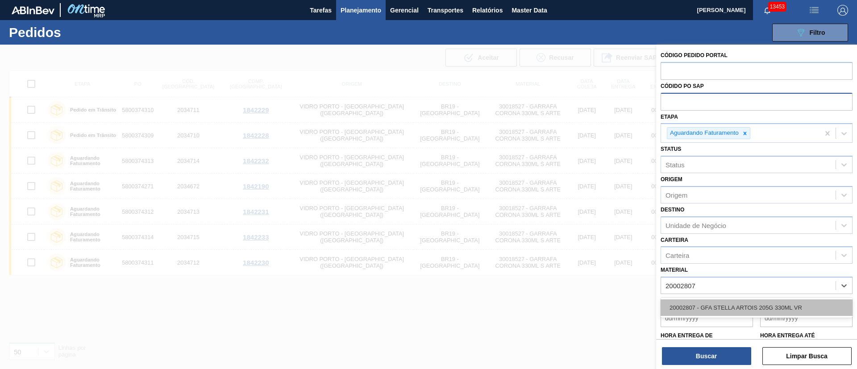
click at [571, 245] on div "20002807 - GFA STELLA ARTOIS 205G 330ML VR" at bounding box center [756, 307] width 192 height 17
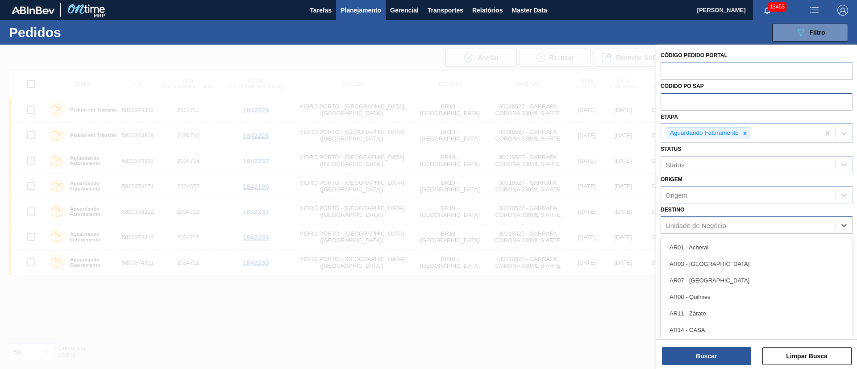
click at [571, 224] on div "Unidade de Negócio" at bounding box center [695, 225] width 61 height 8
type input "23"
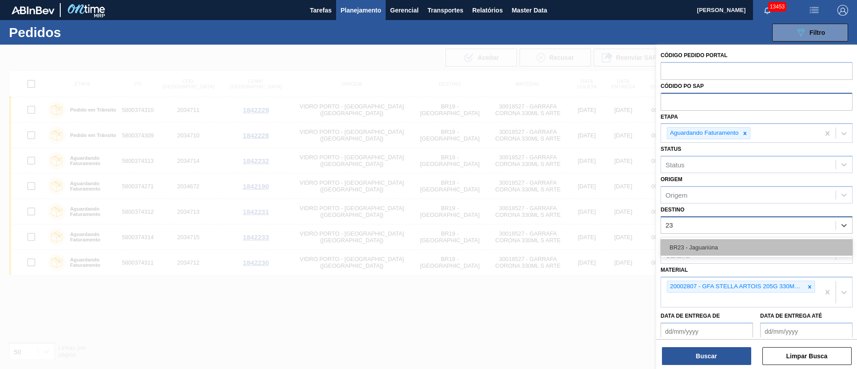
click at [571, 244] on div "BR23 - Jaguariúna" at bounding box center [756, 247] width 192 height 17
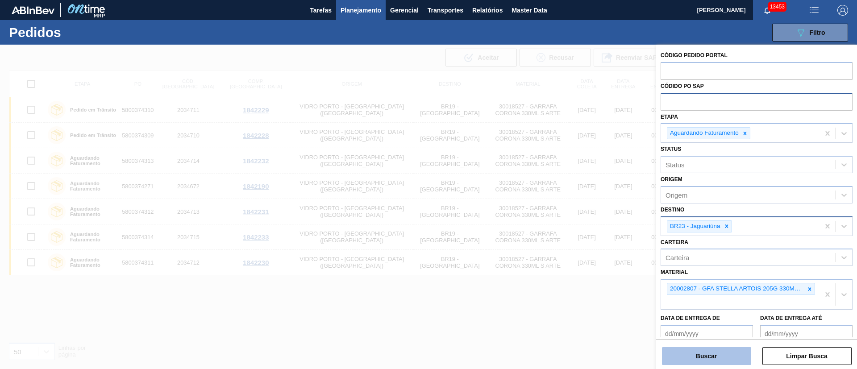
click at [571, 245] on button "Buscar" at bounding box center [706, 356] width 89 height 18
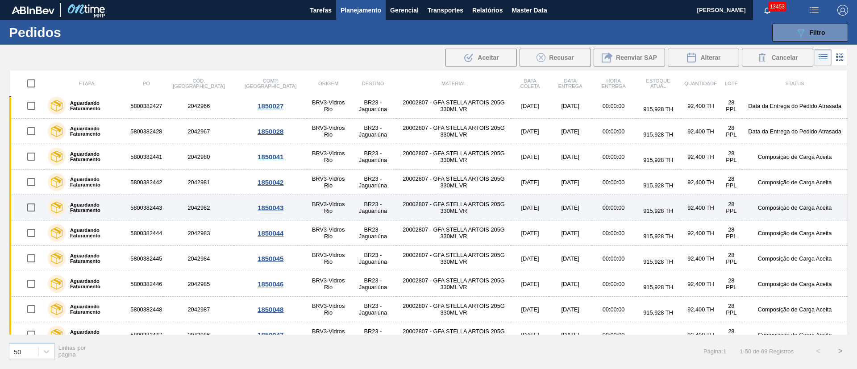
scroll to position [0, 0]
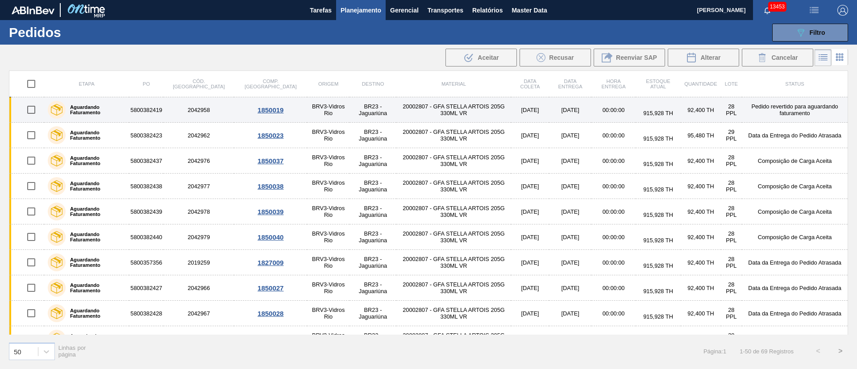
click at [28, 107] on input "checkbox" at bounding box center [31, 109] width 19 height 19
checkbox input "true"
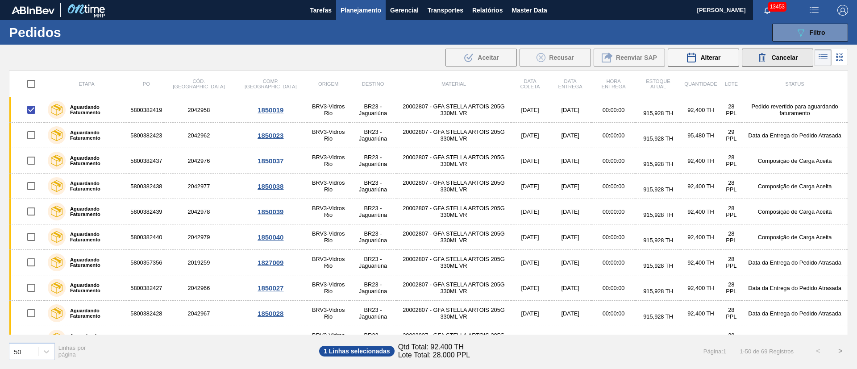
click at [571, 62] on div "Cancelar" at bounding box center [777, 57] width 41 height 11
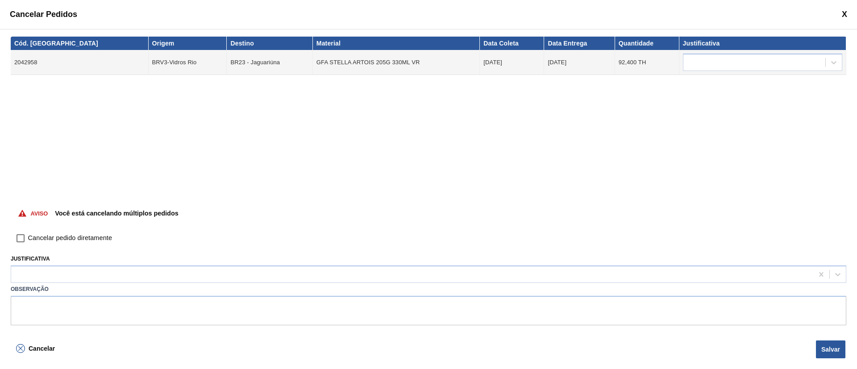
click at [20, 235] on input "Cancelar pedido diretamente" at bounding box center [20, 238] width 15 height 15
checkbox input "true"
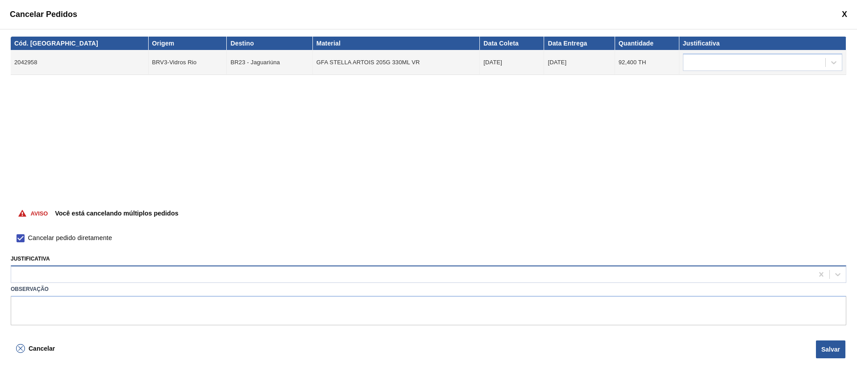
click at [82, 245] on div at bounding box center [412, 274] width 802 height 13
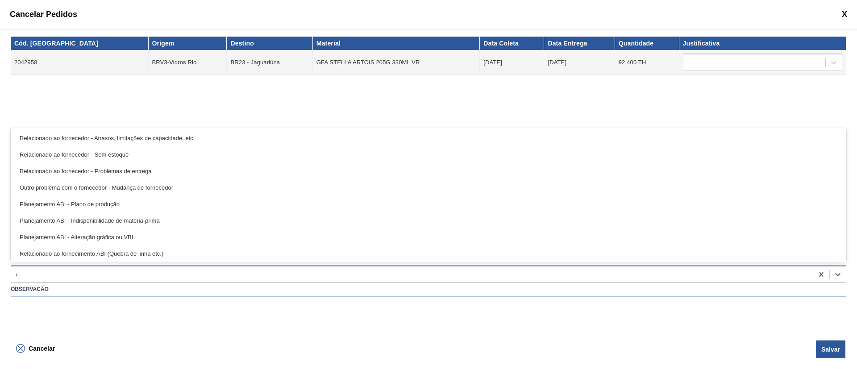
type input "OU"
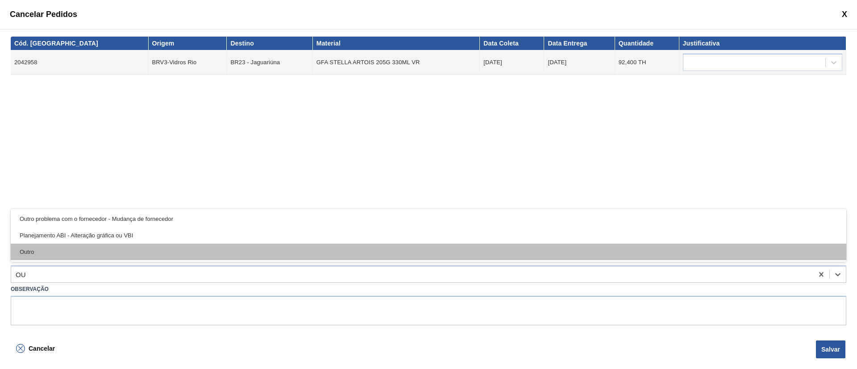
click at [40, 245] on div "Outro" at bounding box center [428, 252] width 835 height 17
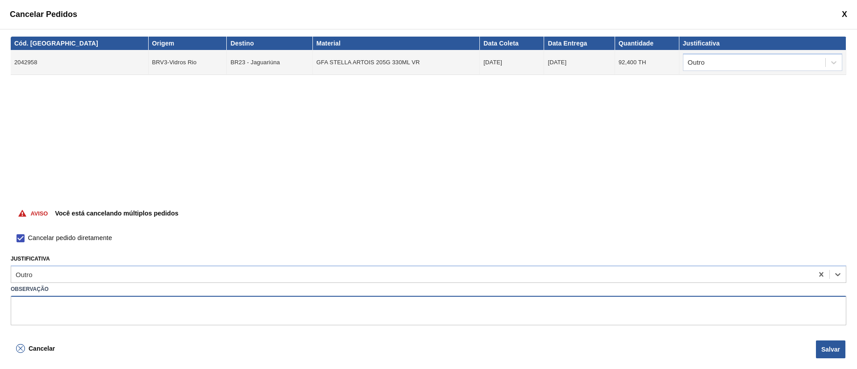
click at [96, 245] on textarea at bounding box center [428, 310] width 835 height 29
click at [571, 245] on button "Salvar" at bounding box center [830, 349] width 29 height 18
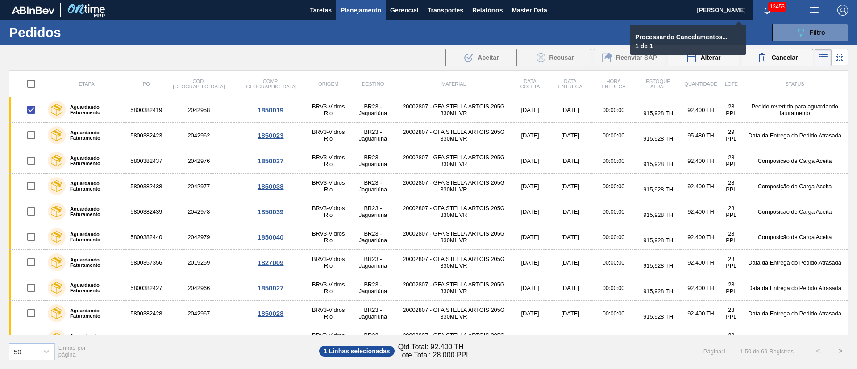
checkbox input "false"
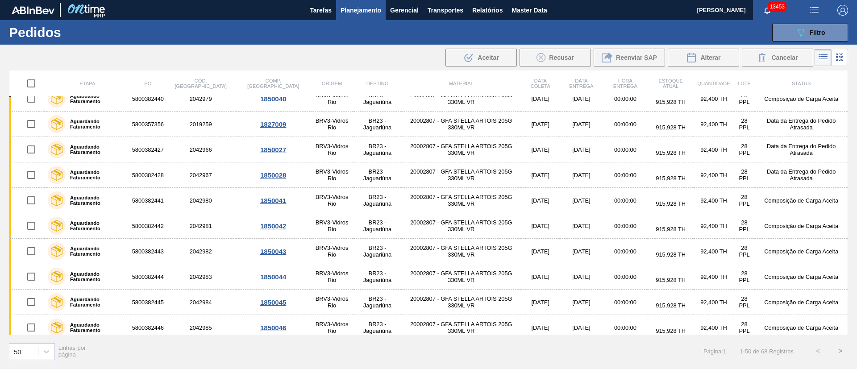
scroll to position [134, 0]
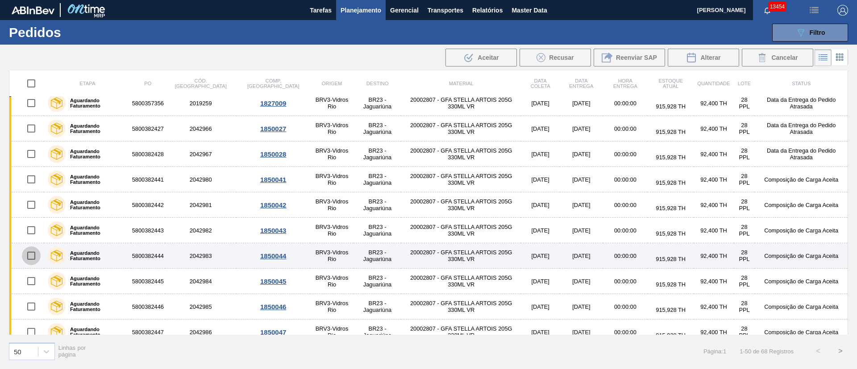
click at [29, 245] on input "checkbox" at bounding box center [31, 255] width 19 height 19
checkbox input "true"
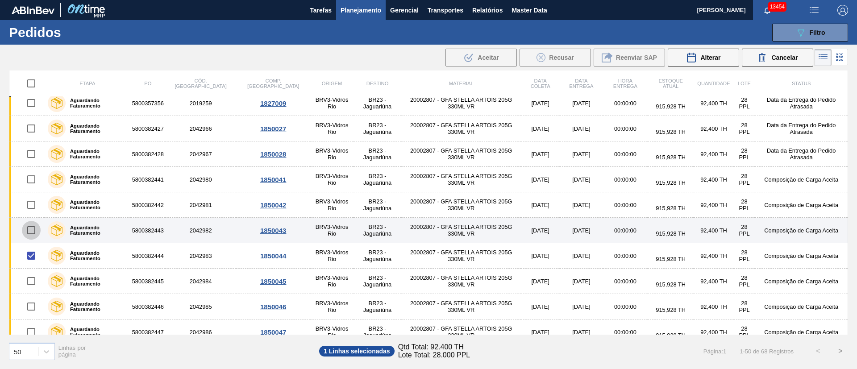
click at [30, 232] on input "checkbox" at bounding box center [31, 230] width 19 height 19
checkbox input "true"
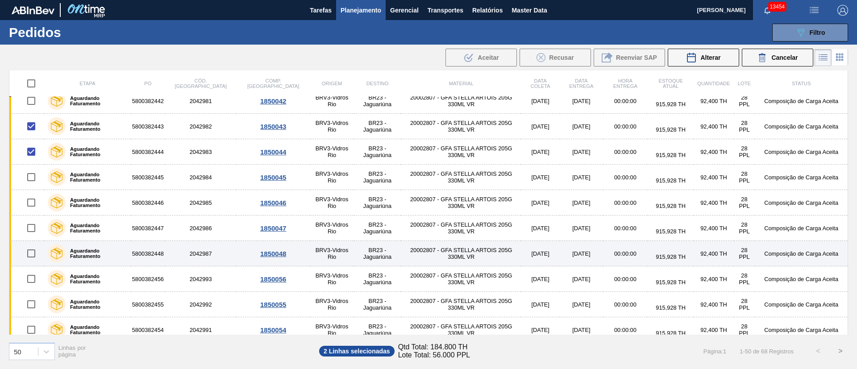
scroll to position [268, 0]
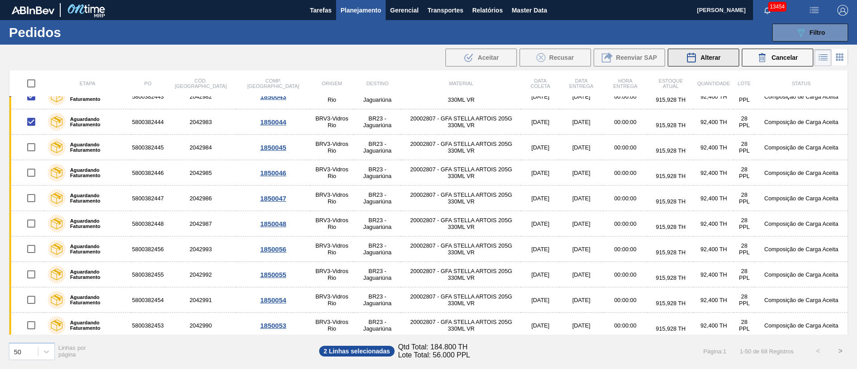
click at [571, 57] on span "Alterar" at bounding box center [710, 57] width 20 height 7
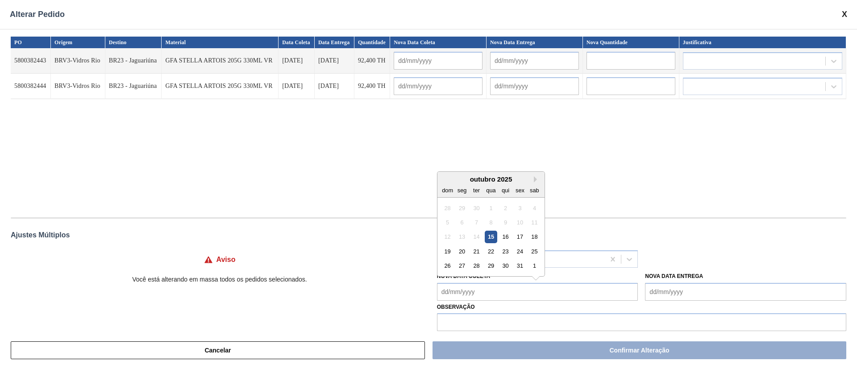
click at [480, 245] on Coleta "Nova Data Coleta" at bounding box center [537, 292] width 201 height 18
click at [486, 245] on div "22" at bounding box center [490, 251] width 12 height 12
type Coleta "[DATE]"
type input "[DATE]"
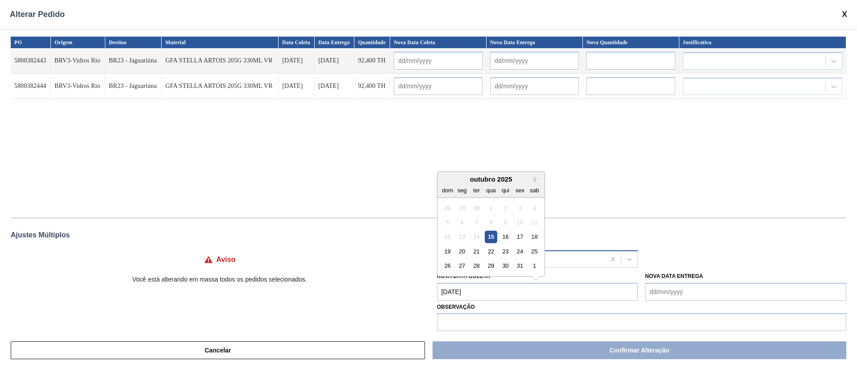
type input "[DATE]"
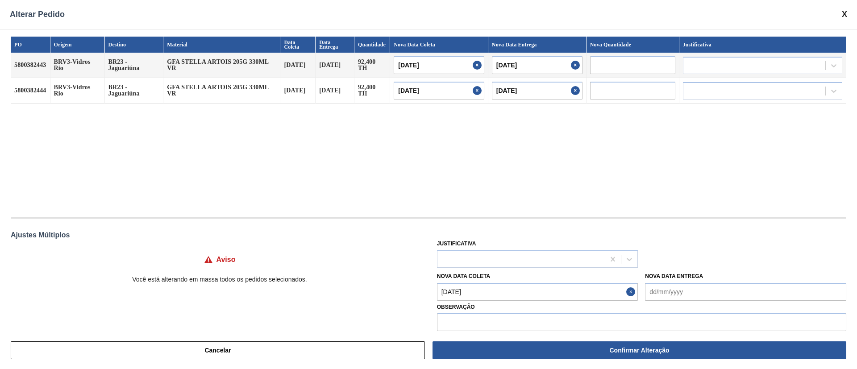
click at [475, 245] on Coleta "[DATE]" at bounding box center [537, 292] width 201 height 18
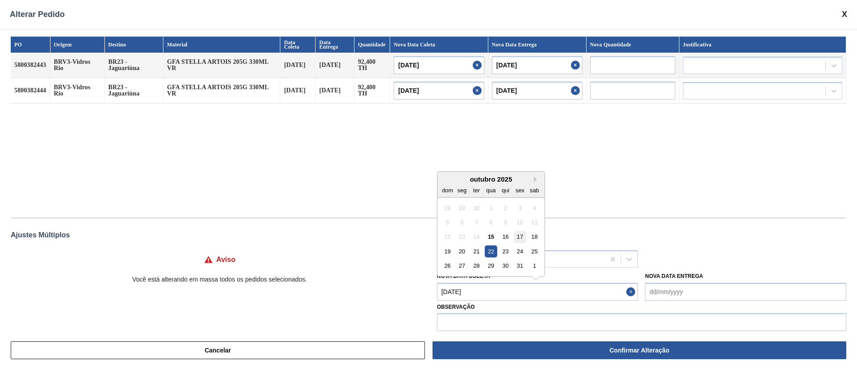
click at [518, 240] on div "17" at bounding box center [519, 237] width 12 height 12
type Coleta "[DATE]"
type input "[DATE]"
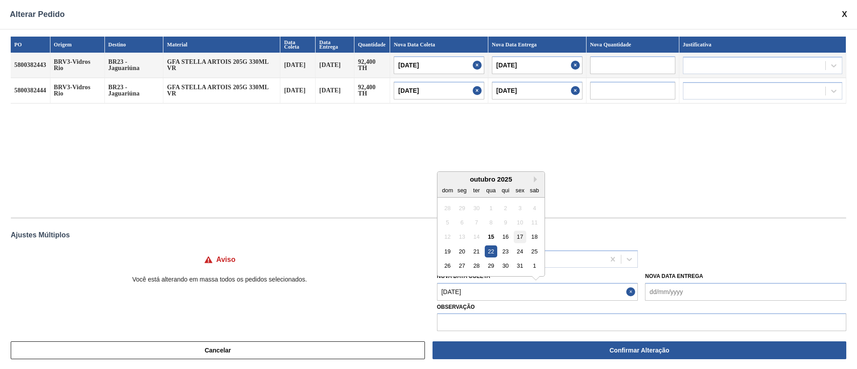
type input "[DATE]"
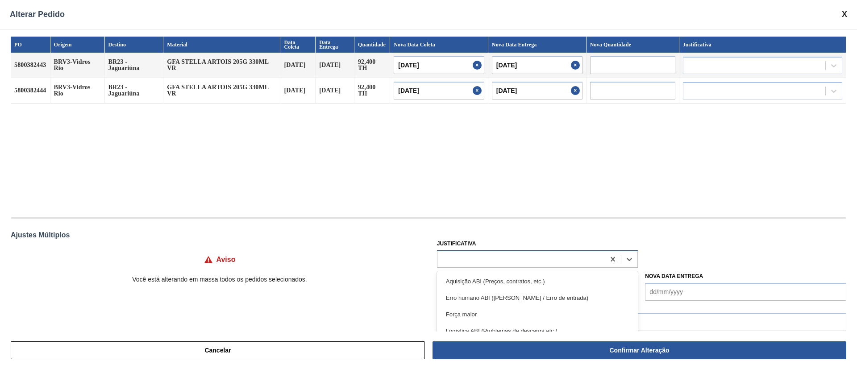
click at [468, 245] on div at bounding box center [521, 259] width 168 height 13
type input "OU"
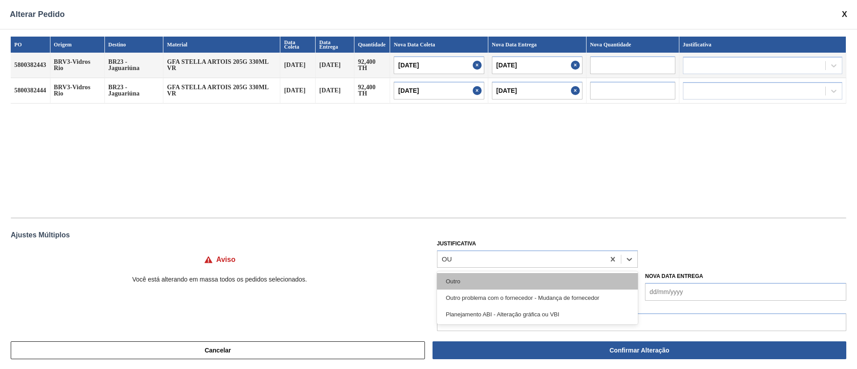
click at [467, 245] on div "Outro" at bounding box center [537, 281] width 201 height 17
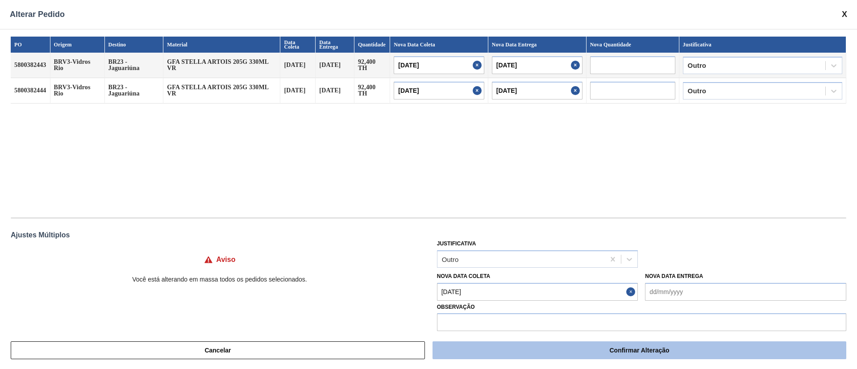
click at [571, 245] on button "Confirmar Alteração" at bounding box center [639, 350] width 414 height 18
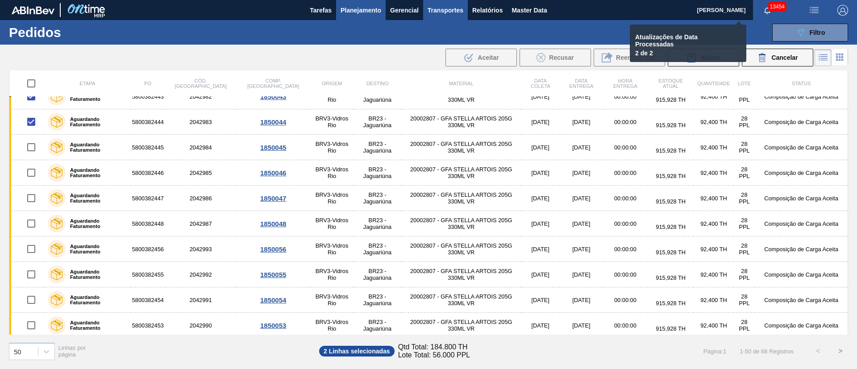
checkbox input "false"
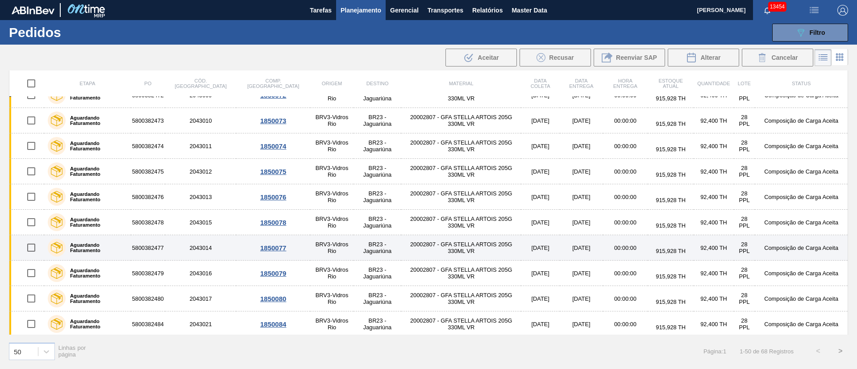
scroll to position [1034, 0]
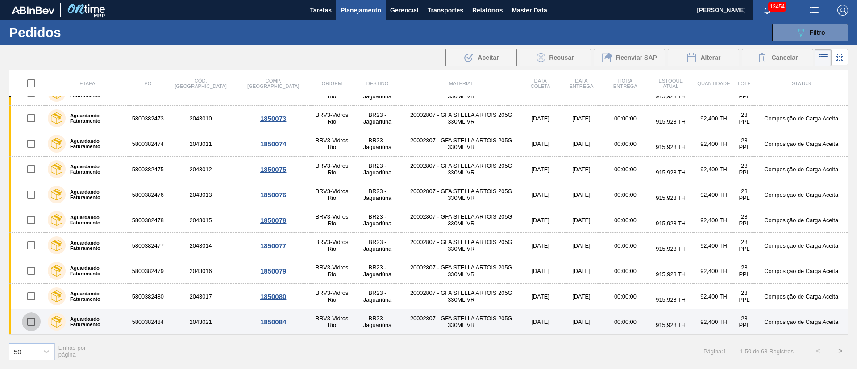
click at [34, 245] on input "checkbox" at bounding box center [31, 321] width 19 height 19
checkbox input "true"
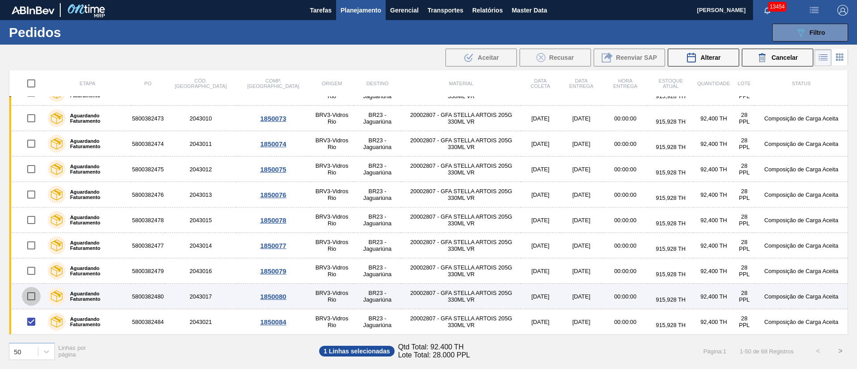
click at [29, 245] on input "checkbox" at bounding box center [31, 296] width 19 height 19
checkbox input "true"
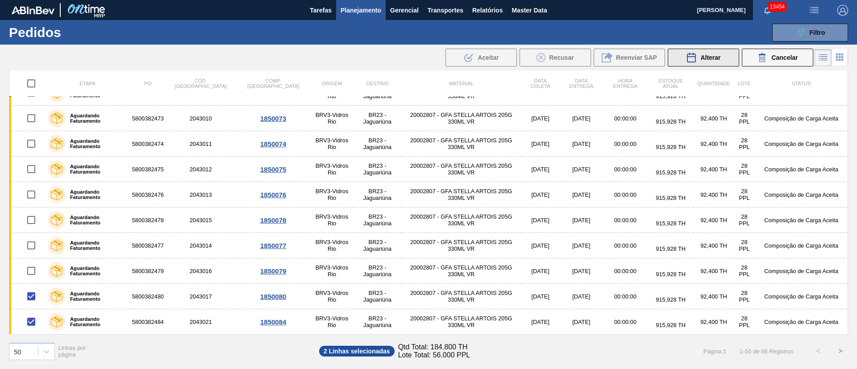
click at [571, 54] on span "Alterar" at bounding box center [710, 57] width 20 height 7
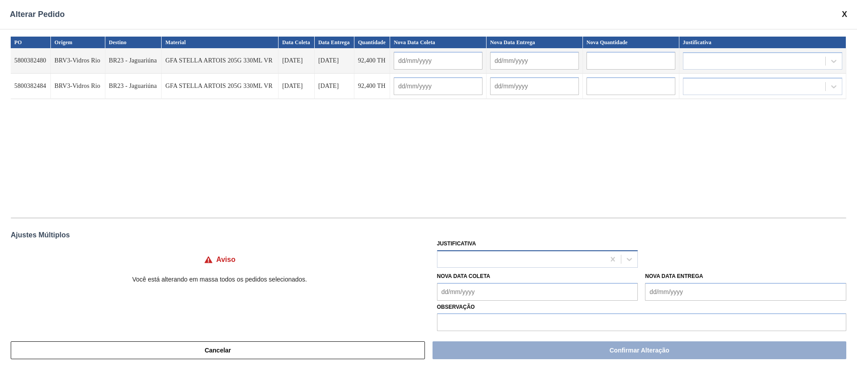
click at [471, 245] on div at bounding box center [521, 259] width 168 height 13
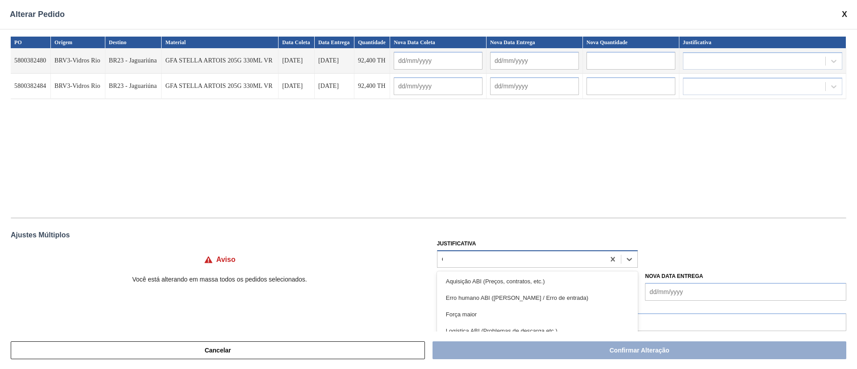
type input "OU"
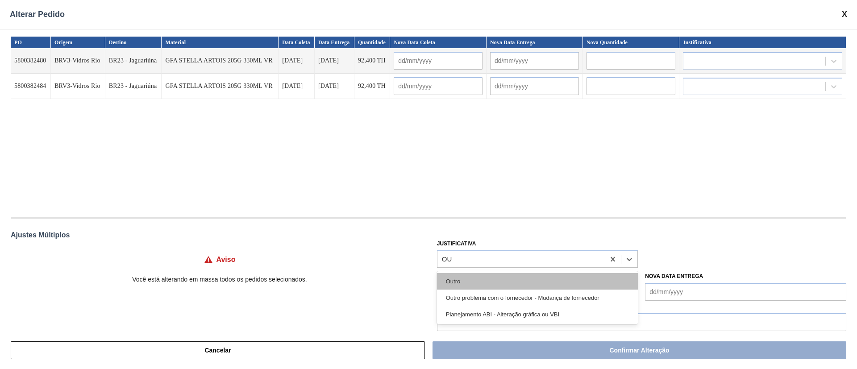
click at [466, 245] on div "Outro" at bounding box center [537, 281] width 201 height 17
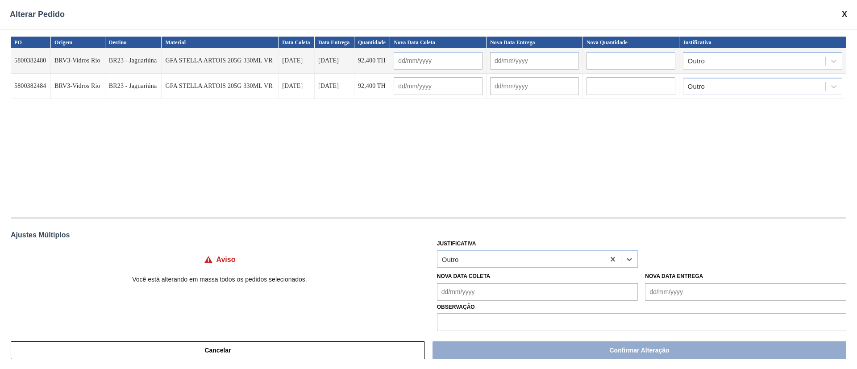
click at [454, 245] on Coleta "Nova Data Coleta" at bounding box center [537, 292] width 201 height 18
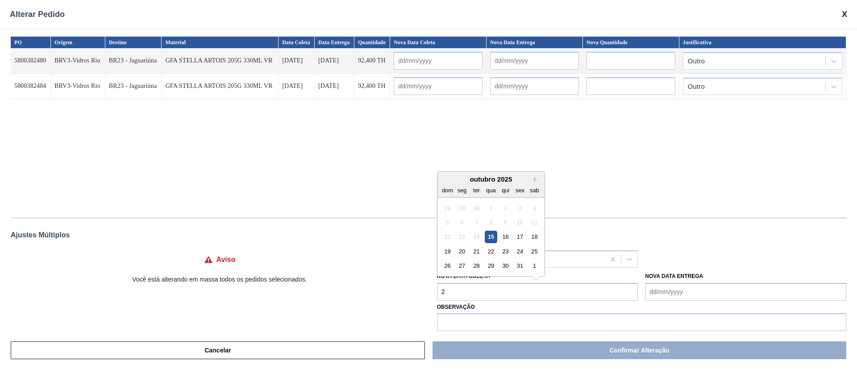
type Coleta "20"
type input "20/10/2025"
type input "[DATE]"
type input "20/10/2025"
type input "[DATE]"
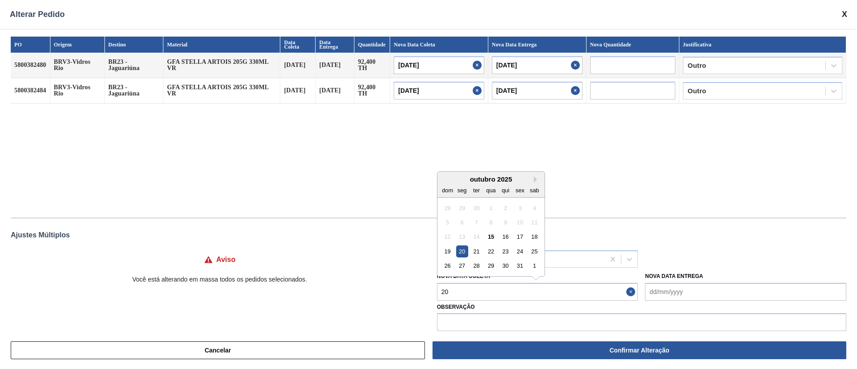
click at [467, 245] on div "20" at bounding box center [461, 251] width 12 height 12
type Coleta "20/10/2025"
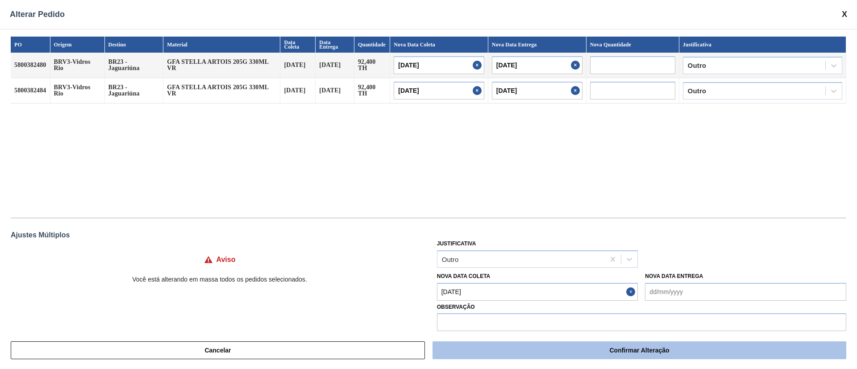
click at [521, 245] on button "Confirmar Alteração" at bounding box center [639, 350] width 414 height 18
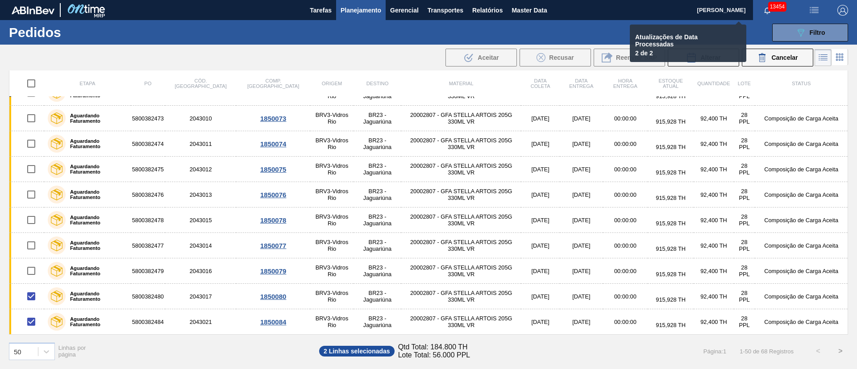
checkbox input "false"
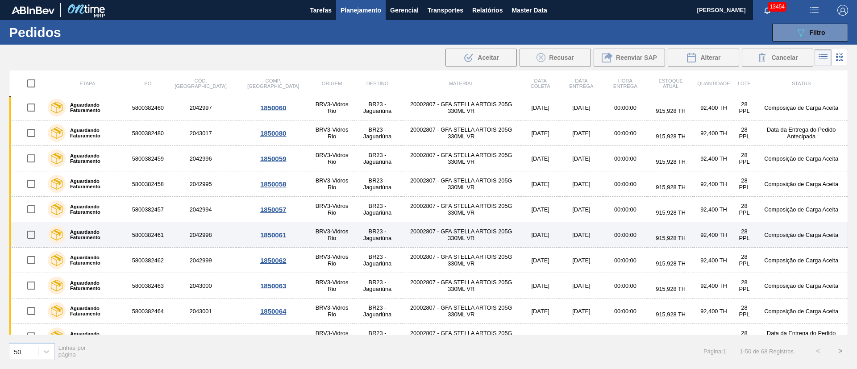
scroll to position [602, 0]
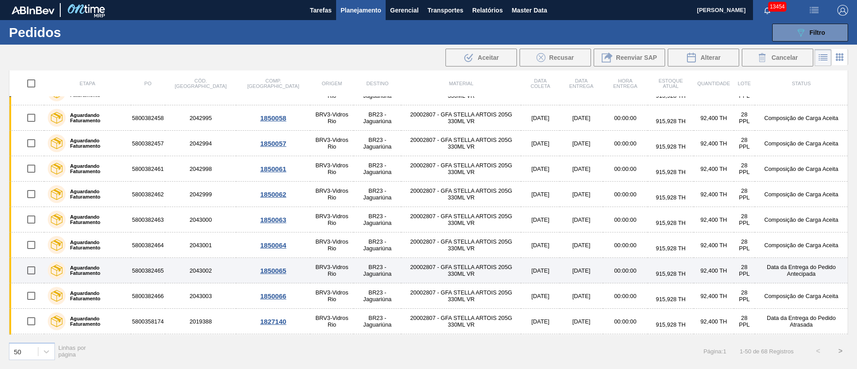
click at [27, 245] on input "checkbox" at bounding box center [31, 270] width 19 height 19
checkbox input "true"
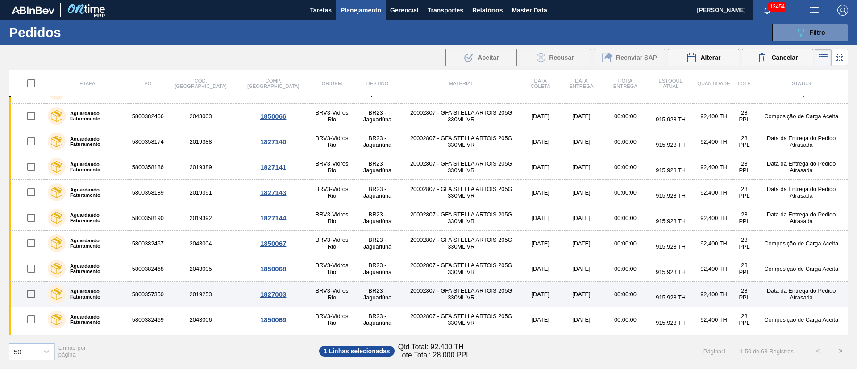
scroll to position [803, 0]
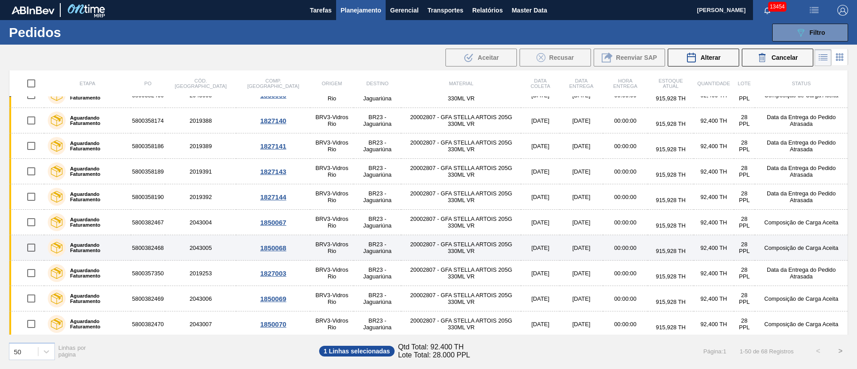
click at [31, 245] on input "checkbox" at bounding box center [31, 247] width 19 height 19
checkbox input "true"
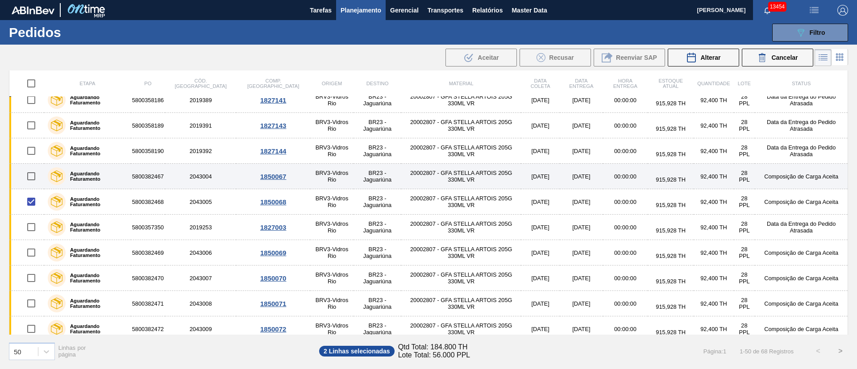
scroll to position [870, 0]
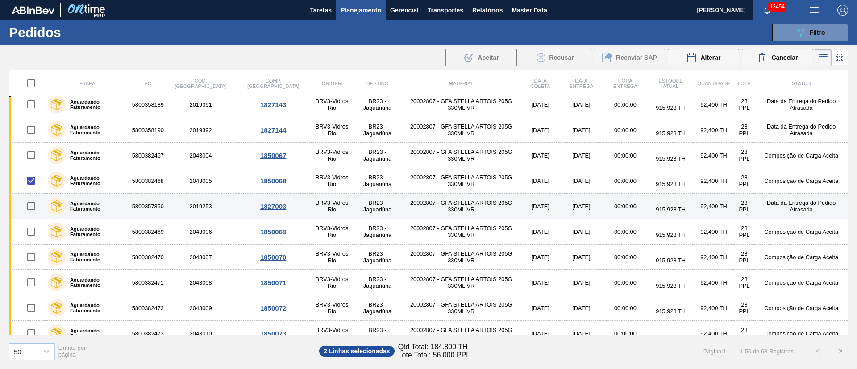
click at [36, 211] on input "checkbox" at bounding box center [31, 206] width 19 height 19
checkbox input "true"
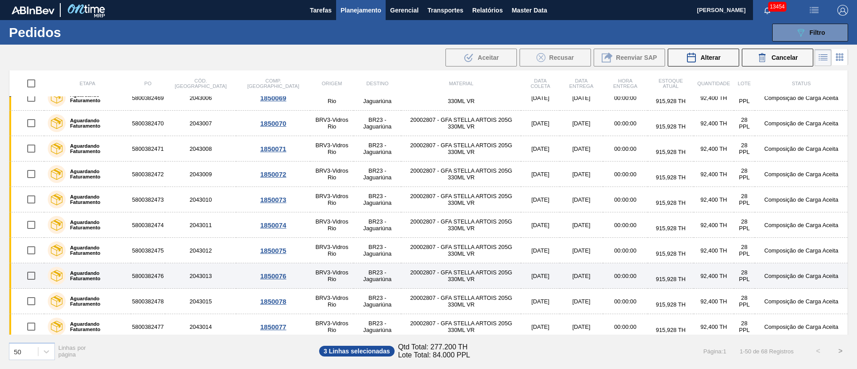
scroll to position [1034, 0]
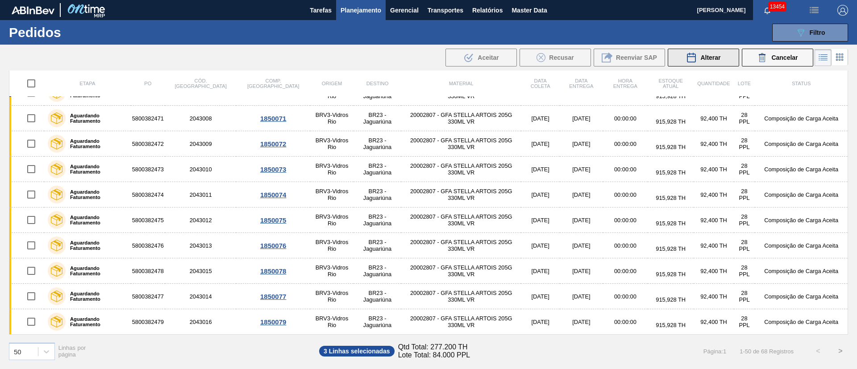
click at [571, 56] on span "Alterar" at bounding box center [710, 57] width 20 height 7
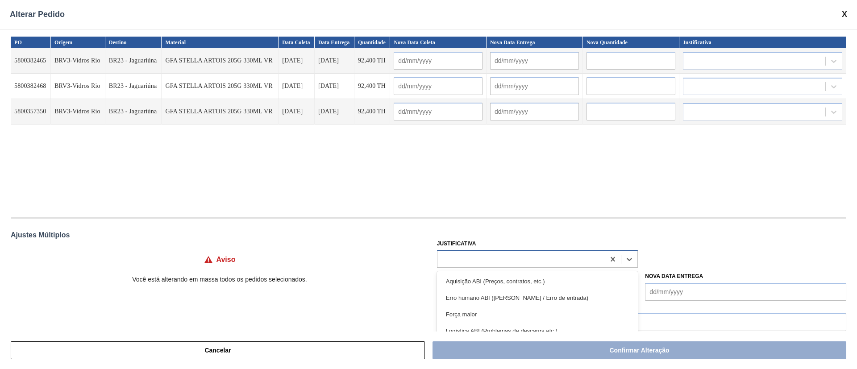
click at [458, 245] on div at bounding box center [521, 259] width 168 height 13
type input "ou"
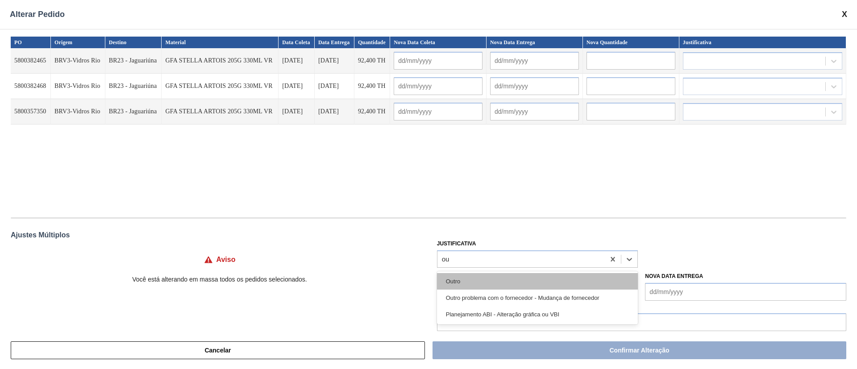
click at [460, 245] on div "Outro" at bounding box center [537, 281] width 201 height 17
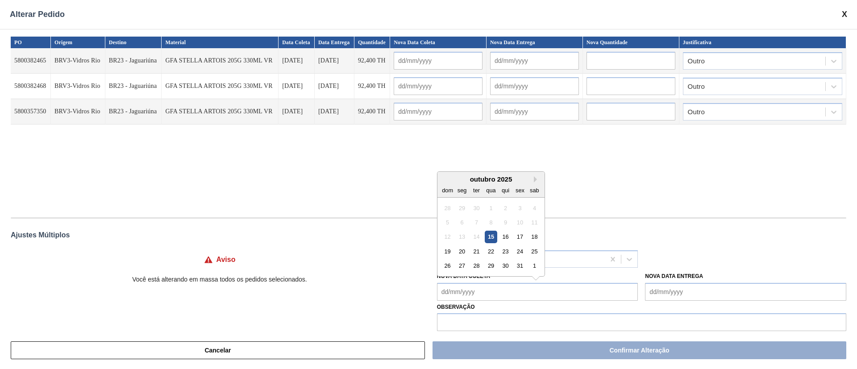
click at [463, 245] on Coleta "Nova Data Coleta" at bounding box center [537, 292] width 201 height 18
type Coleta "25"
type input "[DATE]"
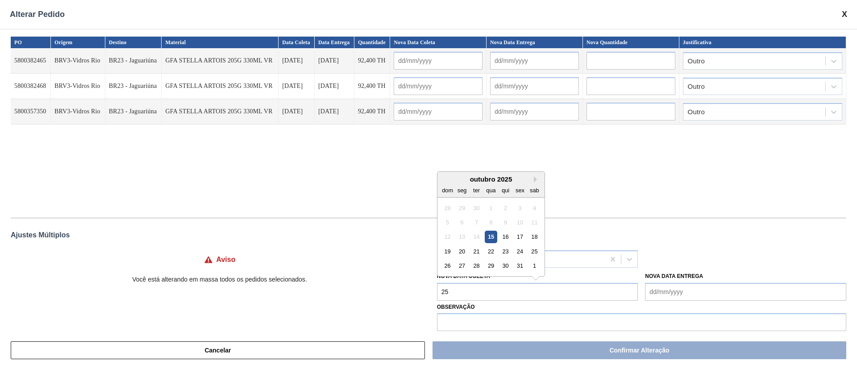
type input "[DATE]"
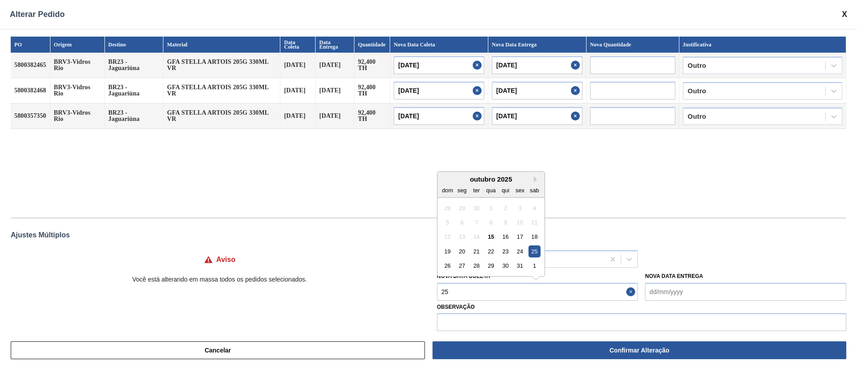
drag, startPoint x: 458, startPoint y: 263, endPoint x: 466, endPoint y: 284, distance: 22.3
click at [458, 245] on div "27" at bounding box center [461, 266] width 12 height 12
type Coleta "[DATE]"
type input "[DATE]"
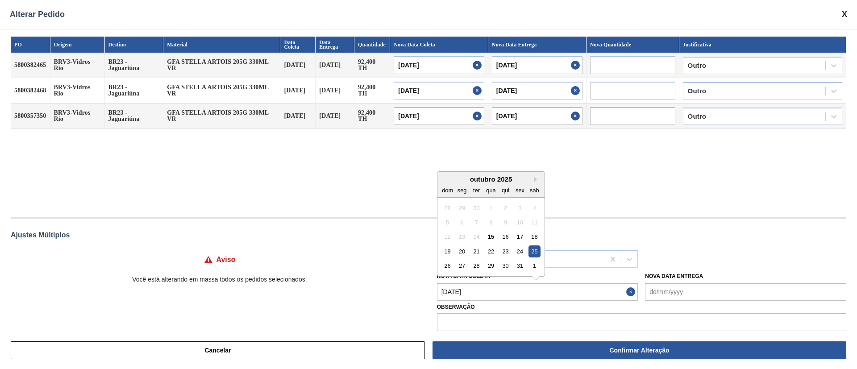
type input "[DATE]"
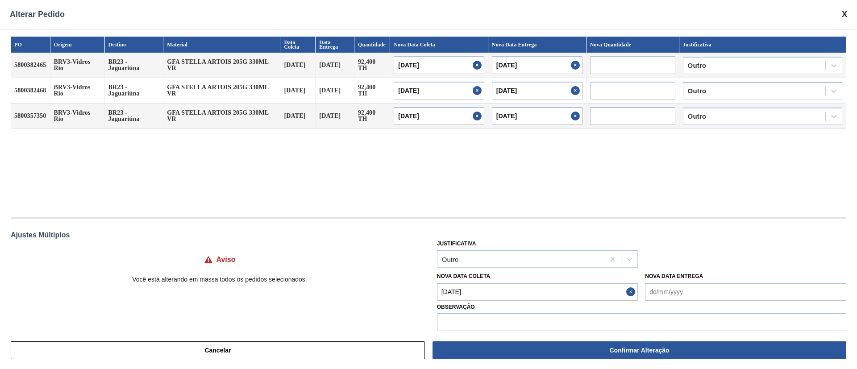
click at [467, 245] on Coleta "[DATE]" at bounding box center [537, 292] width 201 height 18
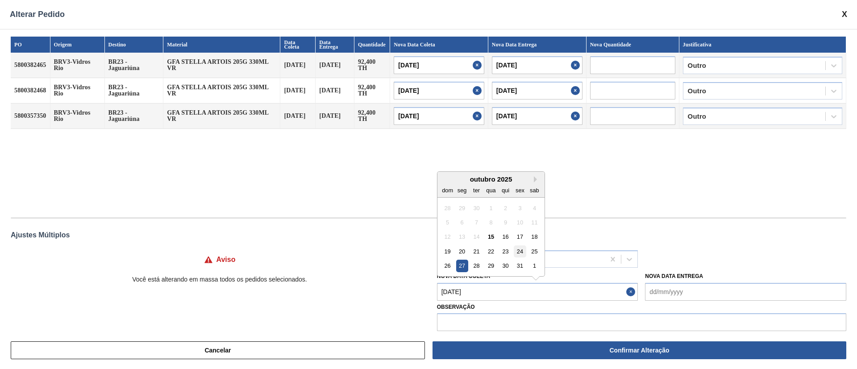
click at [521, 245] on div "24" at bounding box center [519, 251] width 12 height 12
type Coleta "[DATE]"
type input "[DATE]"
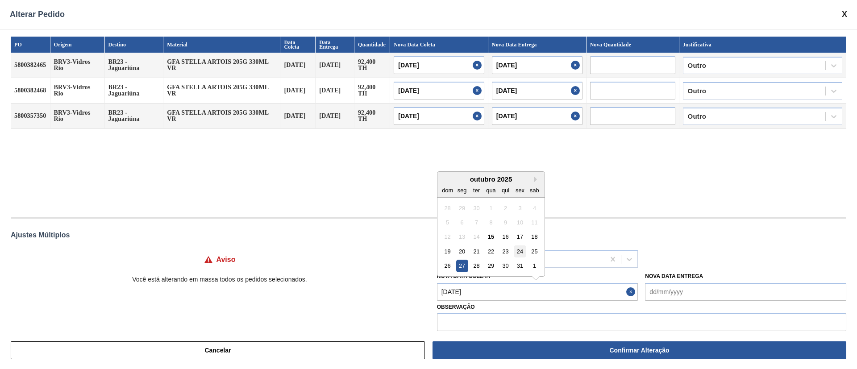
type input "[DATE]"
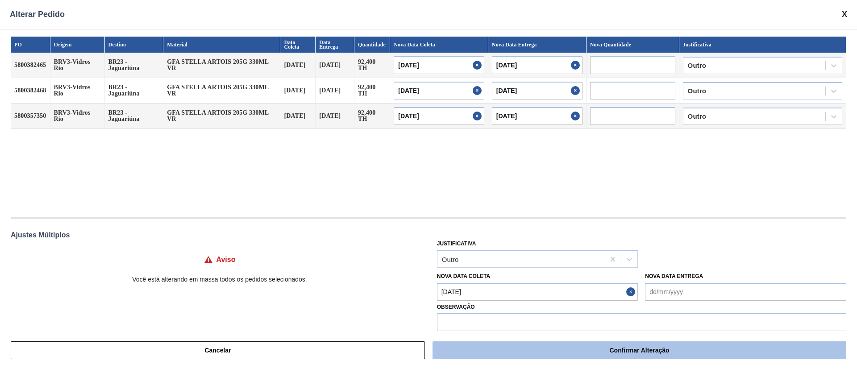
click at [571, 245] on button "Confirmar Alteração" at bounding box center [639, 350] width 414 height 18
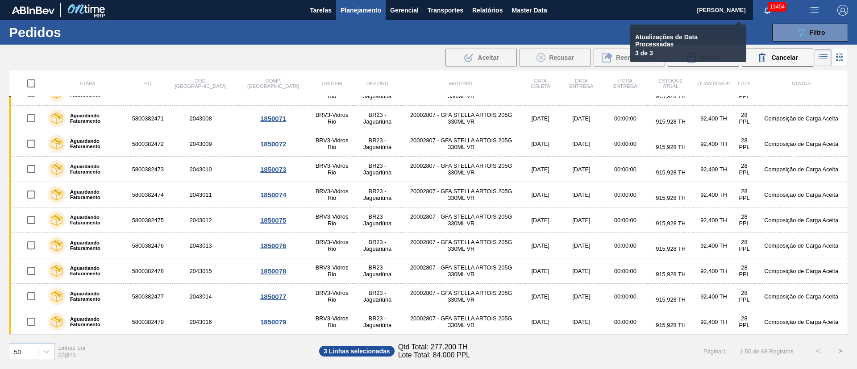
checkbox input "false"
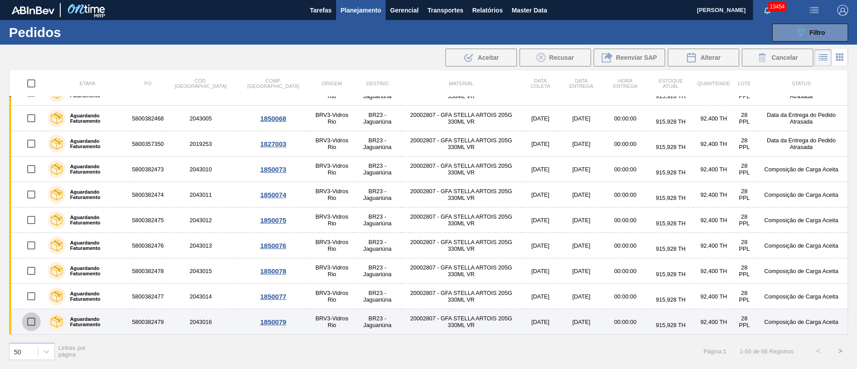
click at [33, 245] on input "checkbox" at bounding box center [31, 321] width 19 height 19
checkbox input "true"
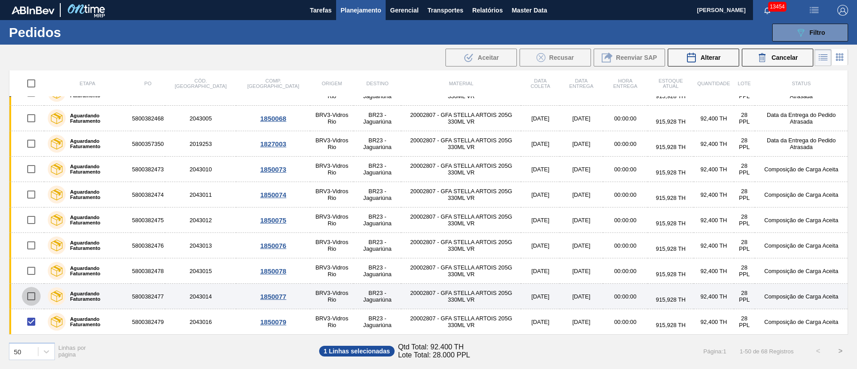
click at [33, 245] on input "checkbox" at bounding box center [31, 296] width 19 height 19
checkbox input "true"
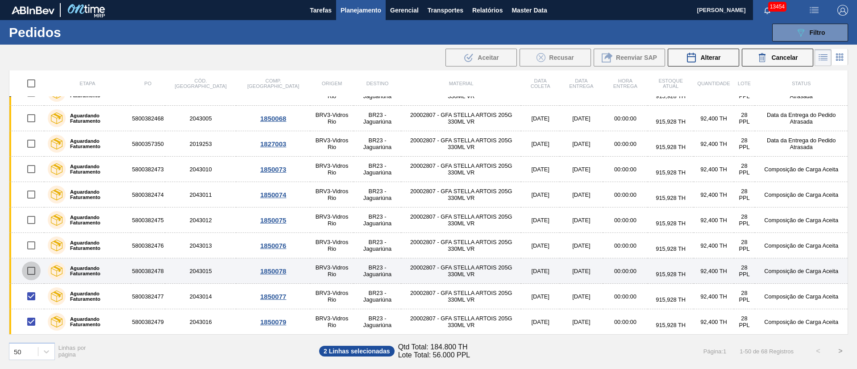
click at [33, 245] on input "checkbox" at bounding box center [31, 270] width 19 height 19
checkbox input "true"
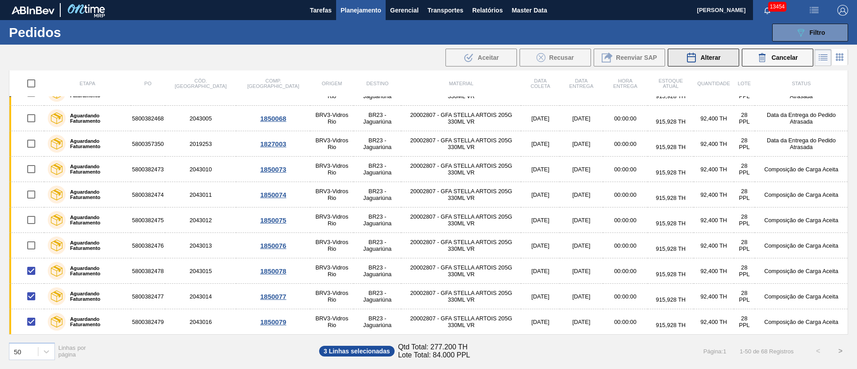
click at [571, 53] on div "Alterar" at bounding box center [703, 57] width 34 height 11
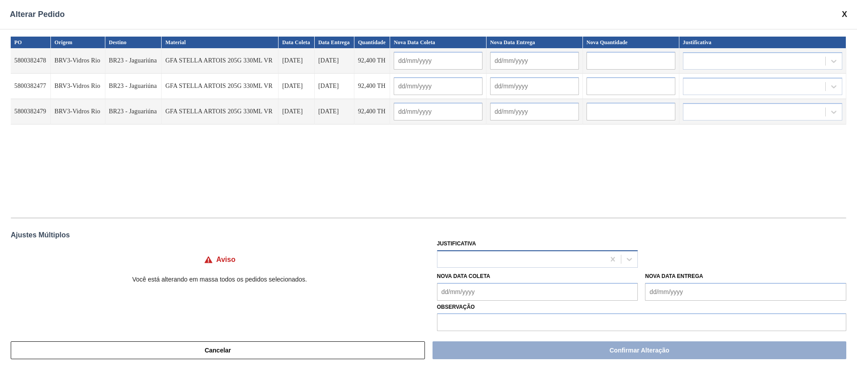
click at [476, 245] on div at bounding box center [521, 259] width 168 height 13
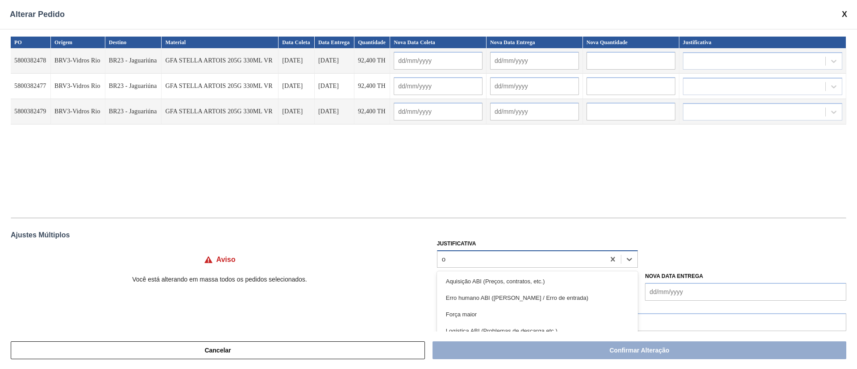
type input "ou"
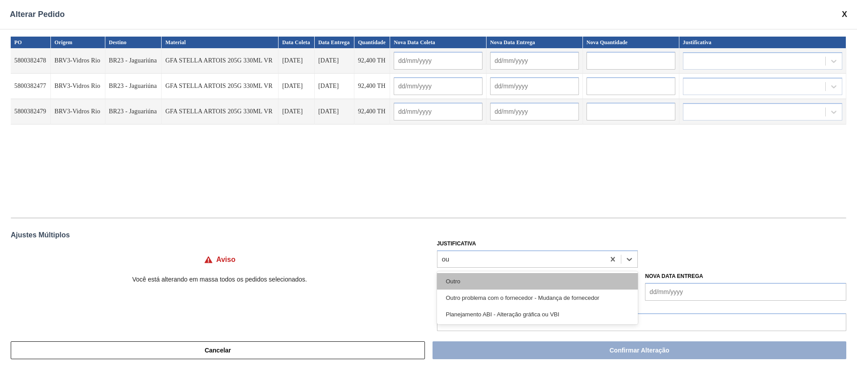
click at [467, 245] on div "Outro" at bounding box center [537, 281] width 201 height 17
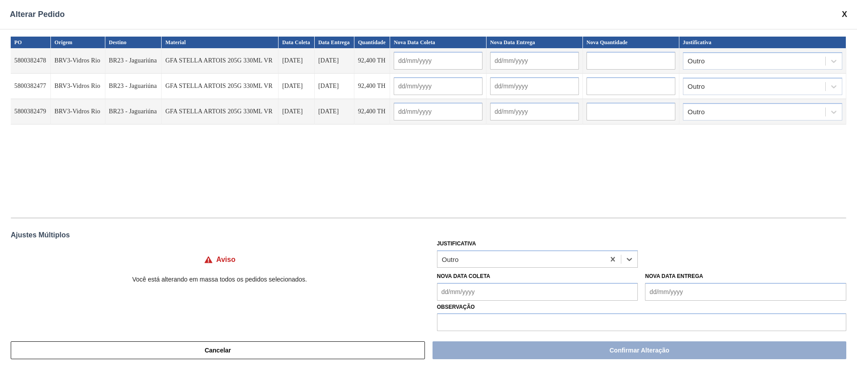
click at [457, 245] on Coleta "Nova Data Coleta" at bounding box center [537, 292] width 201 height 18
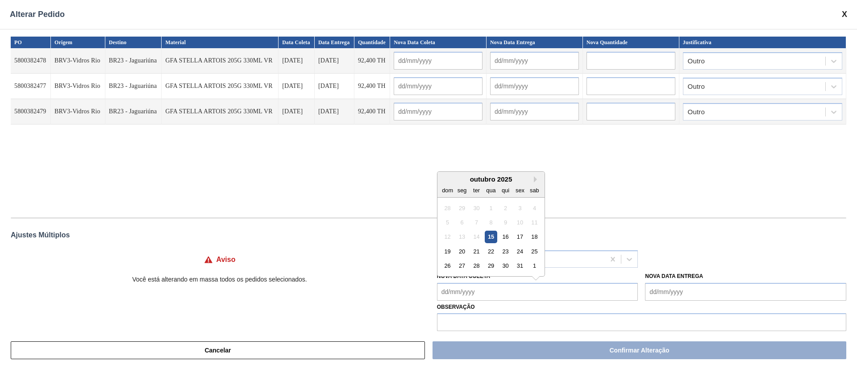
type Coleta "1"
type Coleta "26"
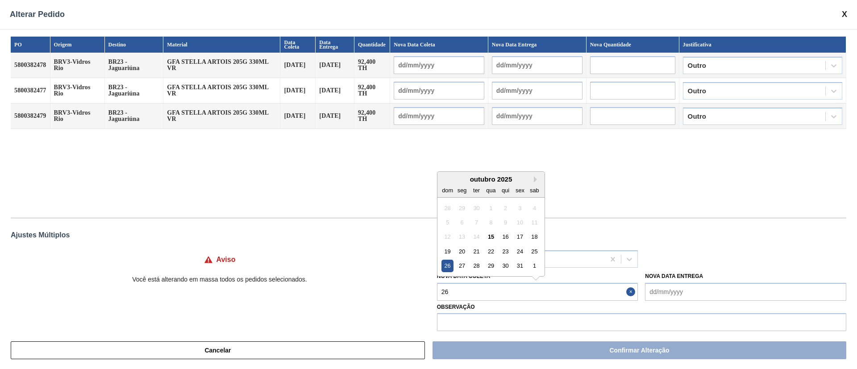
type input "[DATE]"
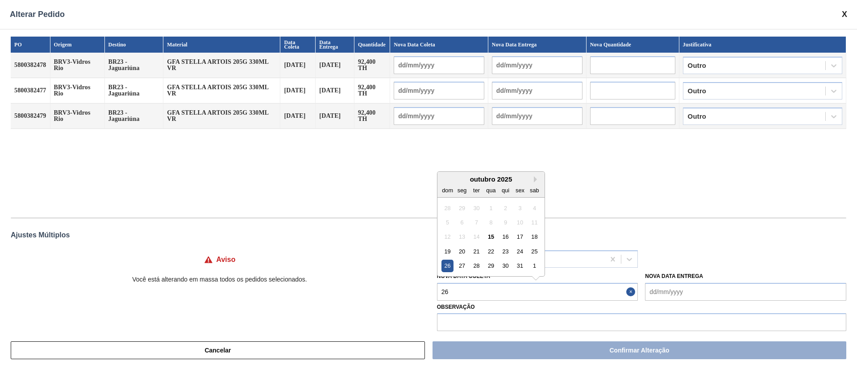
type input "[DATE]"
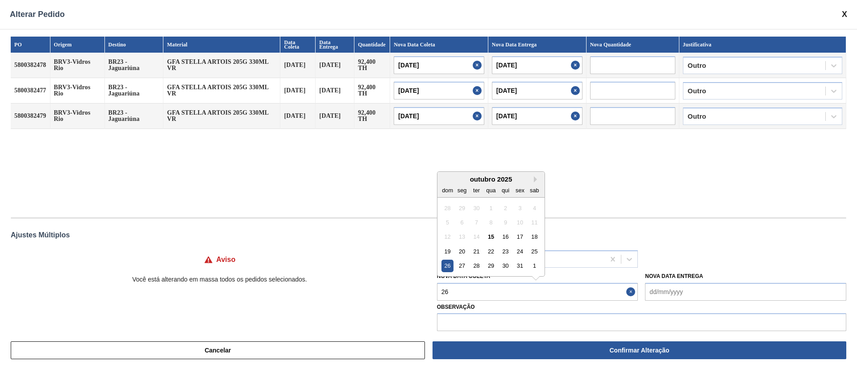
click at [446, 245] on div "26" at bounding box center [447, 266] width 12 height 12
type Coleta "[DATE]"
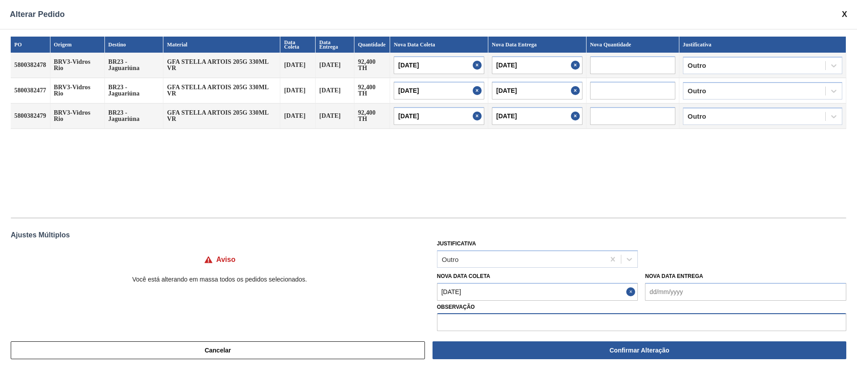
click at [513, 245] on input "text" at bounding box center [641, 322] width 409 height 18
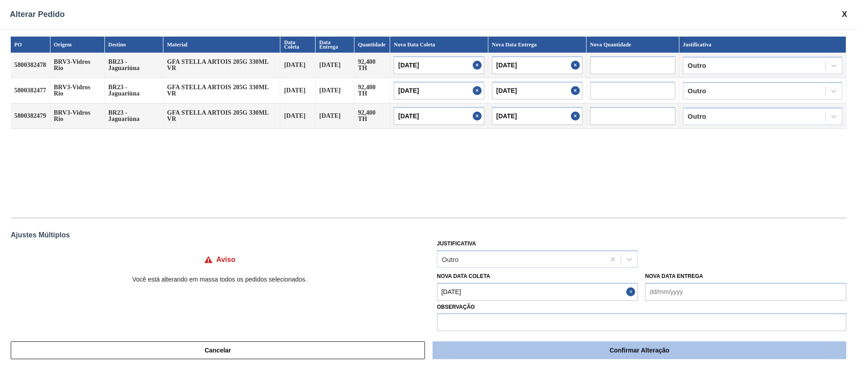
click at [535, 245] on button "Confirmar Alteração" at bounding box center [639, 350] width 414 height 18
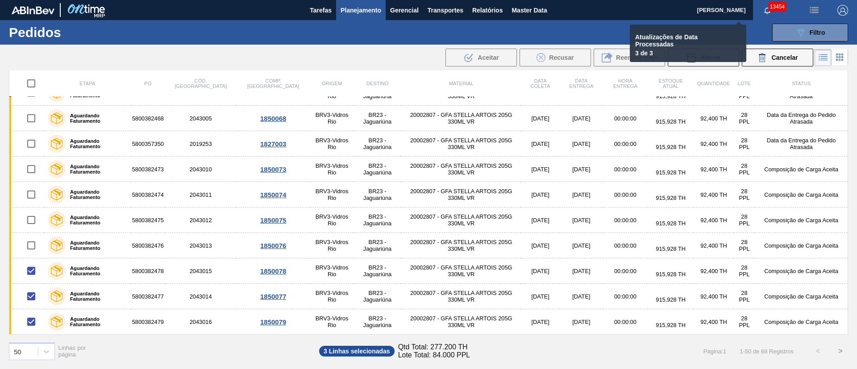
checkbox input "false"
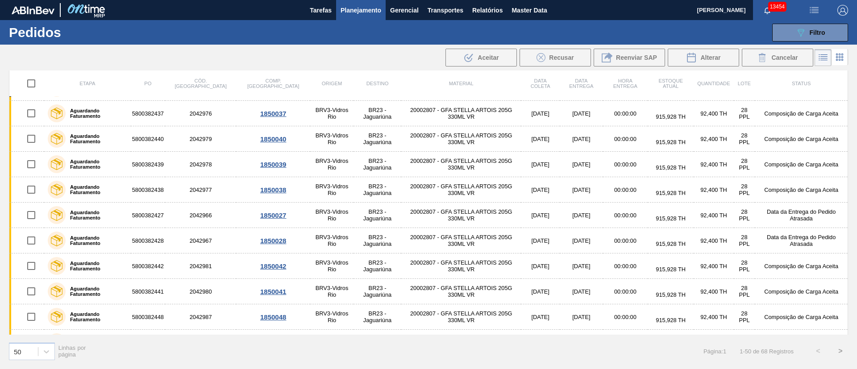
scroll to position [0, 0]
